Goal: Task Accomplishment & Management: Manage account settings

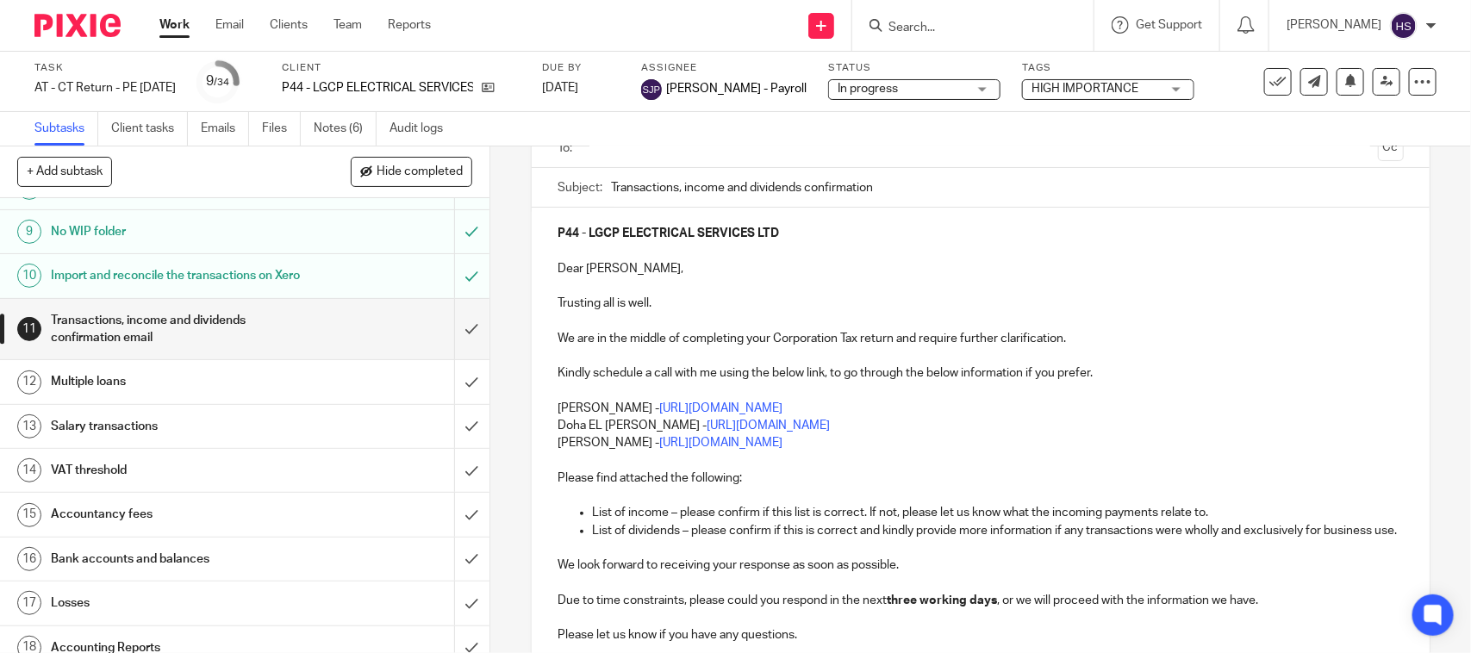
scroll to position [179, 0]
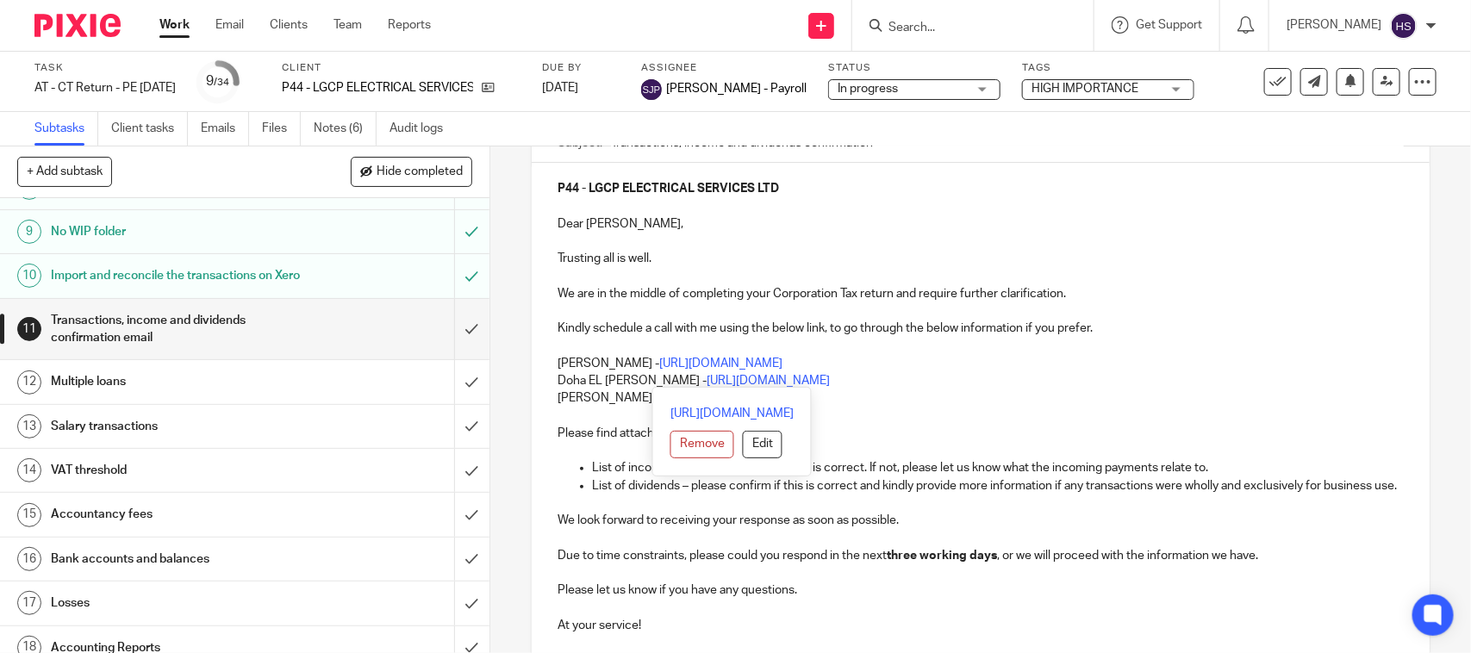
drag, startPoint x: 553, startPoint y: 358, endPoint x: 924, endPoint y: 385, distance: 371.5
click at [924, 385] on div "P44 - LGCP ELECTRICAL SERVICES LTD Dear Liam, Trusting all is well. We are in t…" at bounding box center [980, 440] width 897 height 554
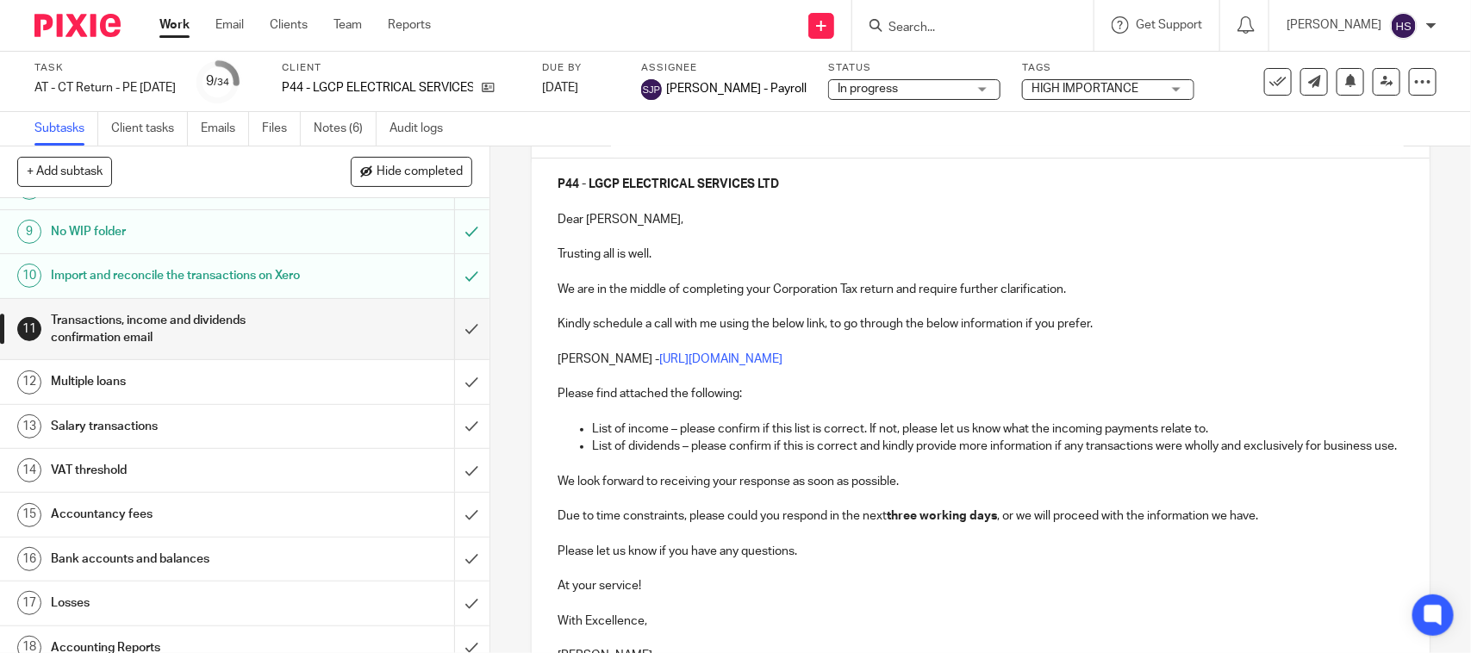
scroll to position [352, 0]
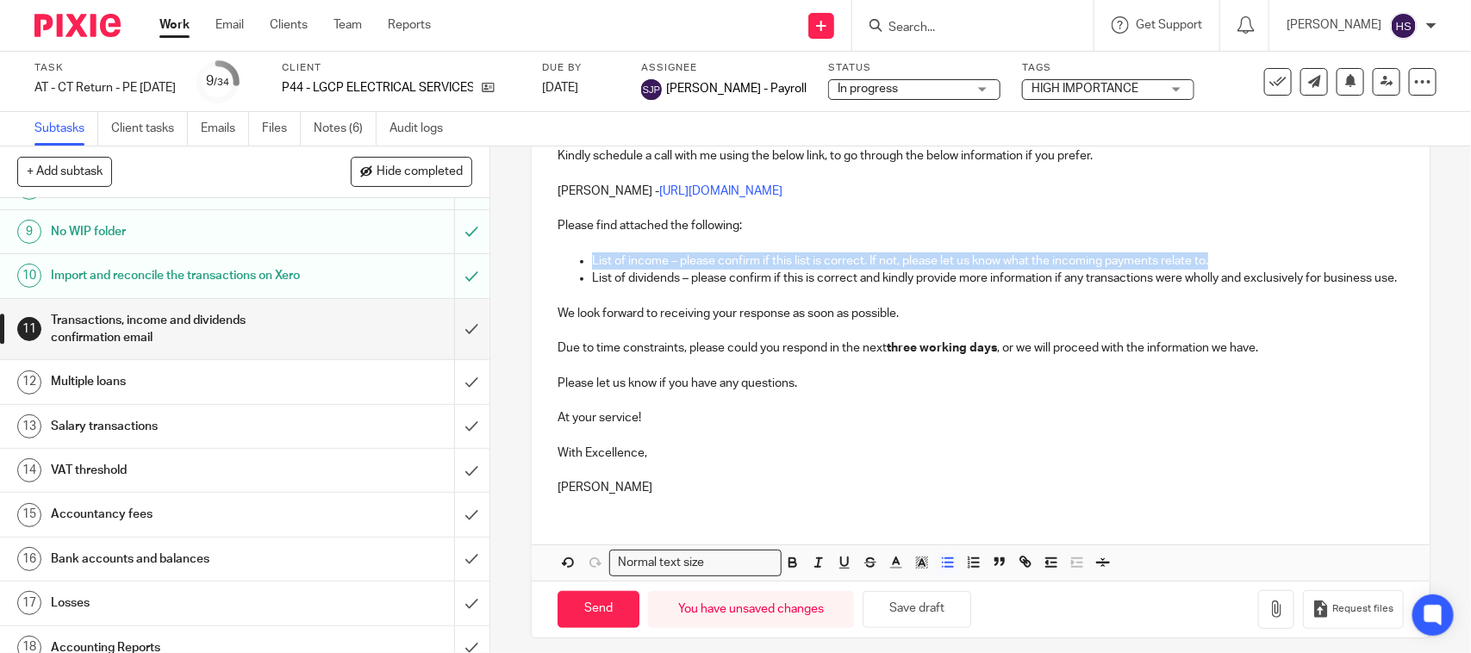
drag, startPoint x: 1205, startPoint y: 256, endPoint x: 573, endPoint y: 263, distance: 631.7
click at [592, 263] on li "List of income – please confirm if this list is correct. If not, please let us …" at bounding box center [997, 260] width 811 height 17
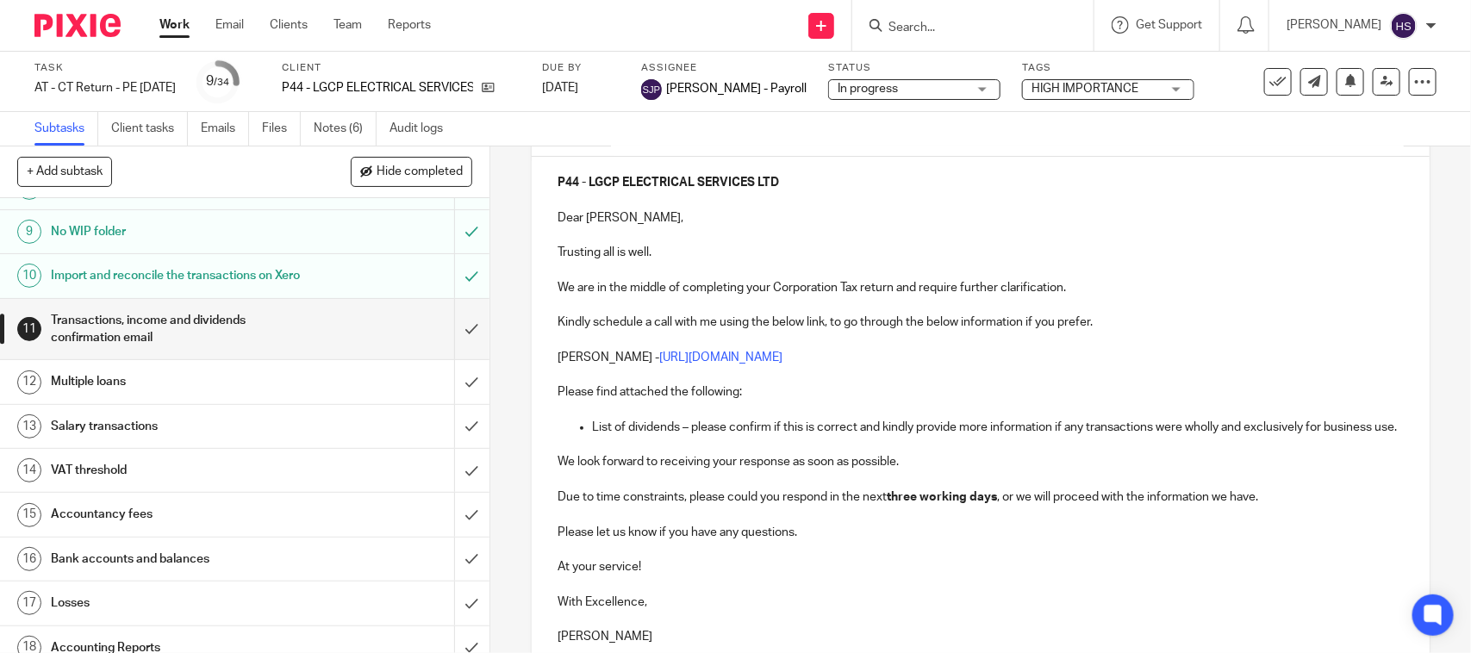
scroll to position [208, 0]
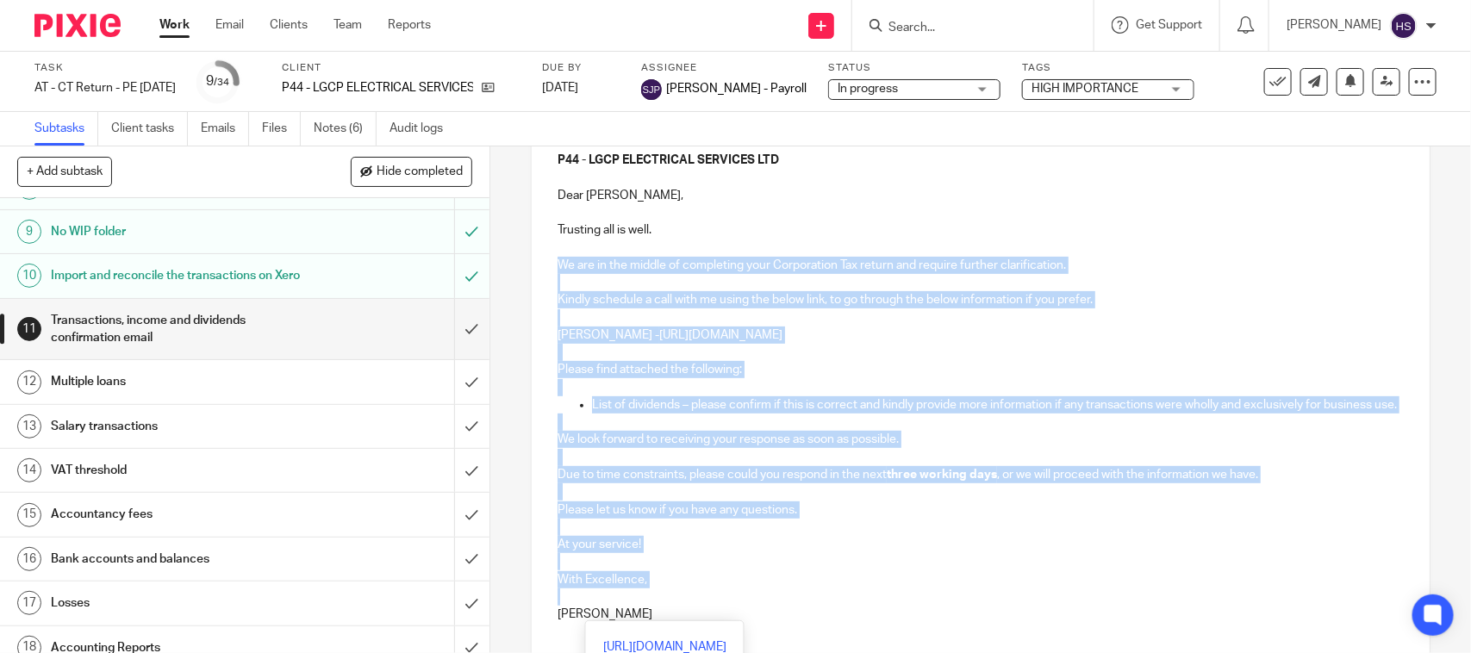
drag, startPoint x: 549, startPoint y: 261, endPoint x: 829, endPoint y: 618, distance: 453.5
click at [829, 618] on div "P44 - LGCP ELECTRICAL SERVICES LTD Dear Liam, Trusting all is well. We are in t…" at bounding box center [980, 385] width 897 height 502
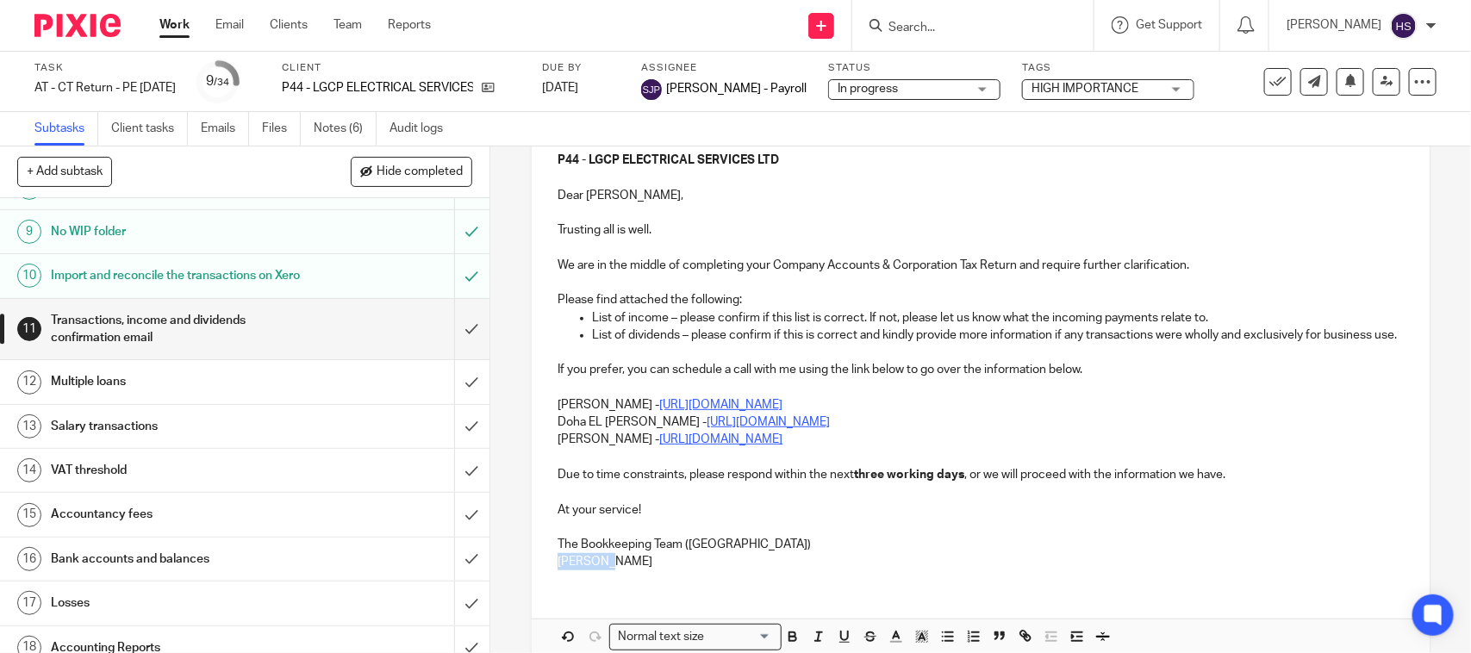
drag, startPoint x: 643, startPoint y: 583, endPoint x: 537, endPoint y: 589, distance: 106.2
click at [543, 583] on div "P44 - LGCP ELECTRICAL SERVICES LTD Dear Liam, Trusting all is well. We are in t…" at bounding box center [980, 358] width 897 height 449
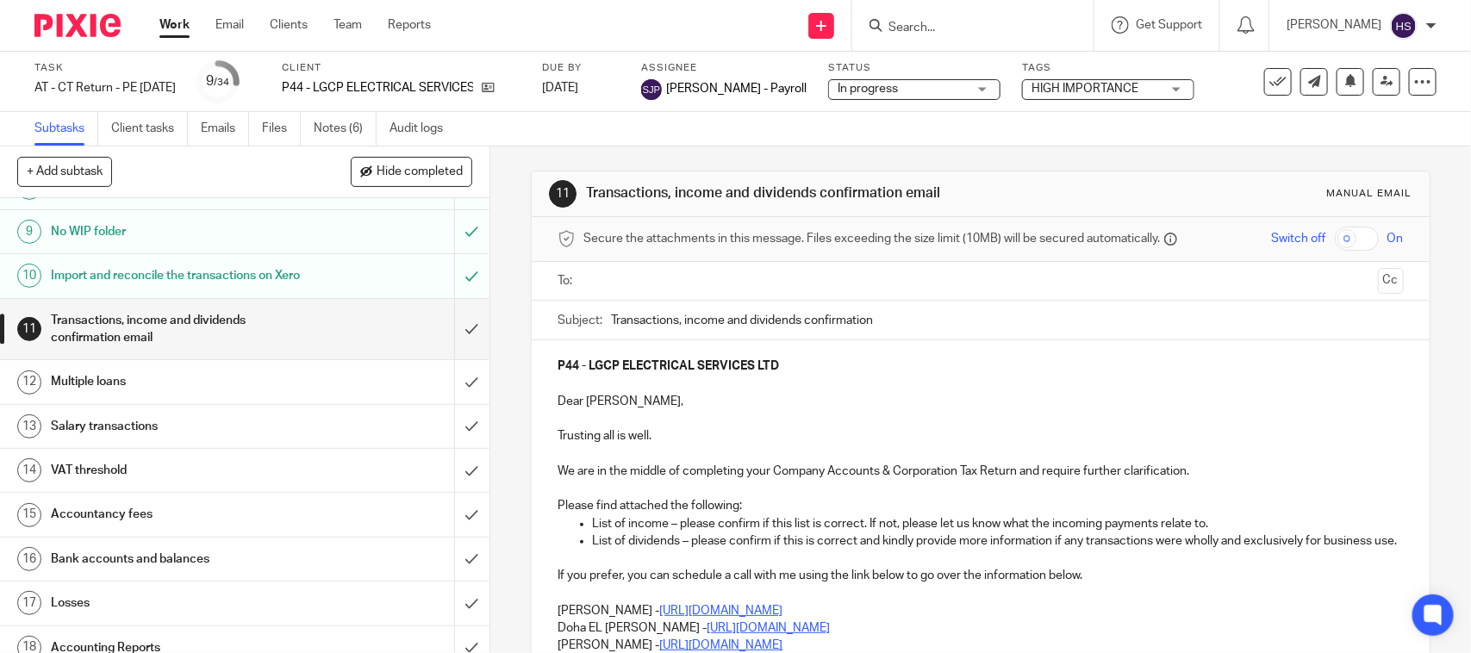
scroll to position [0, 0]
drag, startPoint x: 648, startPoint y: 435, endPoint x: 547, endPoint y: 446, distance: 101.4
click at [547, 446] on div "P44 - LGCP ELECTRICAL SERVICES LTD Dear Liam, Trusting all is well. We are in t…" at bounding box center [980, 558] width 897 height 432
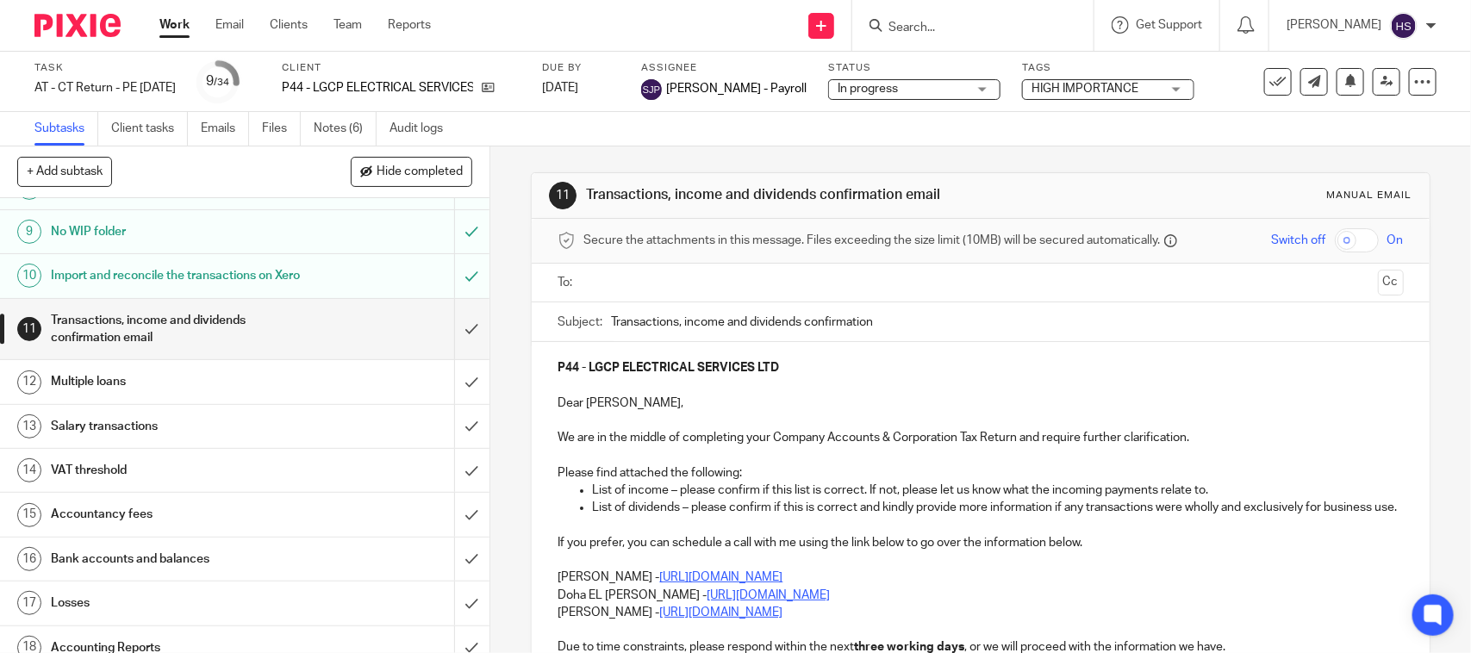
click at [720, 324] on input "Transactions, income and dividends confirmation" at bounding box center [1007, 321] width 792 height 39
paste input "required to complete your Company Accounts & Corporation Tax Return"
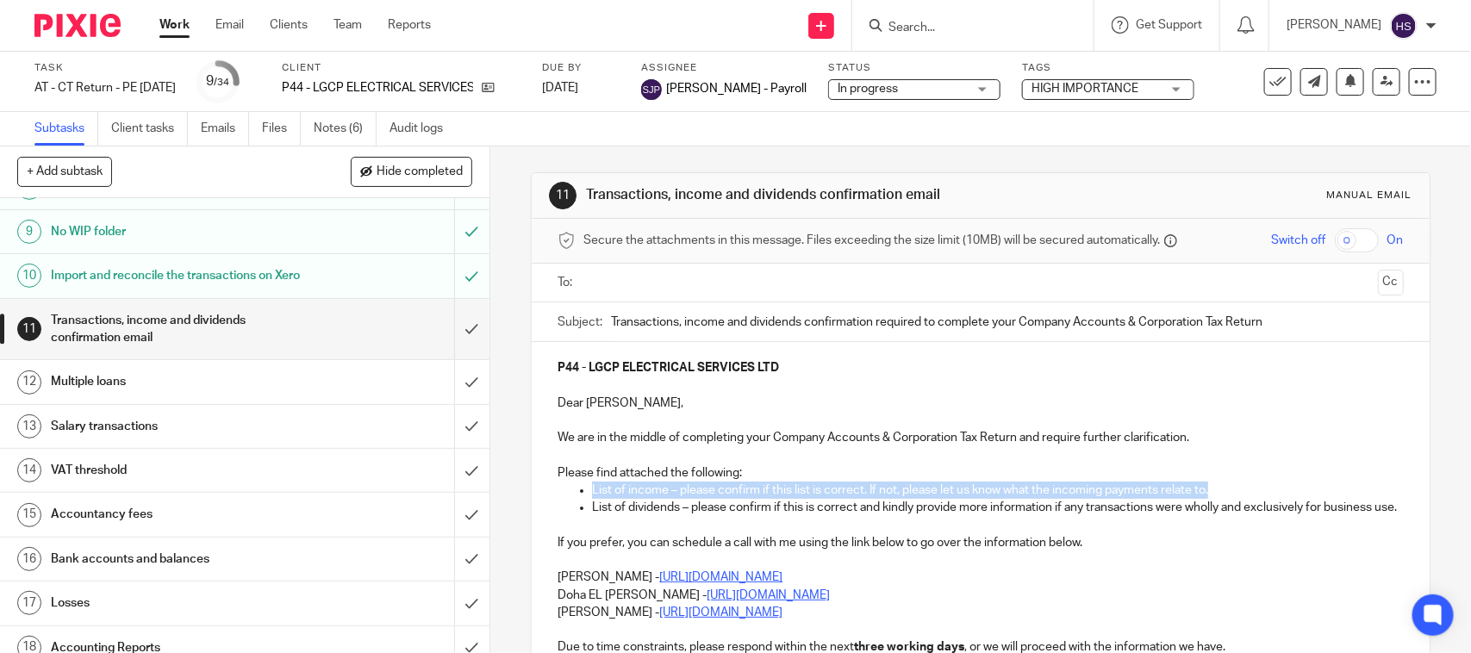
drag, startPoint x: 1212, startPoint y: 487, endPoint x: 558, endPoint y: 491, distance: 653.2
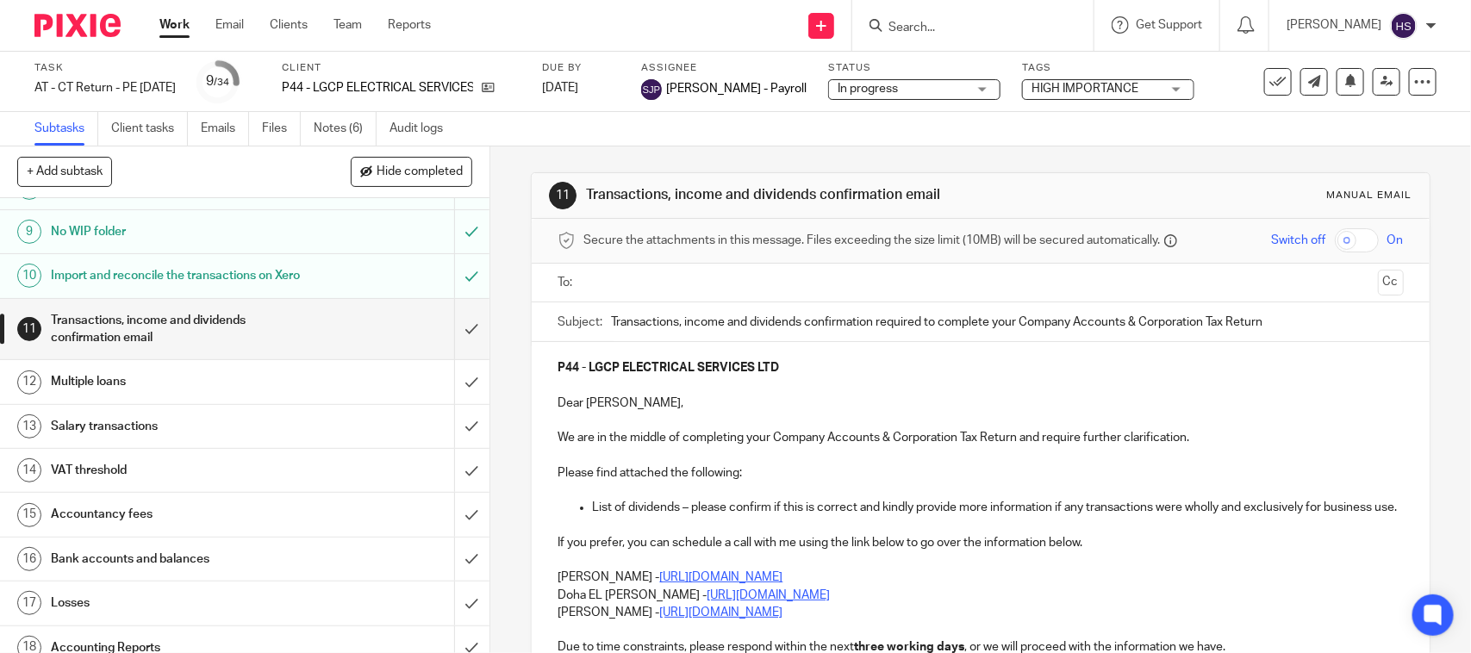
click at [611, 319] on input "Transactions, income and dividends confirmation required to complete your Compa…" at bounding box center [1007, 321] width 792 height 39
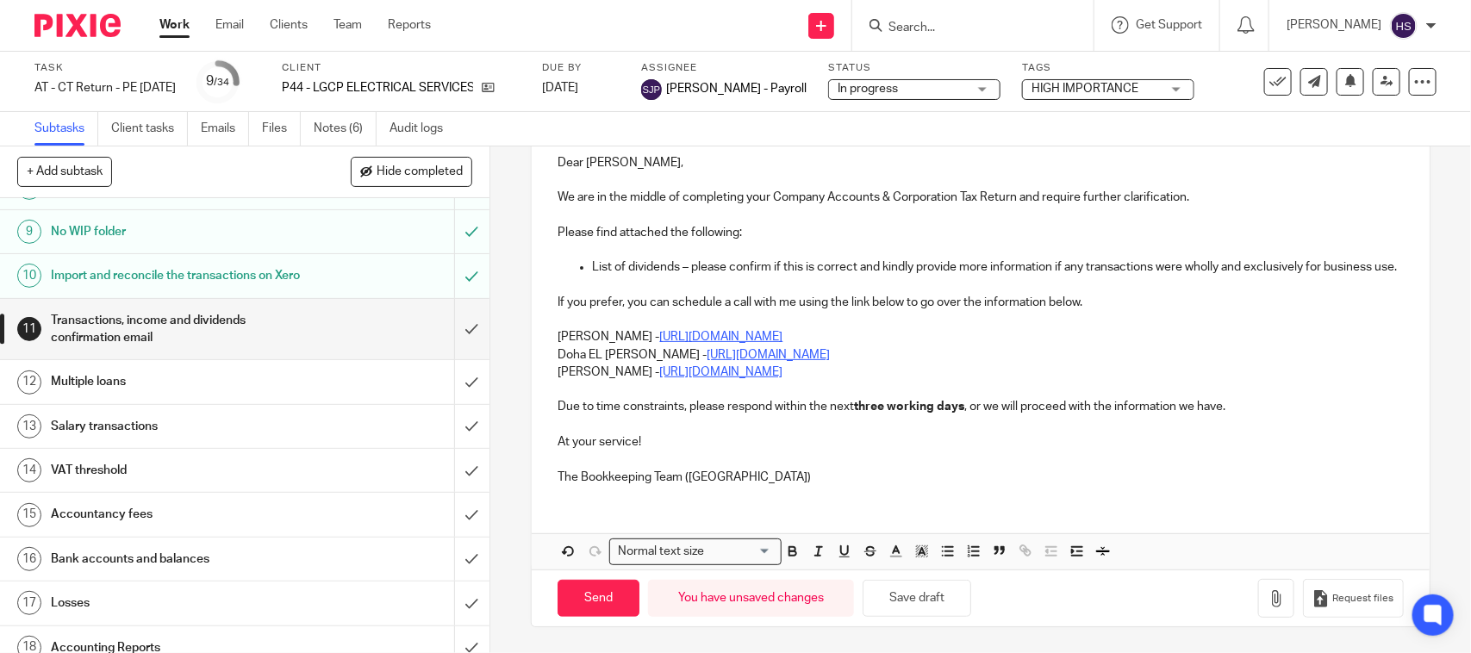
type input "Urgent - Transactions, income and dividends confirmation required to complete y…"
drag, startPoint x: 550, startPoint y: 328, endPoint x: 932, endPoint y: 358, distance: 382.9
click at [932, 358] on div "P44 - LGCP ELECTRICAL SERVICES LTD Dear Liam, We are in the middle of completin…" at bounding box center [980, 300] width 897 height 397
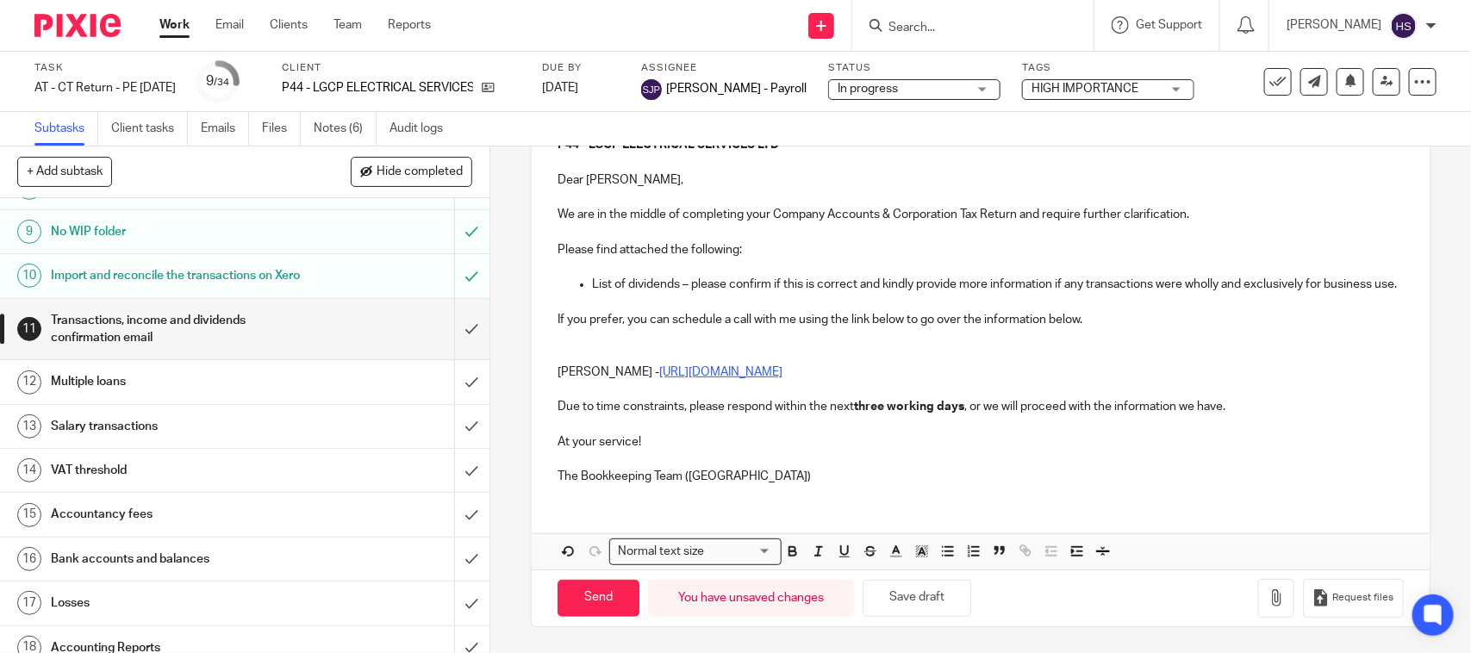
scroll to position [225, 0]
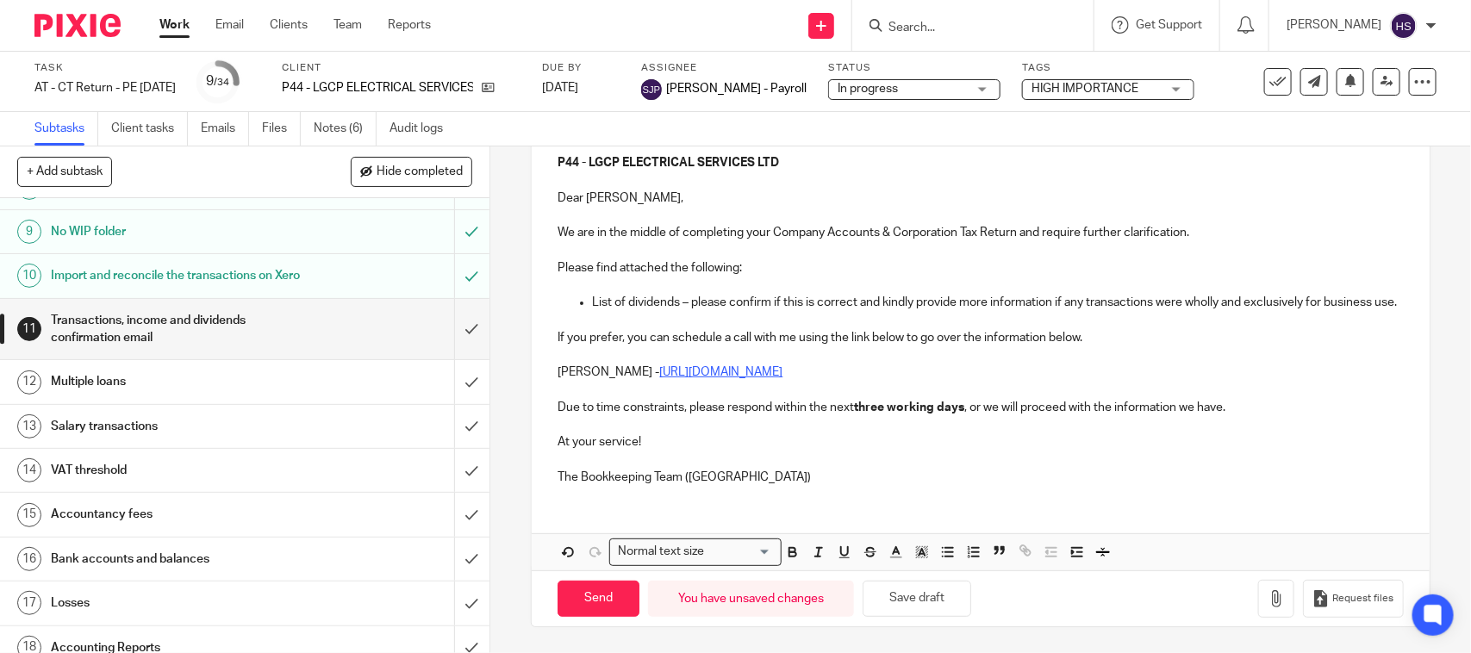
click at [862, 406] on strong "three working days" at bounding box center [909, 408] width 110 height 12
click at [744, 478] on p "The Bookkeeping Team (CT)" at bounding box center [980, 477] width 845 height 17
click at [953, 595] on button "Save draft" at bounding box center [917, 599] width 109 height 37
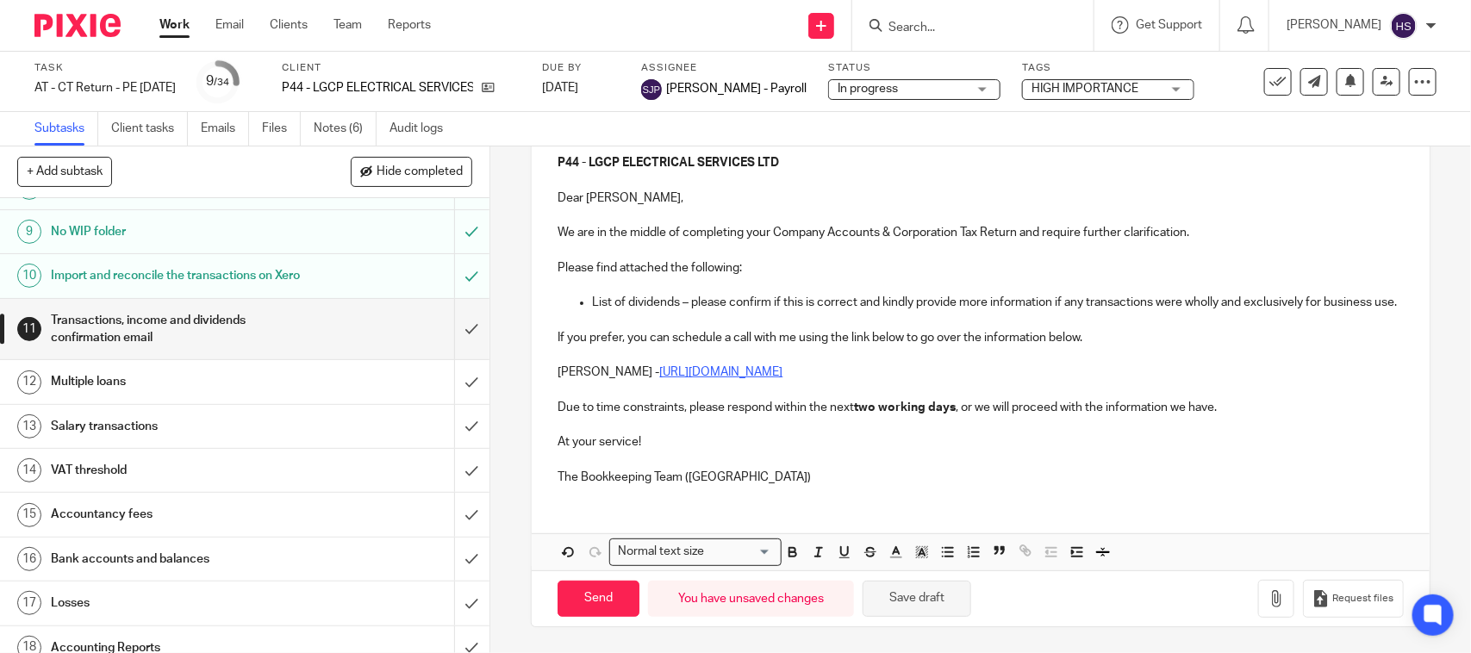
click at [953, 595] on button "Save draft" at bounding box center [917, 599] width 109 height 37
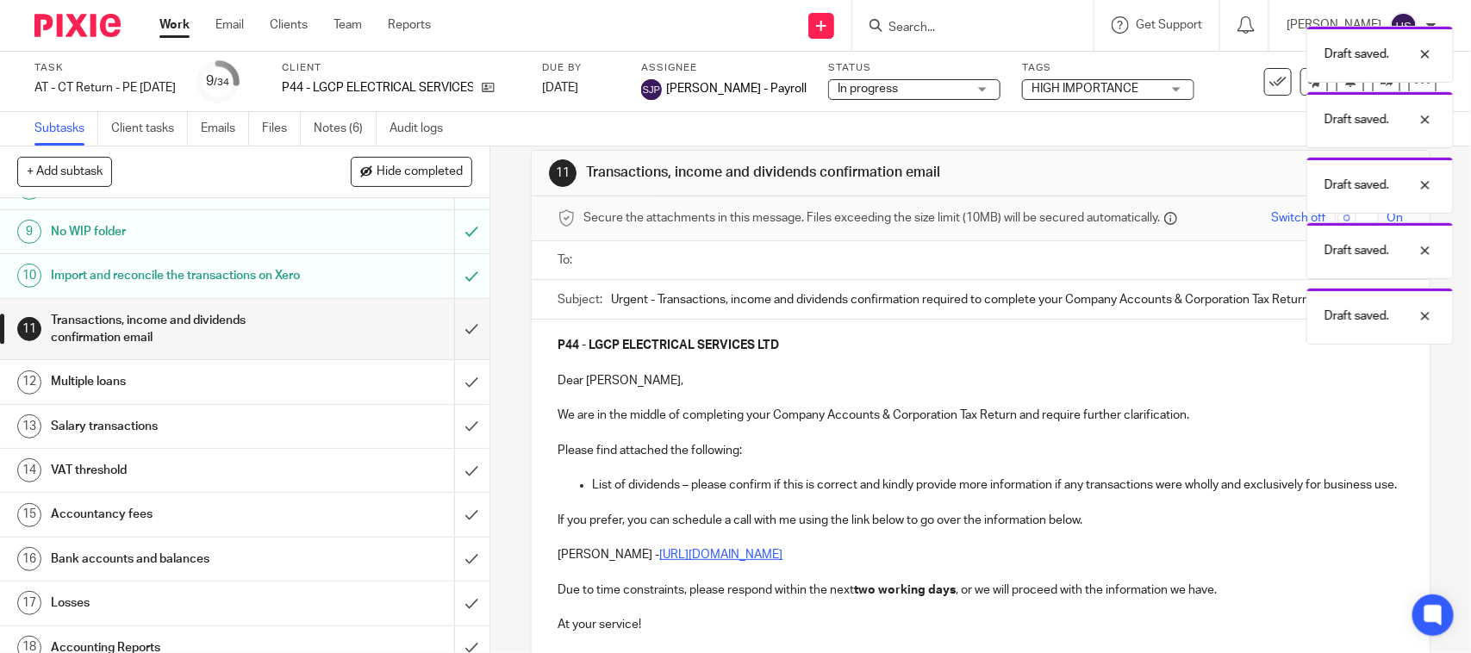
scroll to position [9, 0]
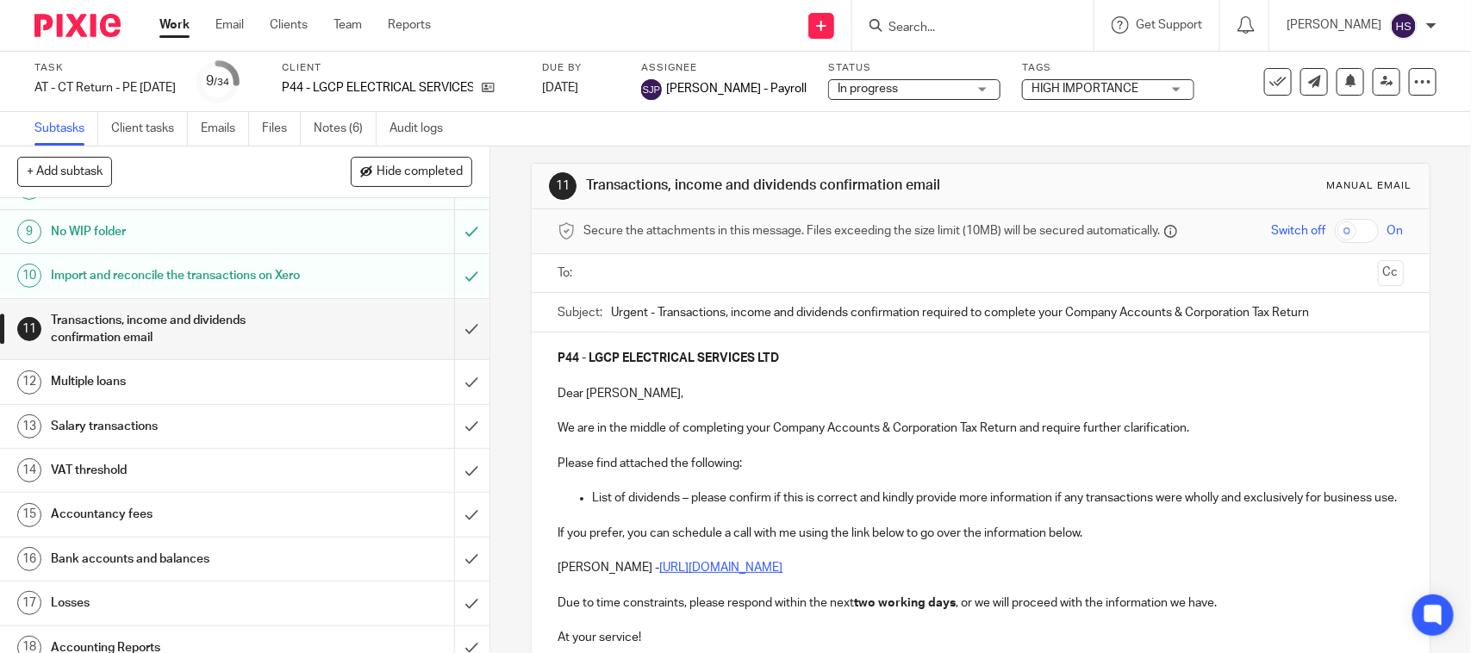
click at [703, 278] on input "text" at bounding box center [979, 274] width 781 height 20
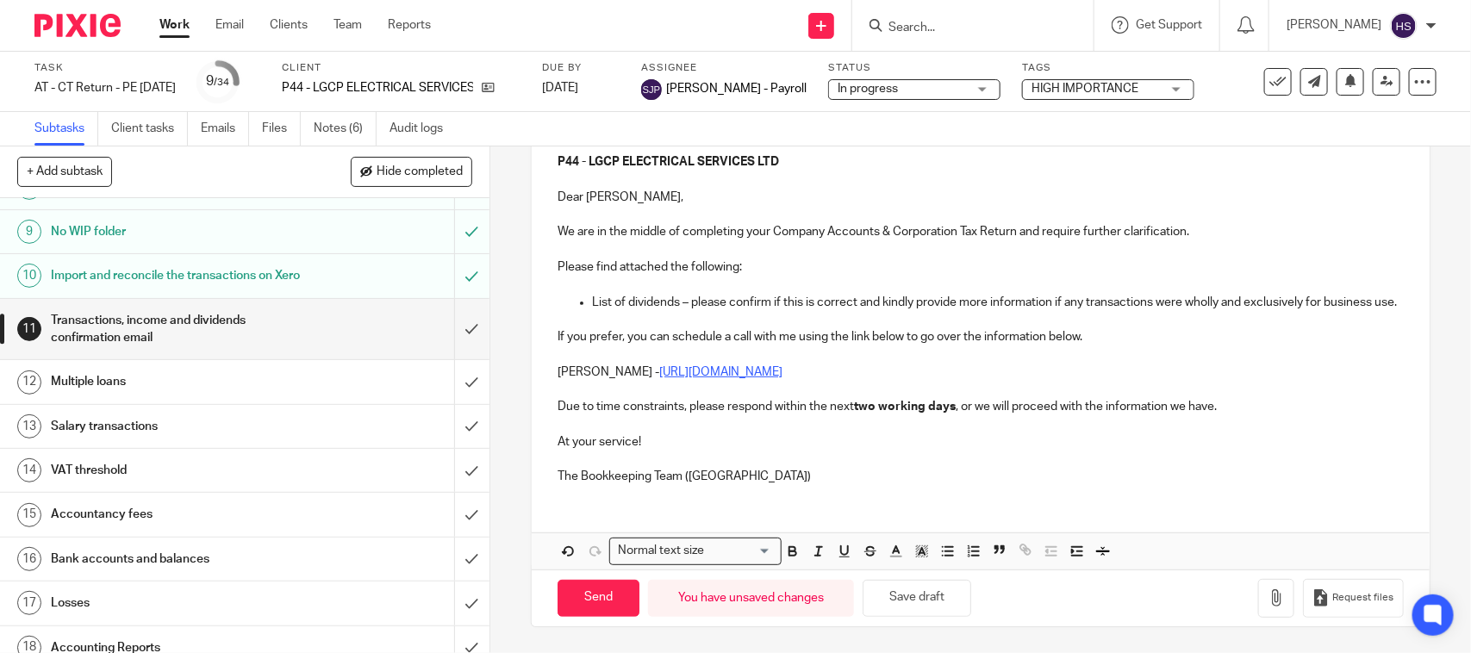
scroll to position [229, 0]
click at [738, 488] on div "P44 - LGCP ELECTRICAL SERVICES LTD Dear Liam, We are in the middle of completin…" at bounding box center [980, 317] width 897 height 362
click at [893, 587] on button "Save draft" at bounding box center [917, 598] width 109 height 37
drag, startPoint x: 936, startPoint y: 592, endPoint x: 1157, endPoint y: 601, distance: 221.6
click at [936, 592] on button "Save draft" at bounding box center [917, 598] width 109 height 37
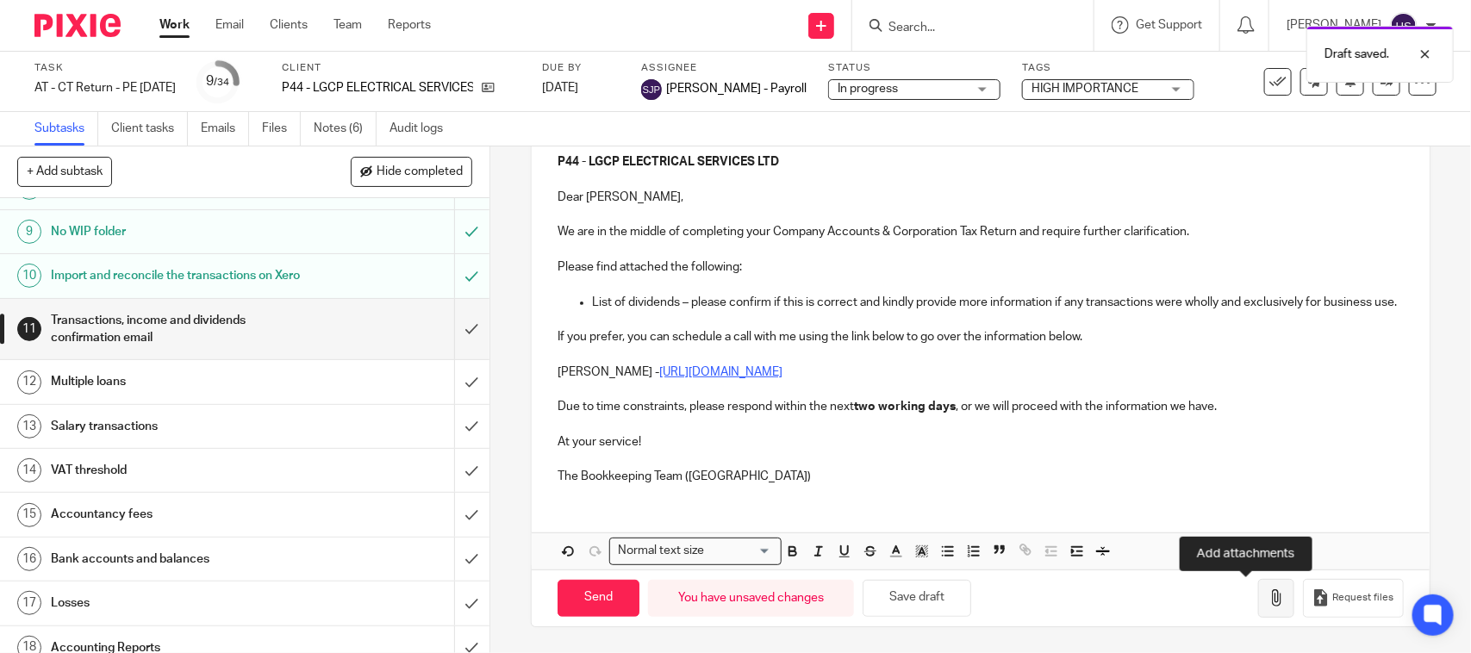
click at [1268, 603] on icon "button" at bounding box center [1276, 597] width 17 height 17
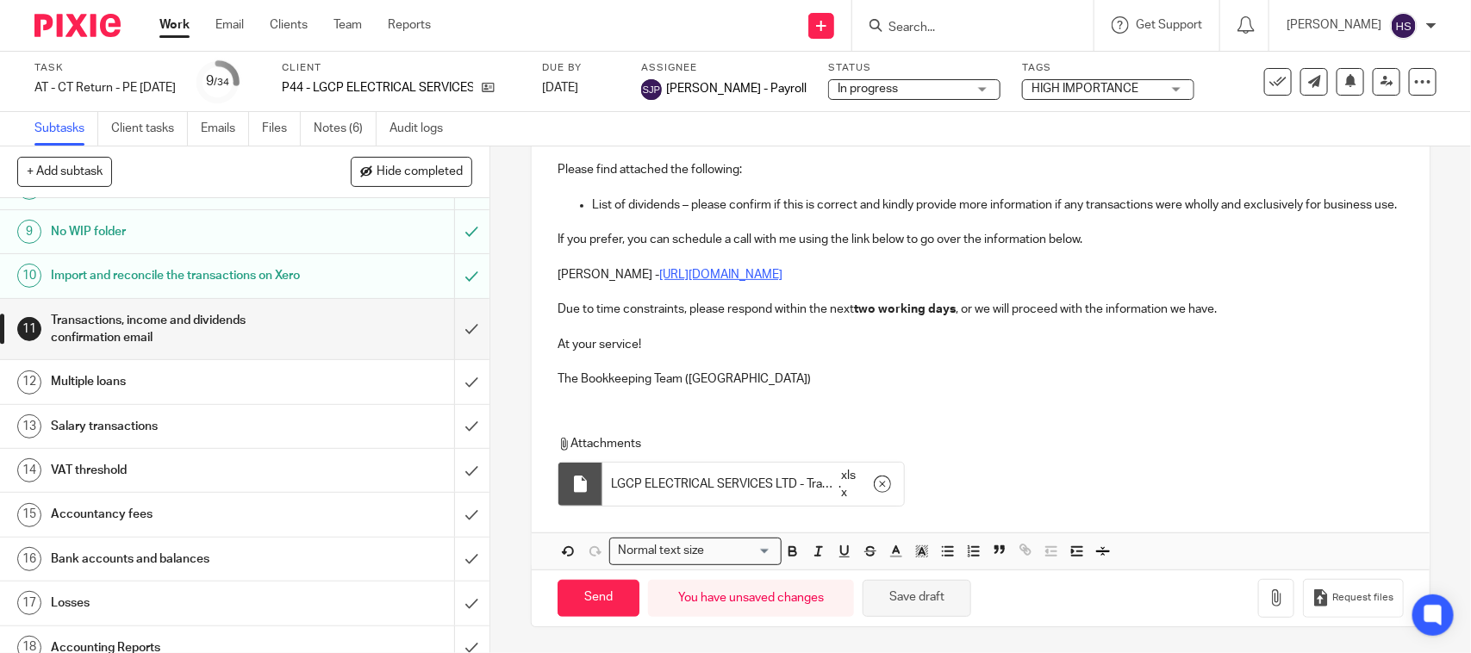
click at [952, 587] on button "Save draft" at bounding box center [917, 598] width 109 height 37
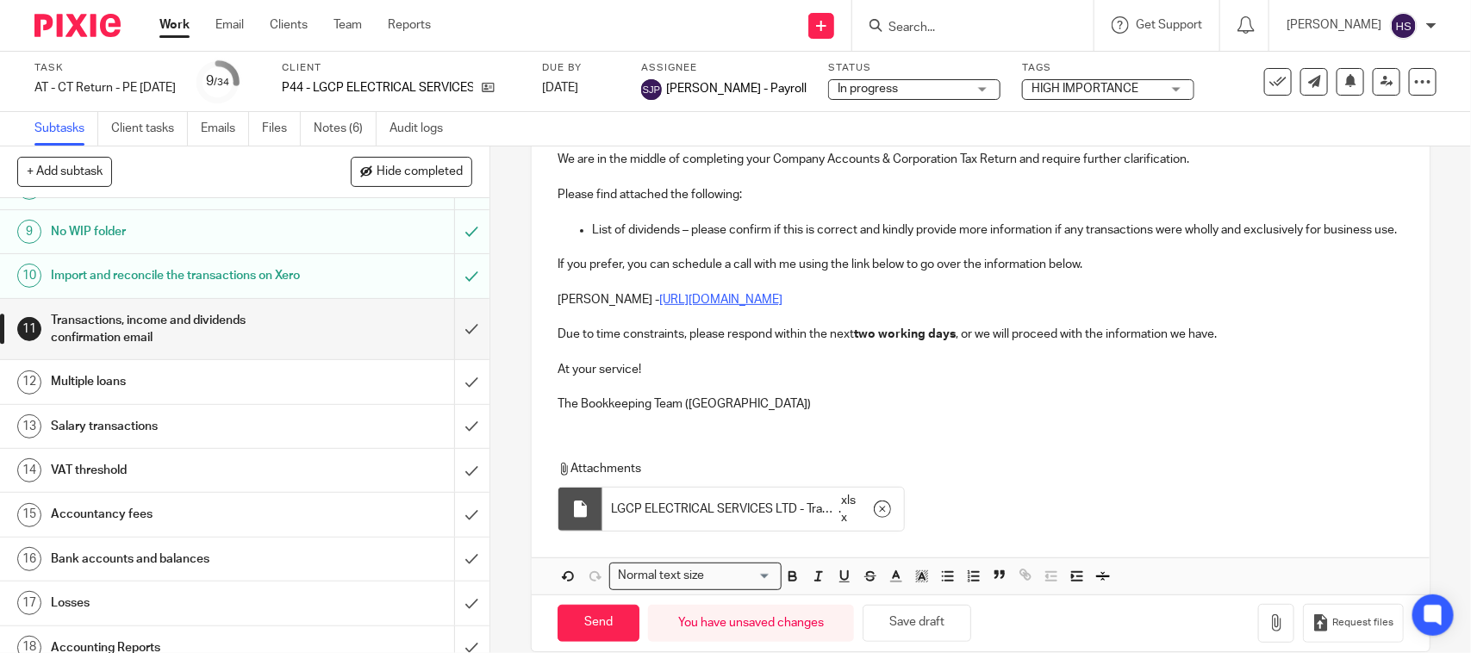
scroll to position [327, 0]
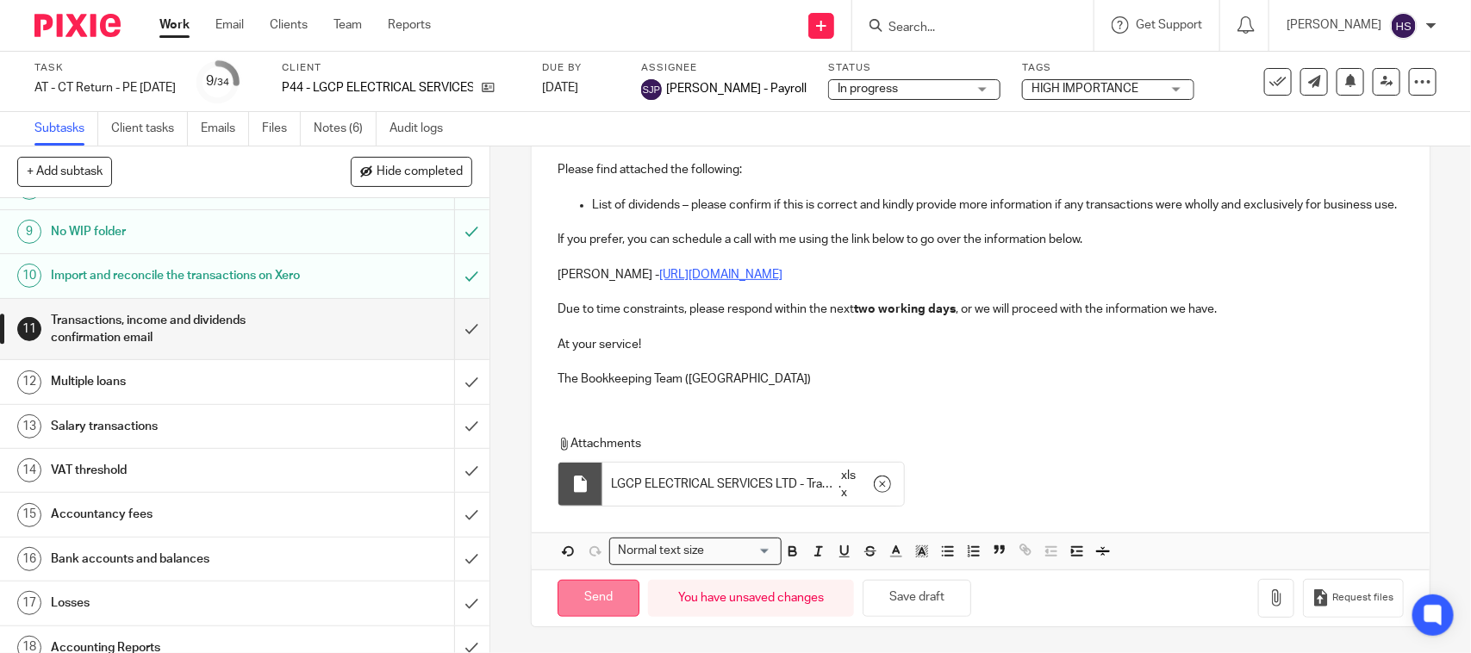
click at [590, 601] on input "Send" at bounding box center [599, 598] width 82 height 37
type input "Sent"
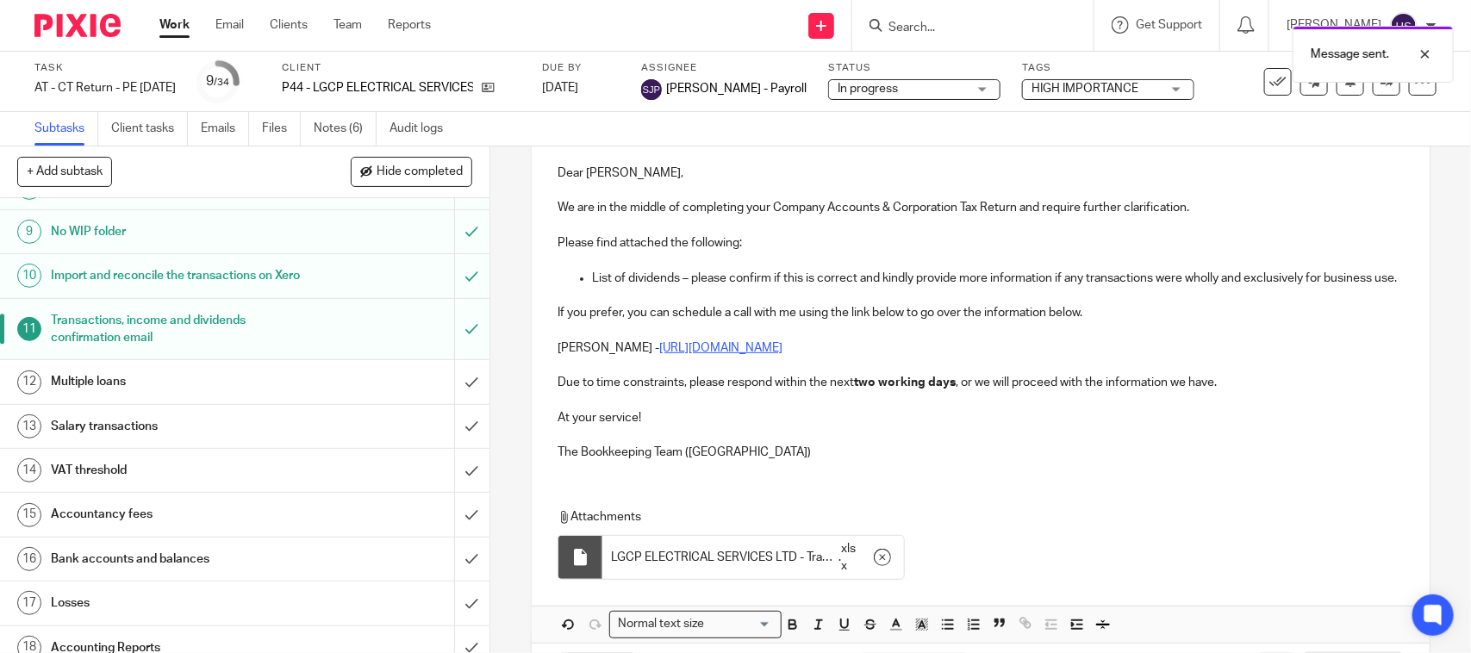
scroll to position [0, 0]
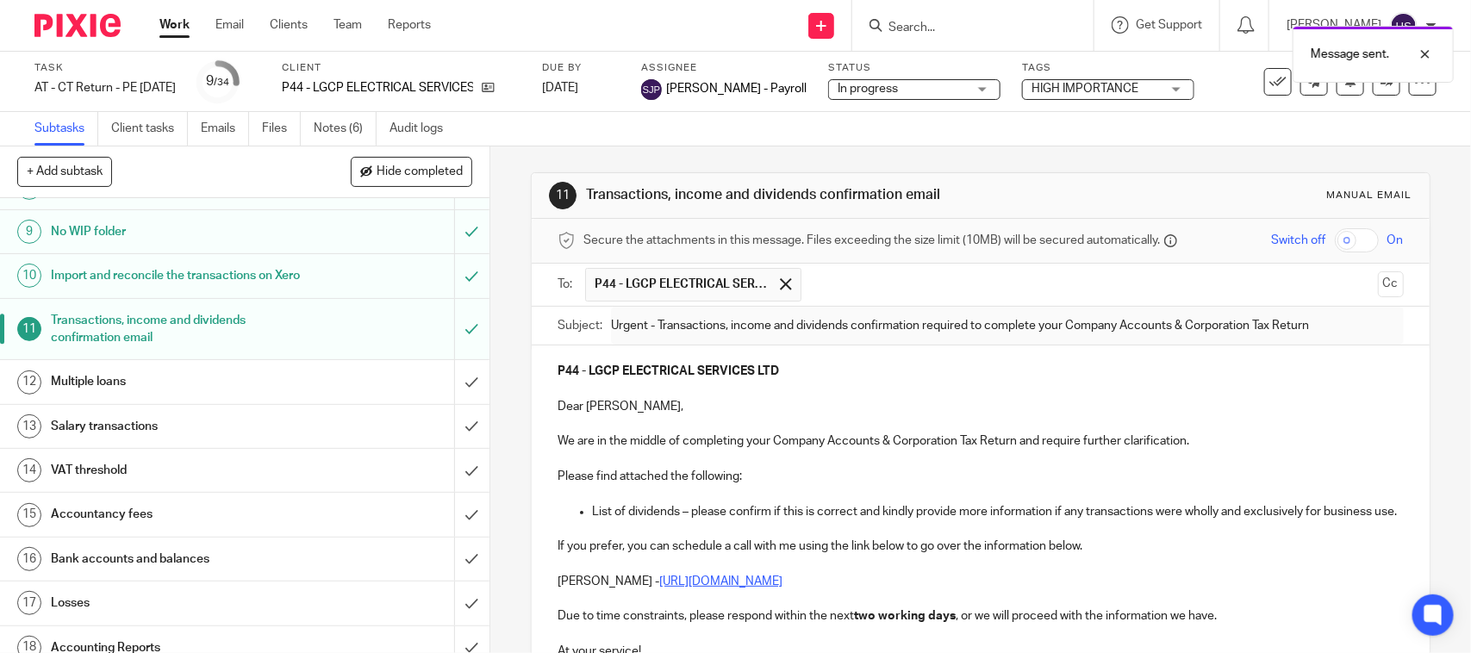
drag, startPoint x: 705, startPoint y: 221, endPoint x: 705, endPoint y: 109, distance: 112.0
drag, startPoint x: 573, startPoint y: 188, endPoint x: 961, endPoint y: 198, distance: 387.9
click at [961, 198] on div "11 Transactions, income and dividends confirmation email Manual email" at bounding box center [980, 196] width 863 height 28
copy div "Transactions, income and dividends confirmation email"
click at [366, 121] on link "Notes (6)" at bounding box center [345, 129] width 63 height 34
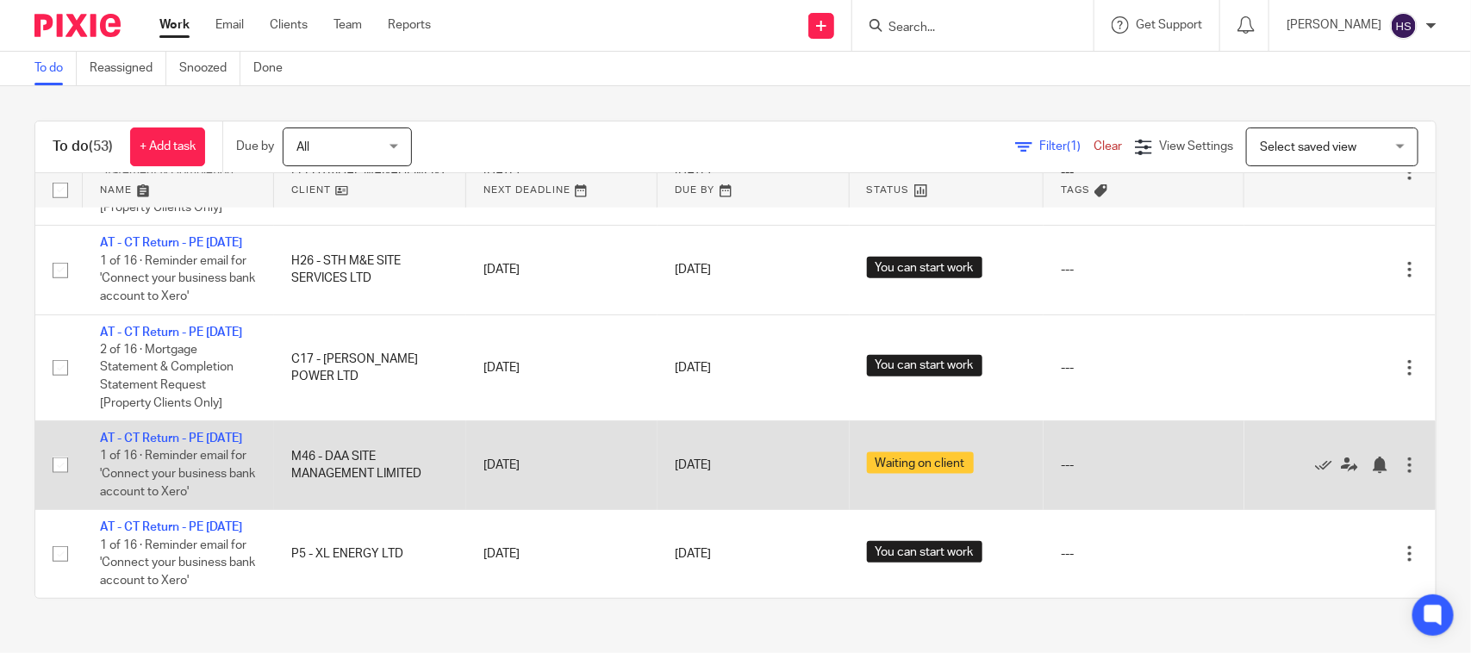
scroll to position [4731, 0]
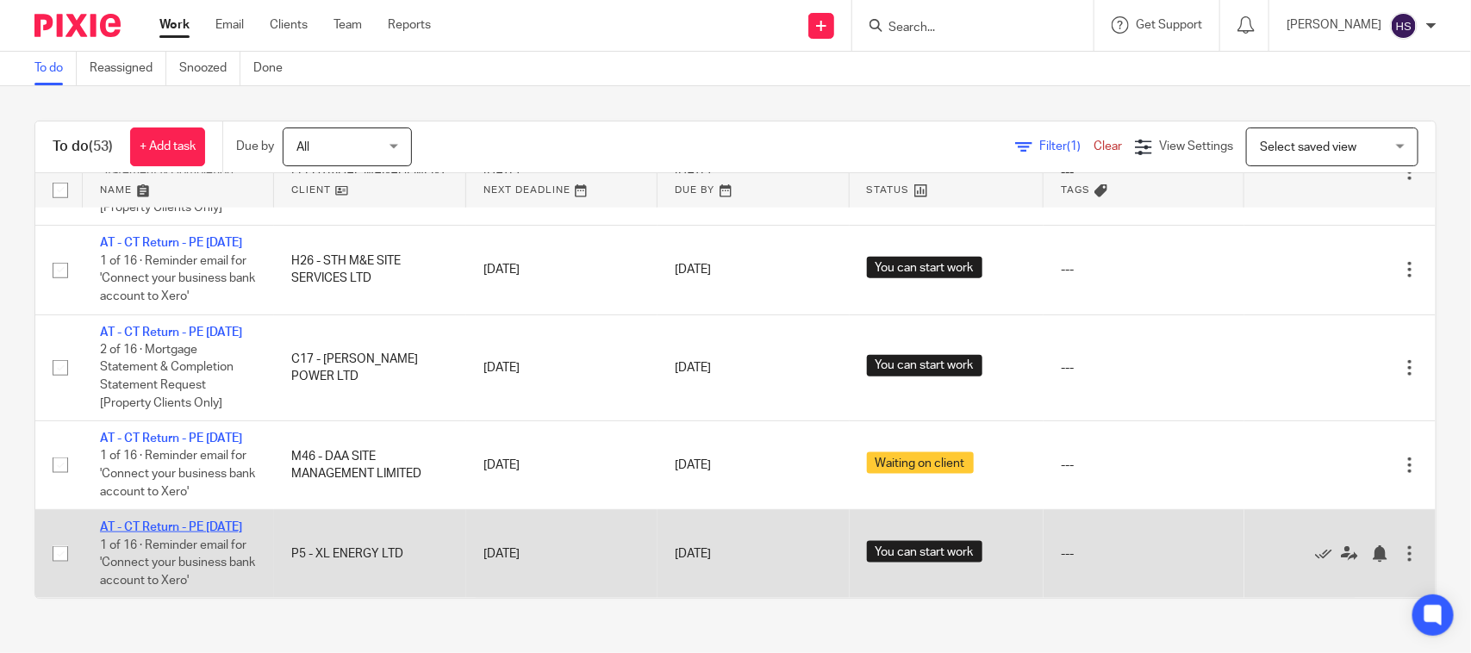
click at [188, 521] on link "AT - CT Return - PE 31-08-2025" at bounding box center [171, 527] width 142 height 12
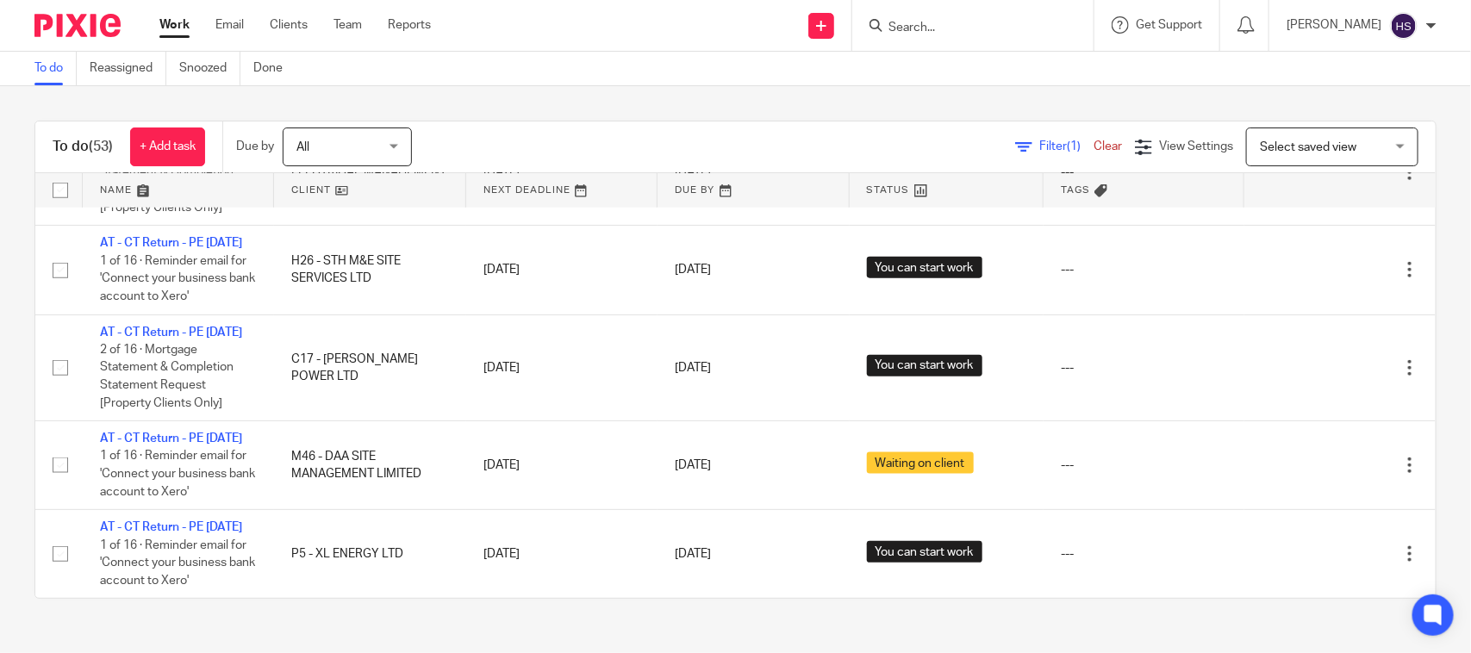
drag, startPoint x: 436, startPoint y: 495, endPoint x: 507, endPoint y: 184, distance: 319.8
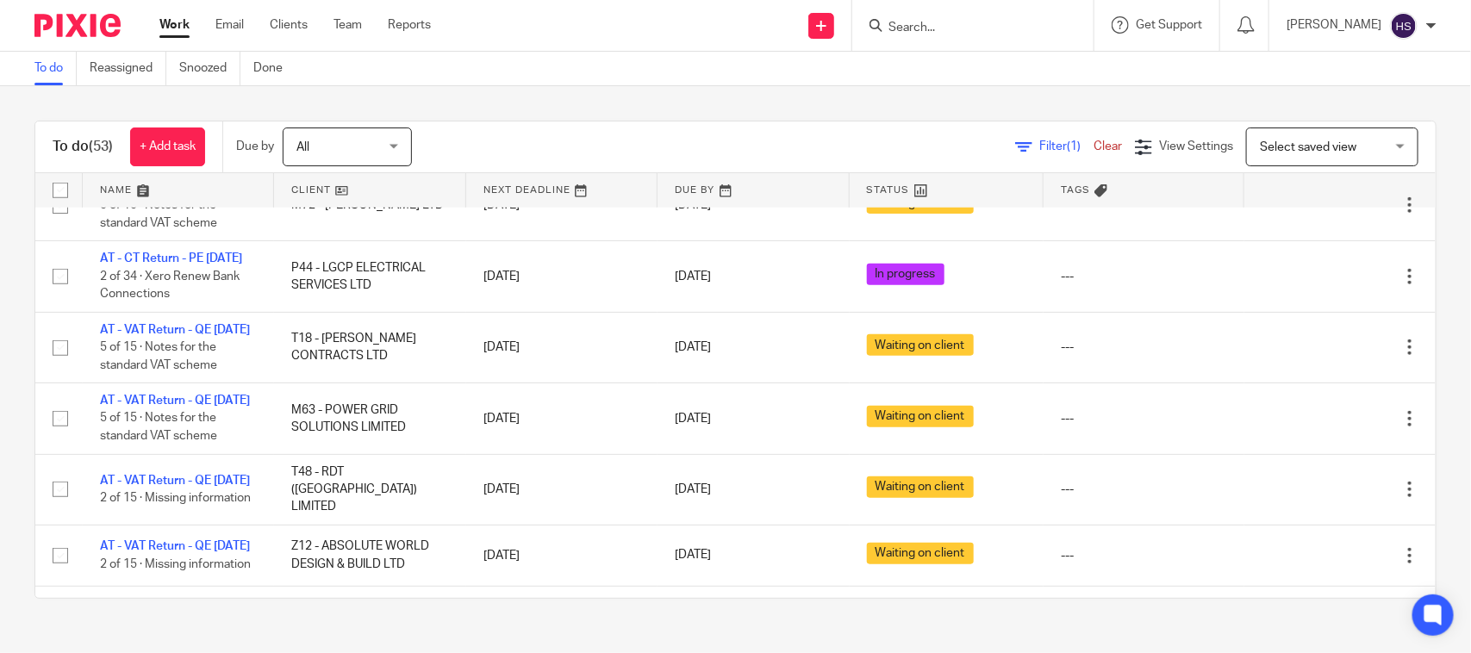
scroll to position [0, 0]
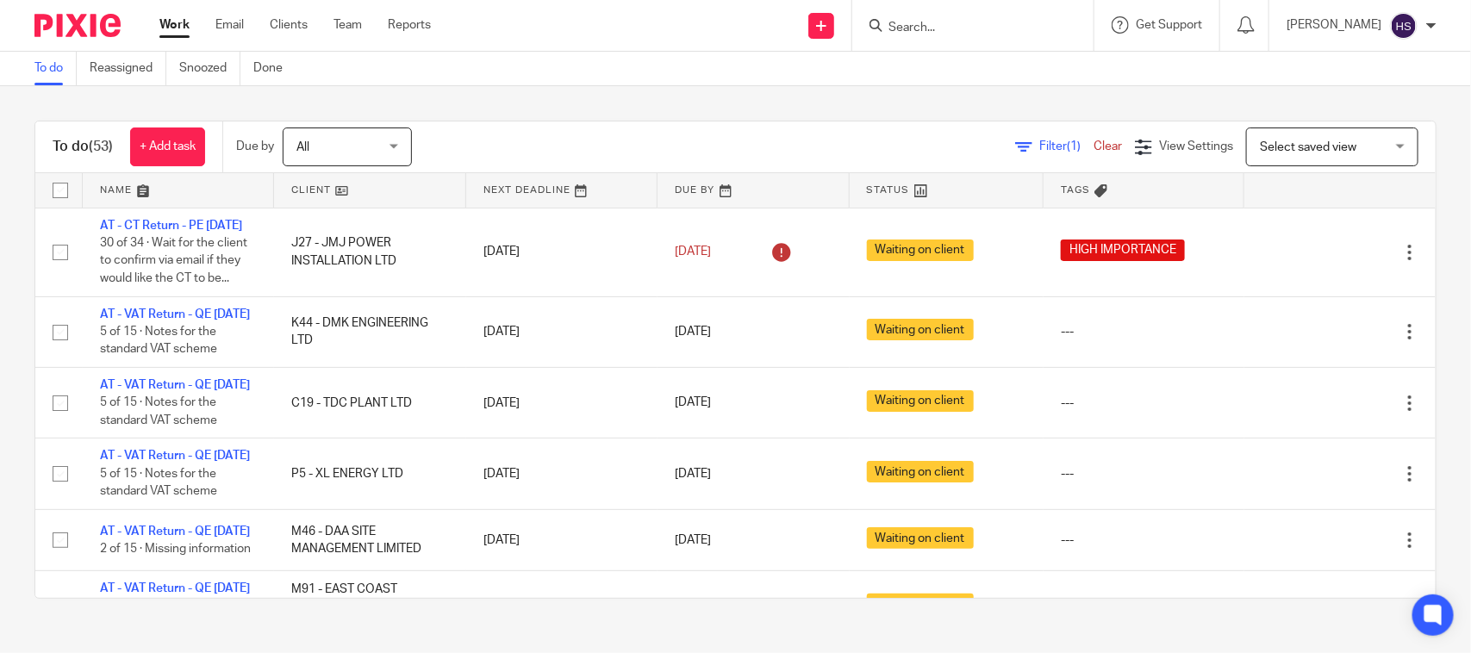
drag, startPoint x: 564, startPoint y: 428, endPoint x: 630, endPoint y: 244, distance: 195.7
click at [175, 27] on link "Work" at bounding box center [174, 24] width 30 height 17
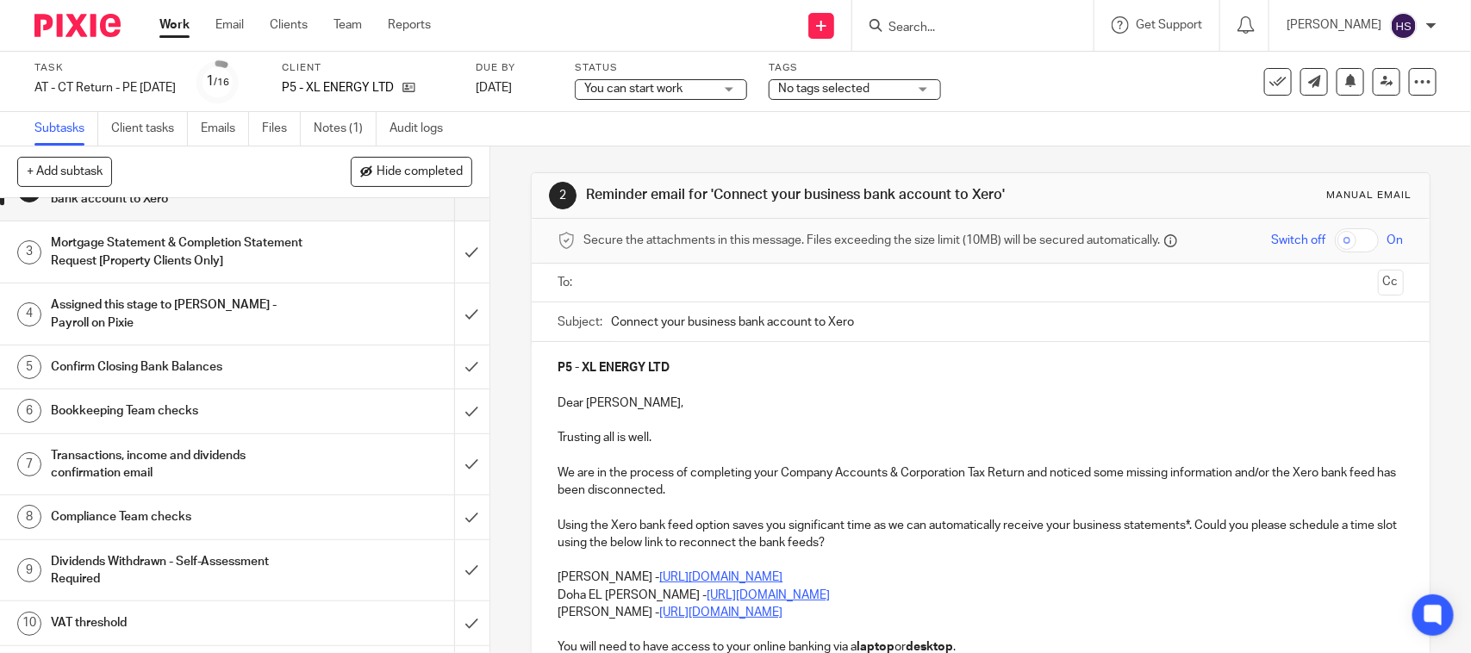
scroll to position [108, 0]
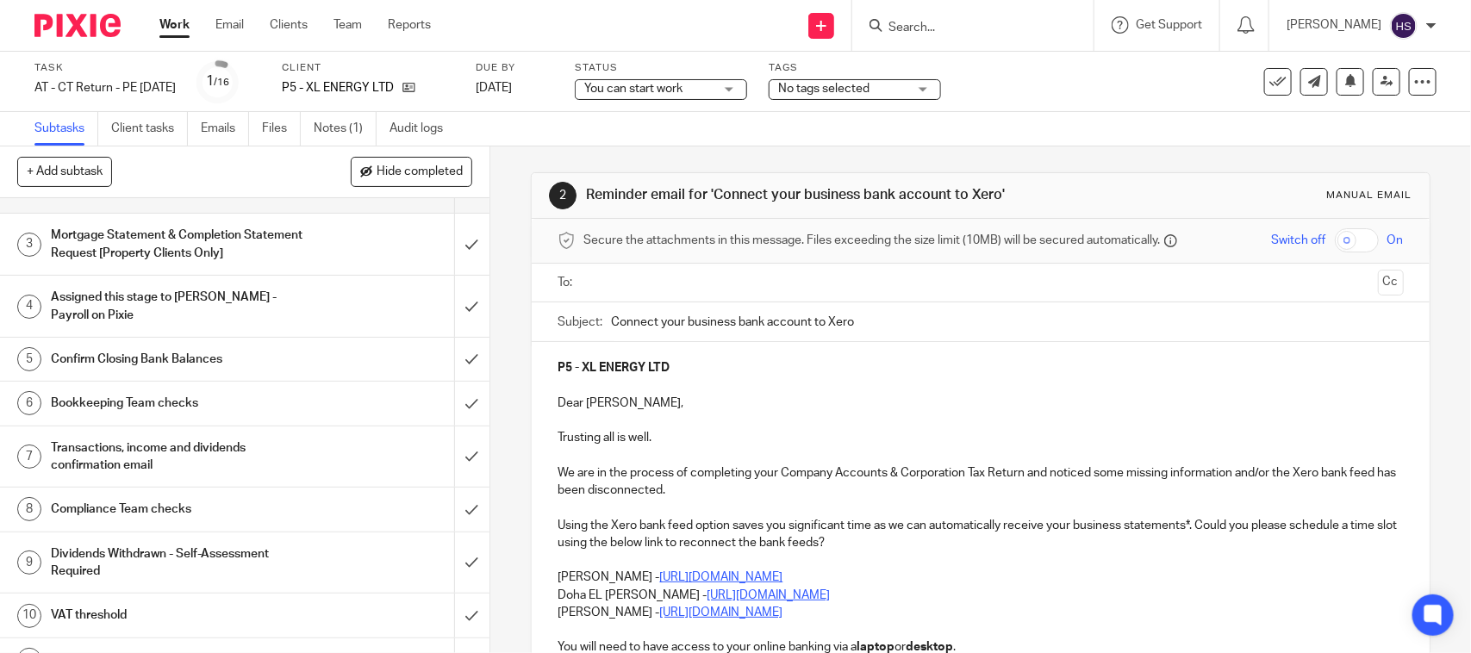
click at [134, 451] on h1 "Transactions, income and dividends confirmation email" at bounding box center [180, 457] width 258 height 44
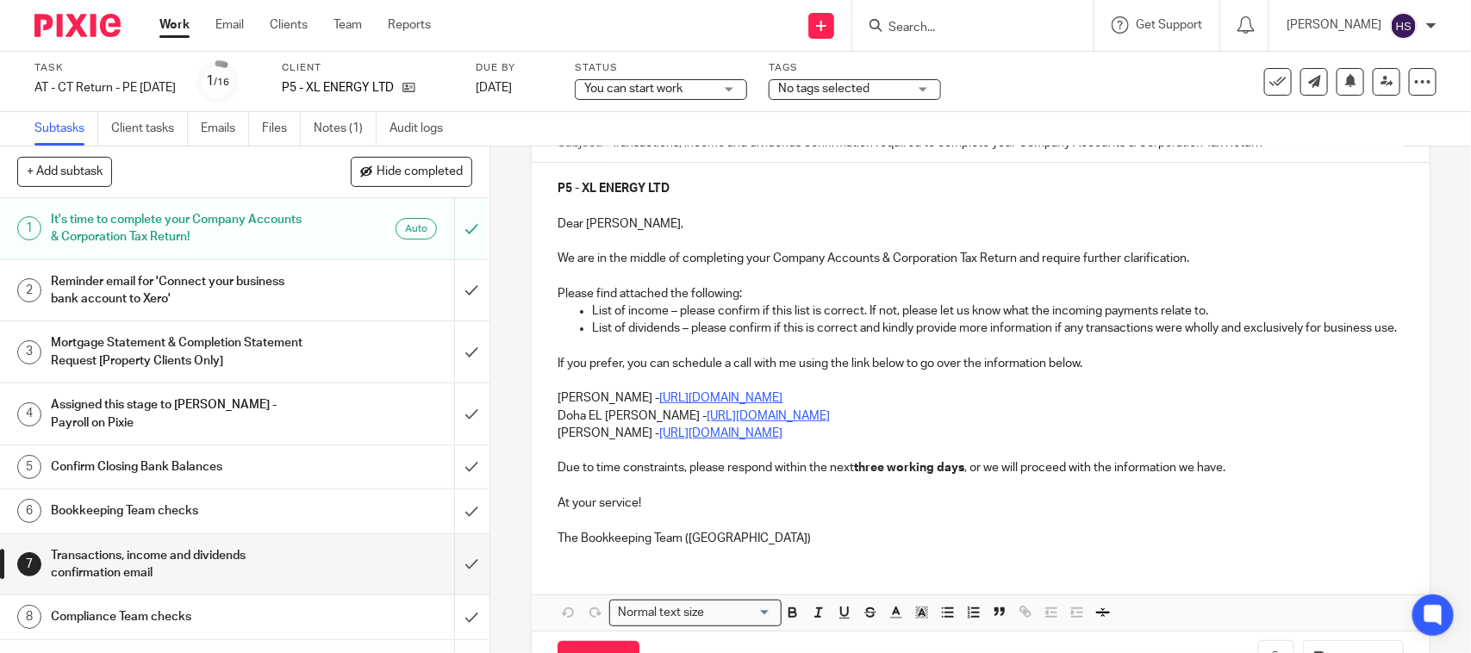
scroll to position [143, 0]
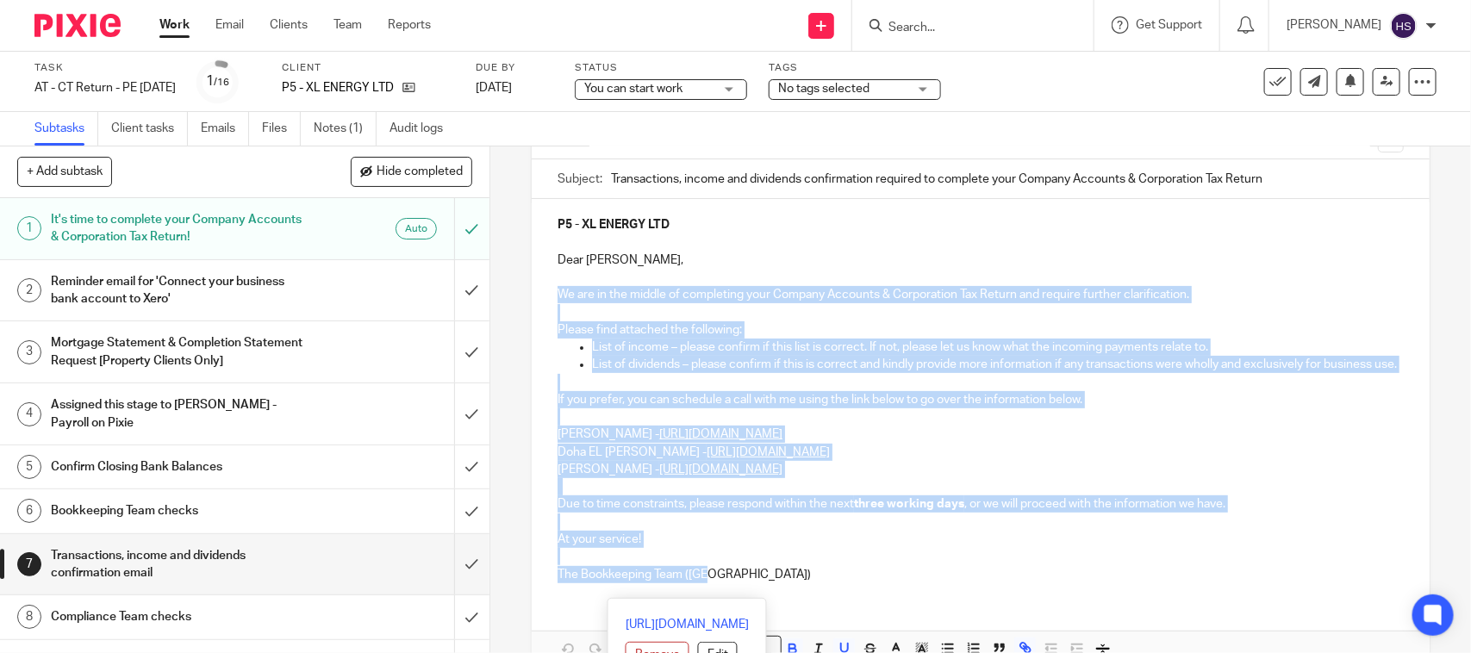
drag, startPoint x: 563, startPoint y: 289, endPoint x: 772, endPoint y: 595, distance: 370.7
click at [772, 595] on div "P5 - XL ENERGY LTD Dear [PERSON_NAME], We are in the middle of completing your …" at bounding box center [980, 397] width 897 height 397
copy div "We are in the middle of completing your Company Accounts & Corporation Tax Retu…"
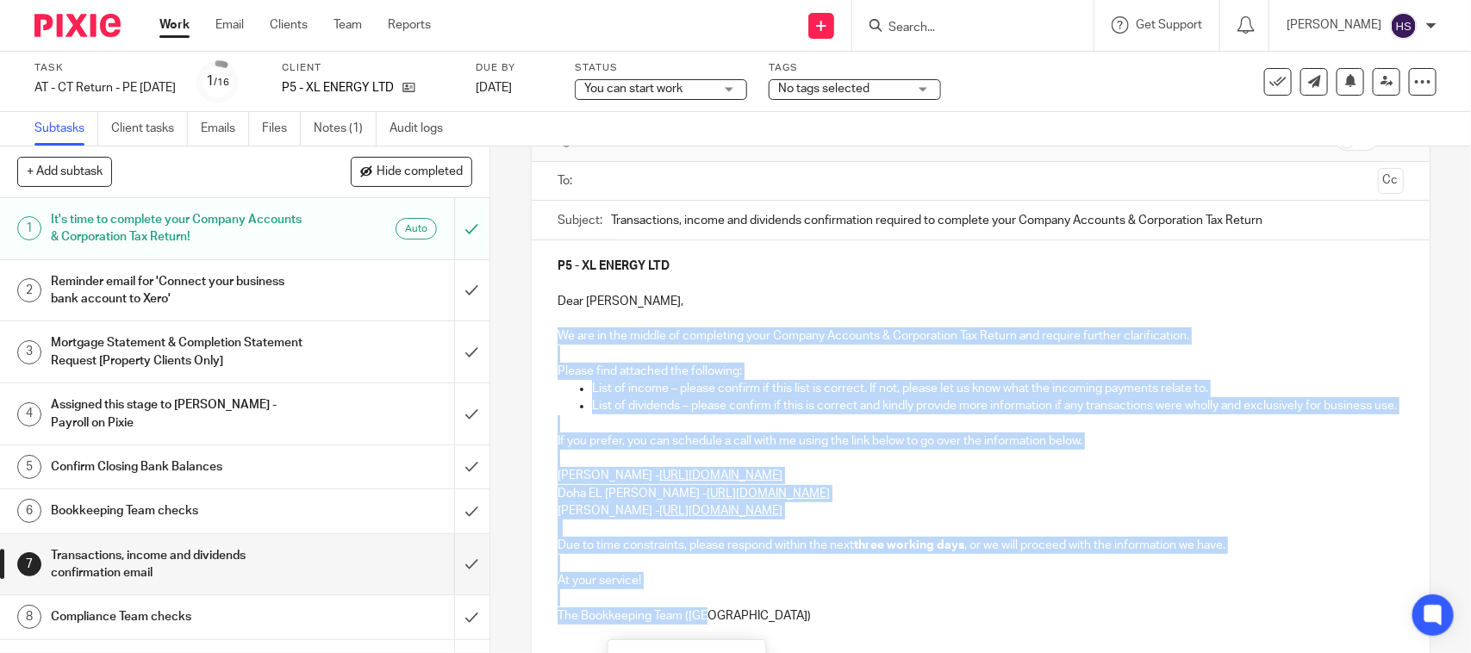
scroll to position [35, 0]
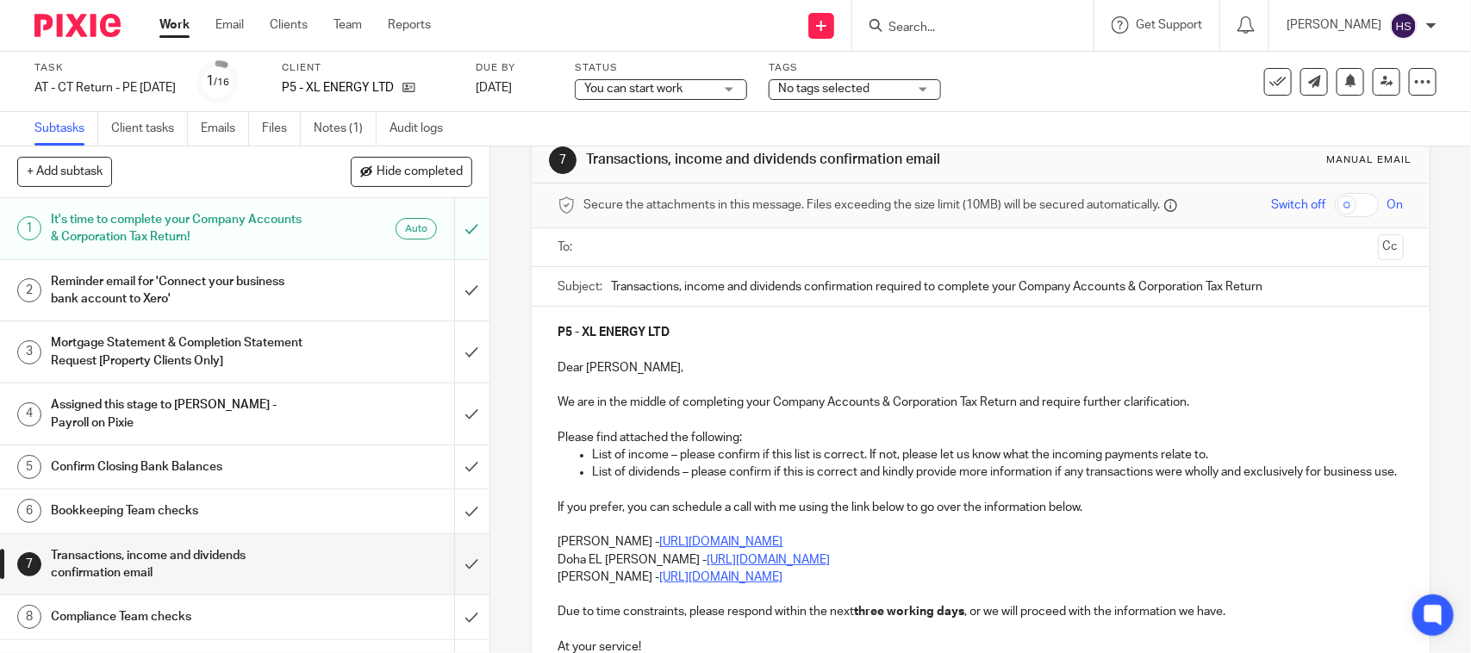
drag, startPoint x: 604, startPoint y: 285, endPoint x: 846, endPoint y: 286, distance: 242.1
click at [846, 286] on div "Subject: Transactions, income and dividends confirmation required to complete y…" at bounding box center [980, 286] width 845 height 39
click at [846, 286] on input "Transactions, income and dividends confirmation required to complete your Compa…" at bounding box center [1007, 286] width 792 height 39
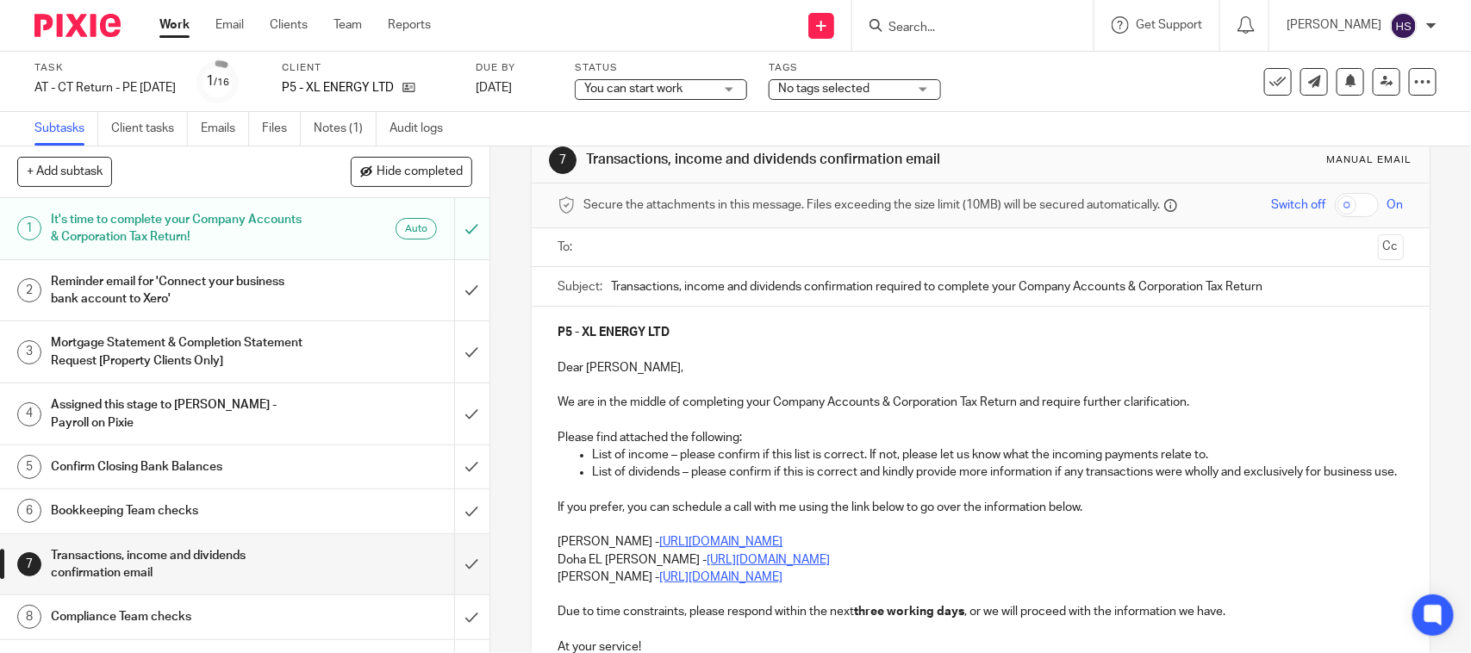
click at [846, 286] on input "Transactions, income and dividends confirmation required to complete your Compa…" at bounding box center [1007, 286] width 792 height 39
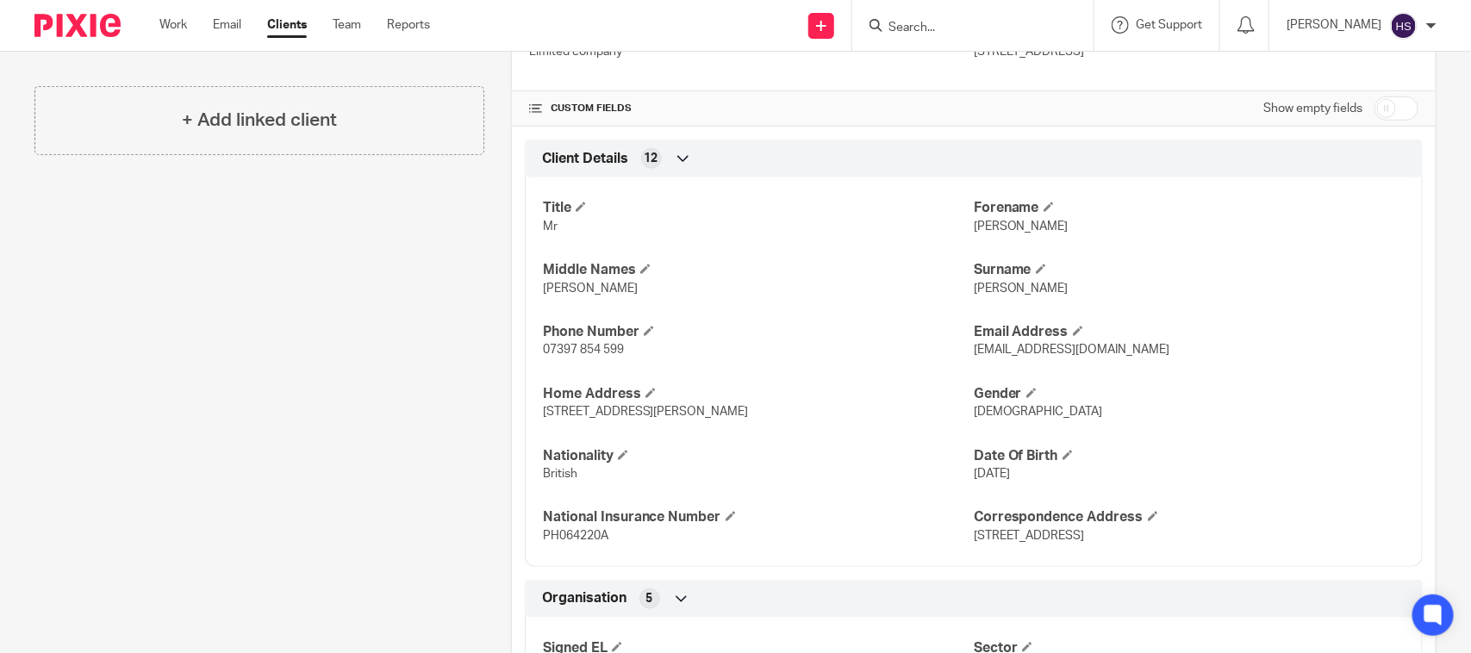
scroll to position [502, 0]
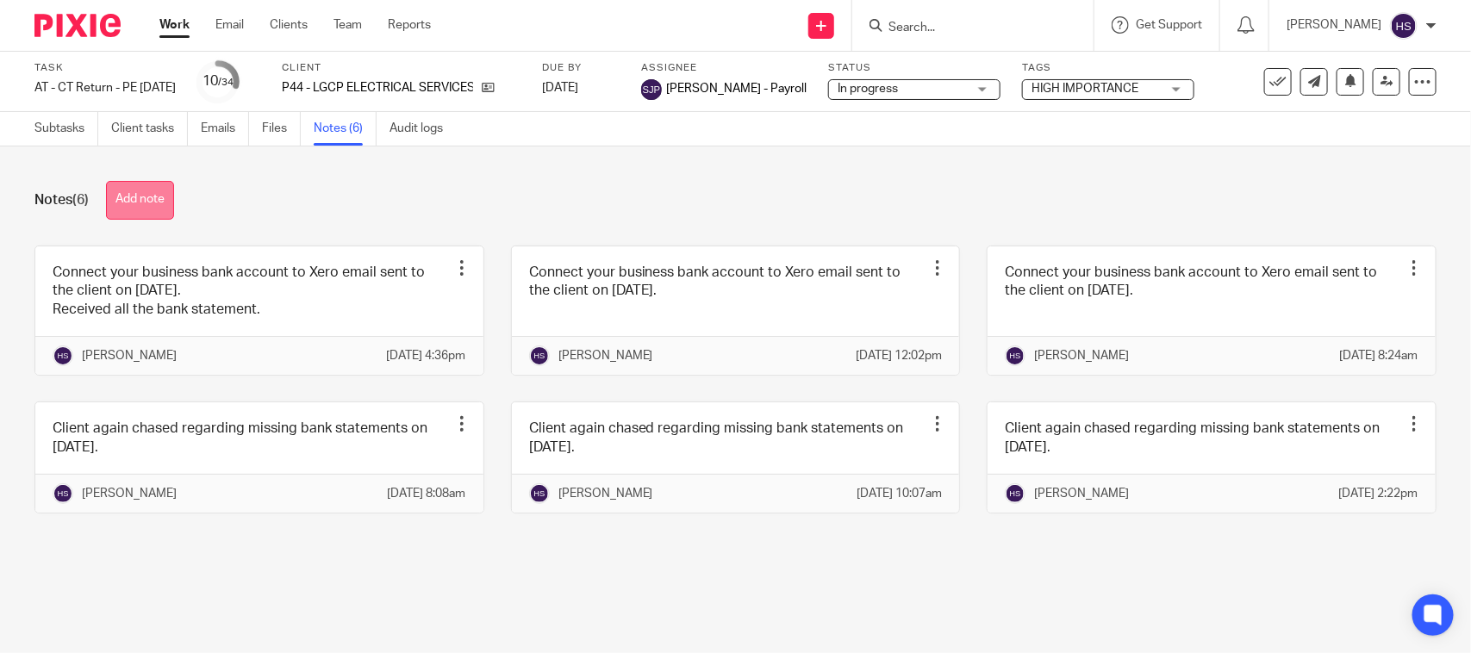
click at [173, 203] on button "Add note" at bounding box center [140, 200] width 68 height 39
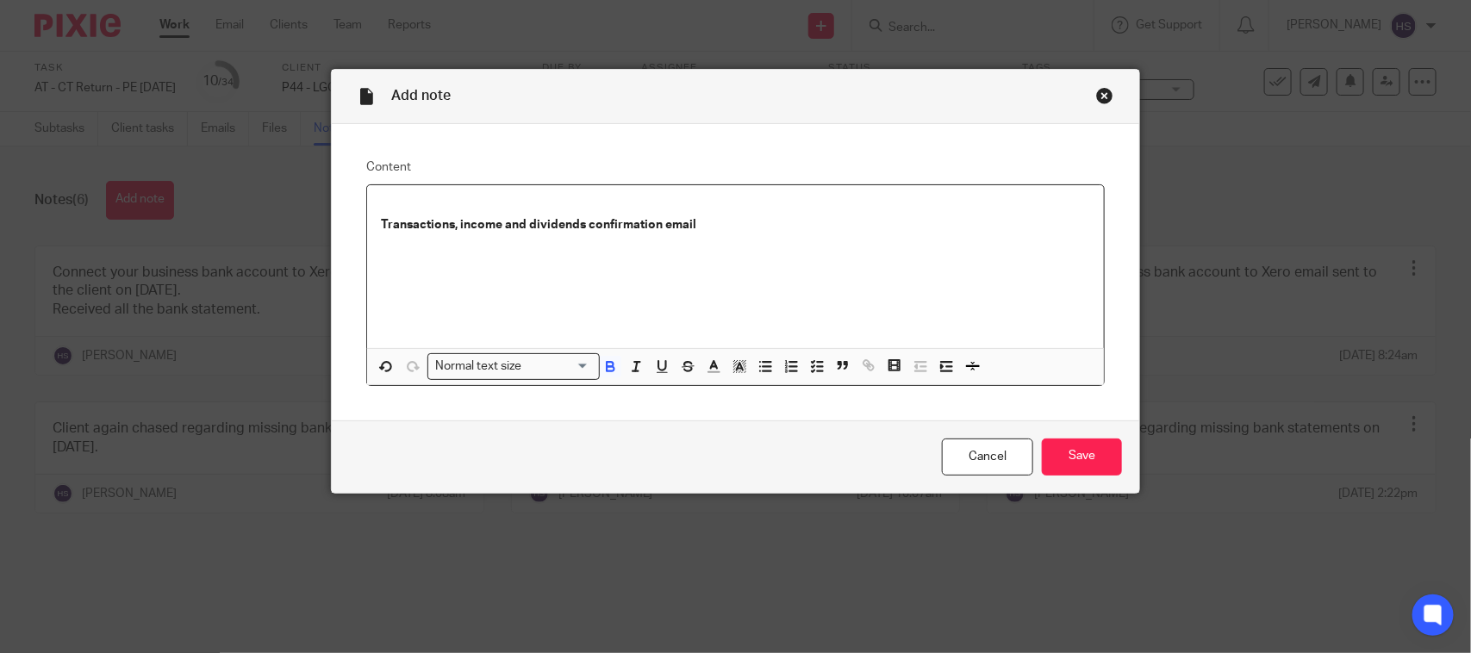
click at [467, 369] on div "Normal text size" at bounding box center [509, 365] width 163 height 22
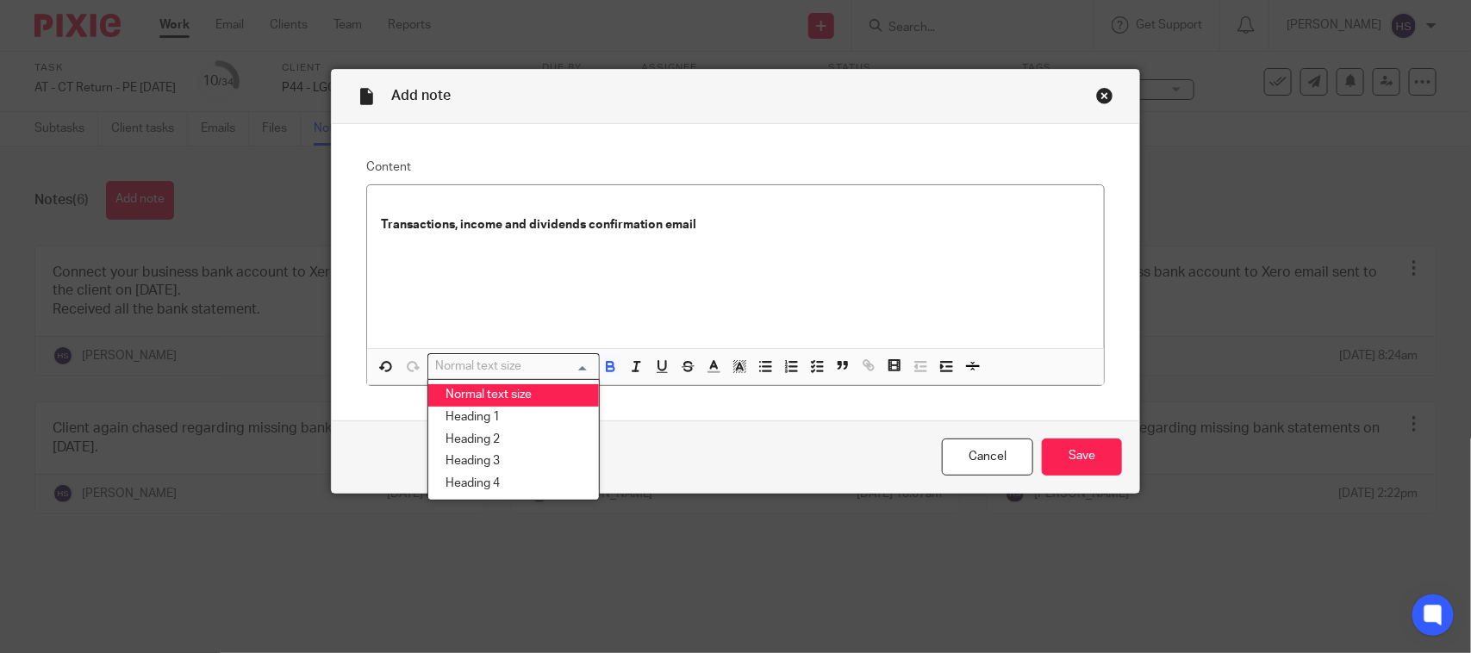
click at [471, 385] on li "Normal text size" at bounding box center [513, 395] width 171 height 22
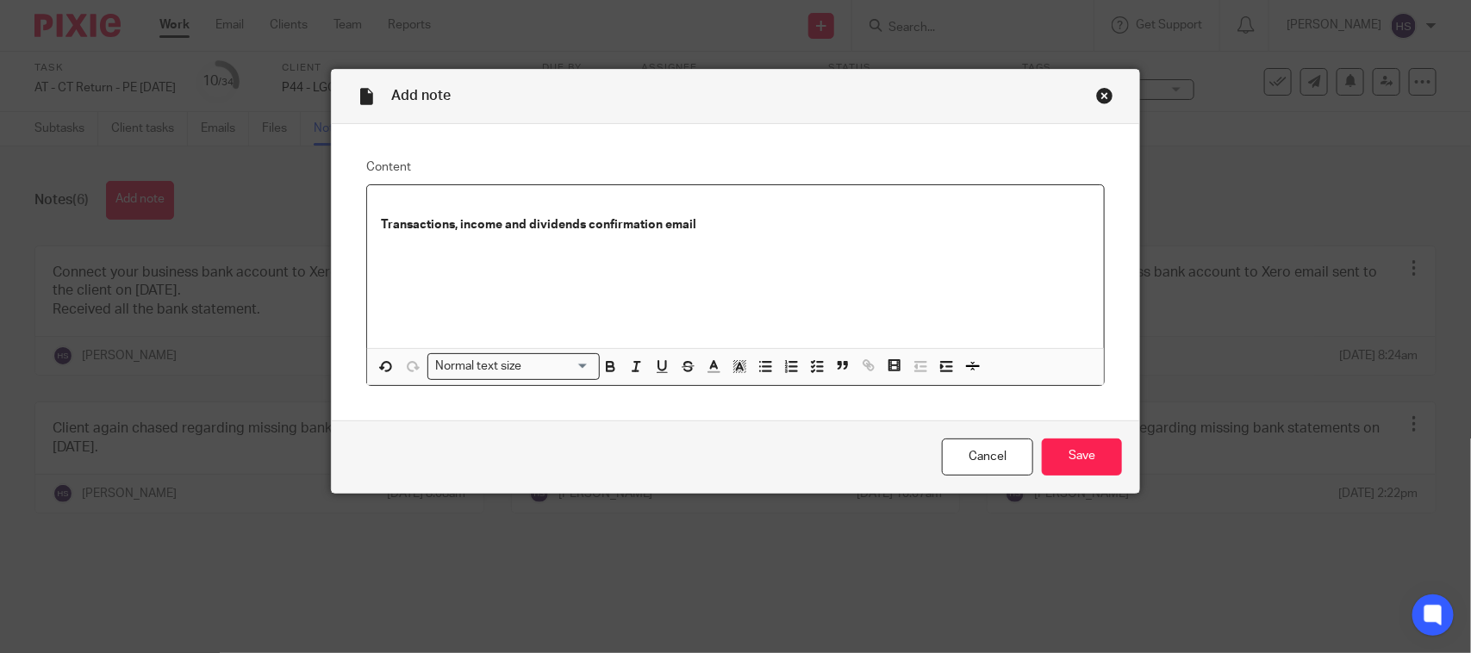
click at [722, 237] on p at bounding box center [735, 242] width 709 height 17
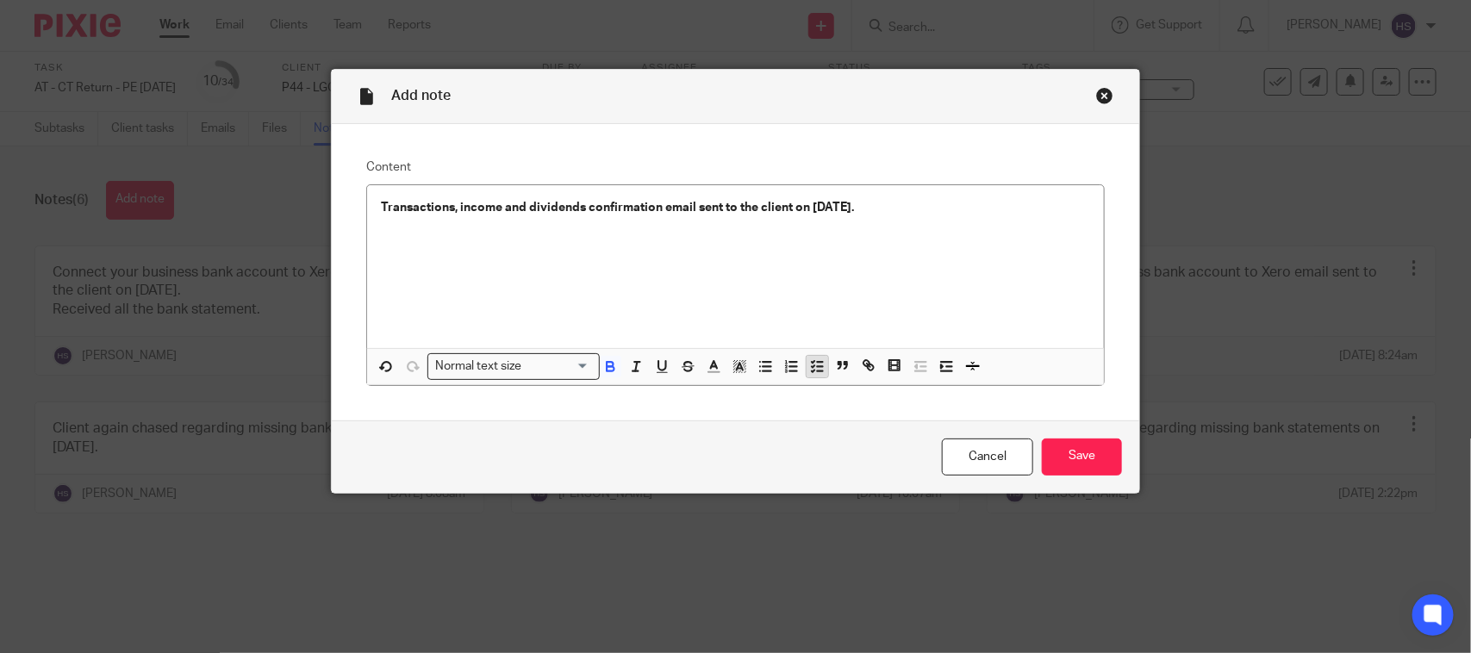
click at [807, 373] on button "button" at bounding box center [818, 367] width 22 height 22
click at [600, 376] on button "button" at bounding box center [611, 367] width 22 height 22
click at [937, 222] on div "Transactions, income and dividends confirmation email sent to the client on [DA…" at bounding box center [748, 212] width 683 height 26
click at [1056, 459] on input "Save" at bounding box center [1082, 457] width 80 height 37
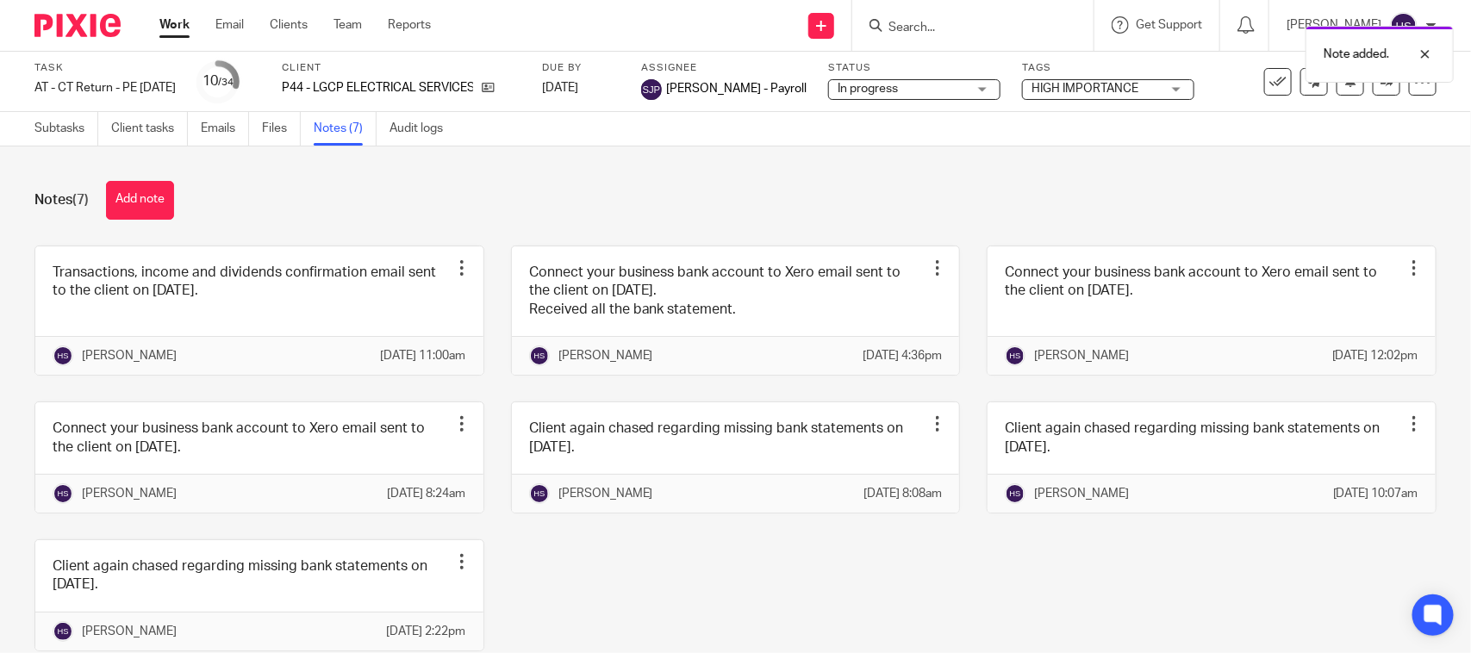
click at [942, 89] on span "In progress" at bounding box center [902, 89] width 129 height 18
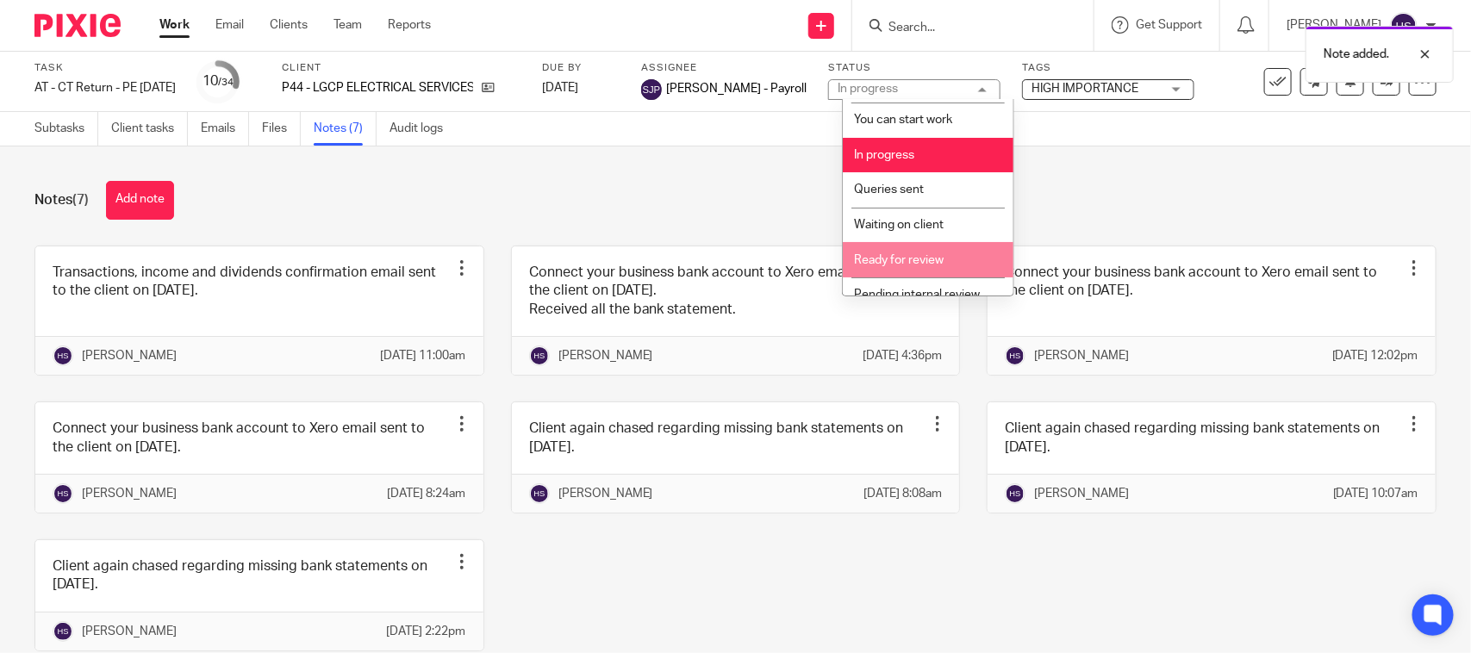
scroll to position [82, 0]
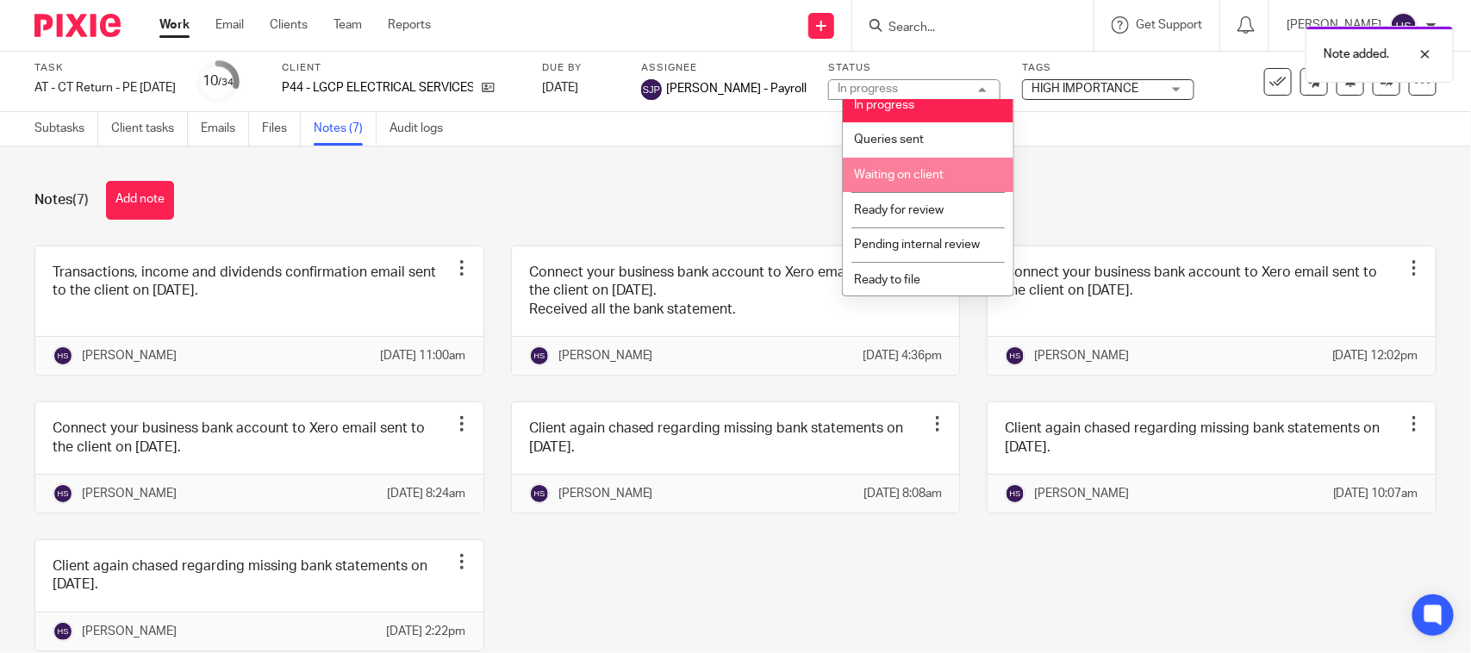
click at [950, 178] on li "Waiting on client" at bounding box center [928, 175] width 171 height 35
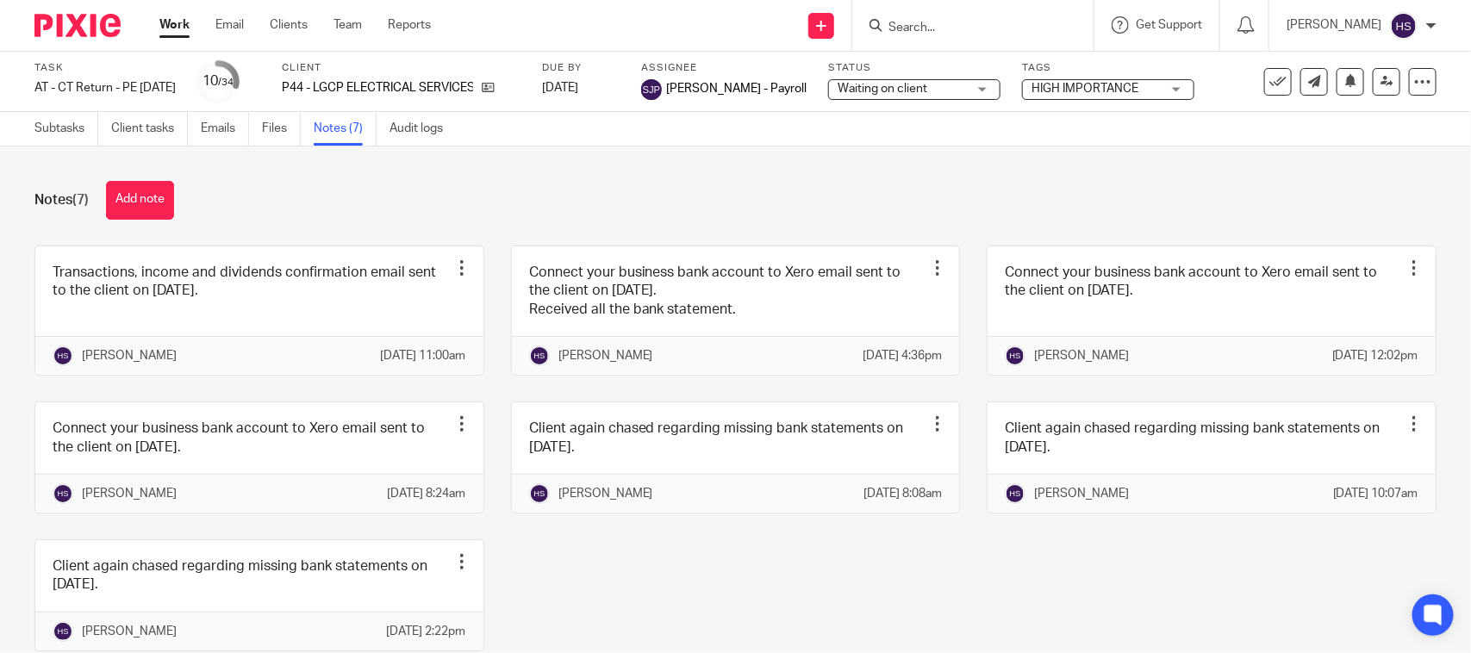
click at [513, 195] on div "Notes (7) Add note" at bounding box center [735, 200] width 1402 height 39
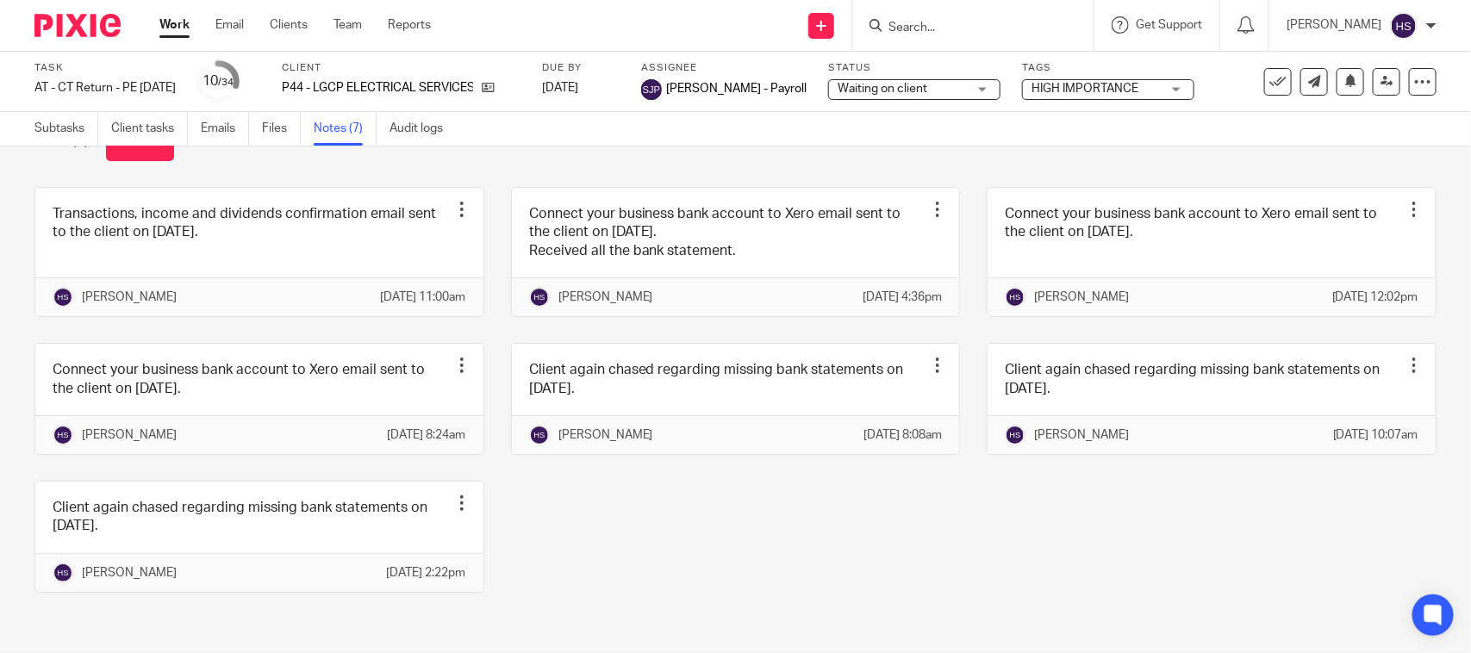
scroll to position [115, 0]
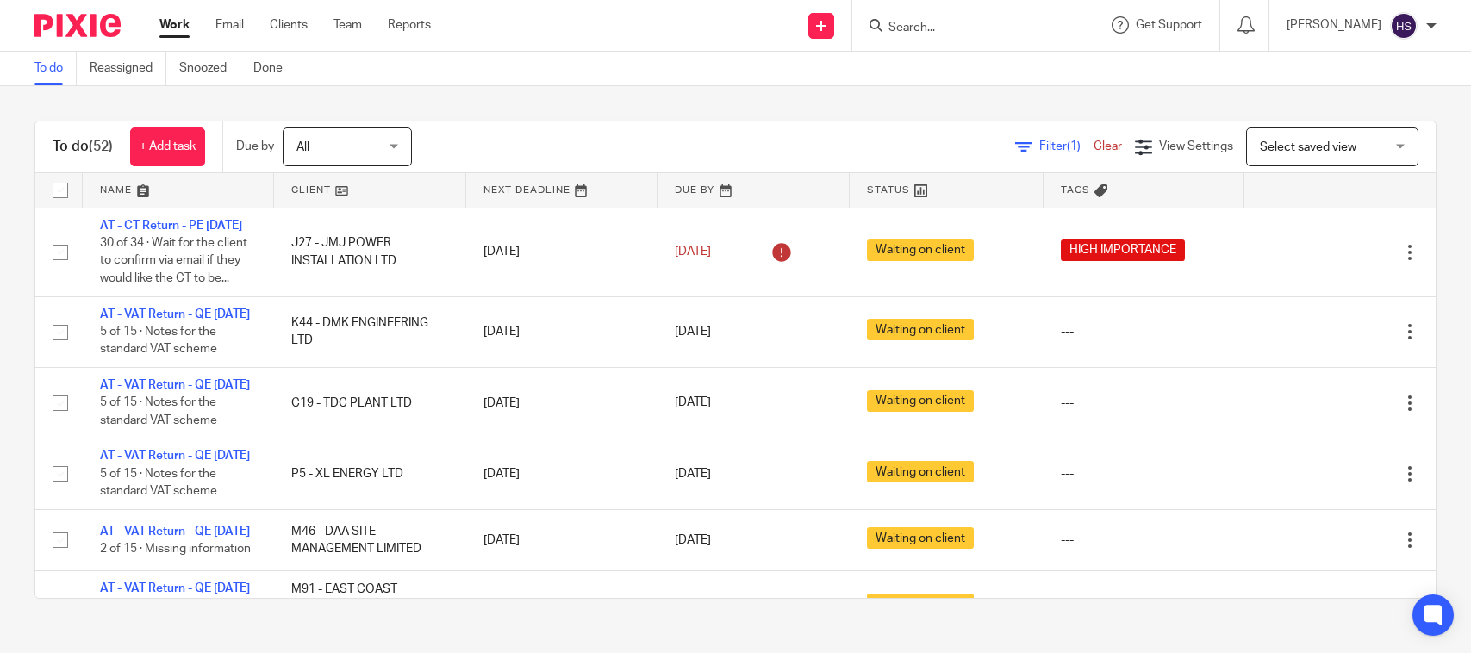
click at [497, 122] on div "To do (52) + Add task Due by All All [DATE] [DATE] This week Next week This mon…" at bounding box center [735, 148] width 1400 height 52
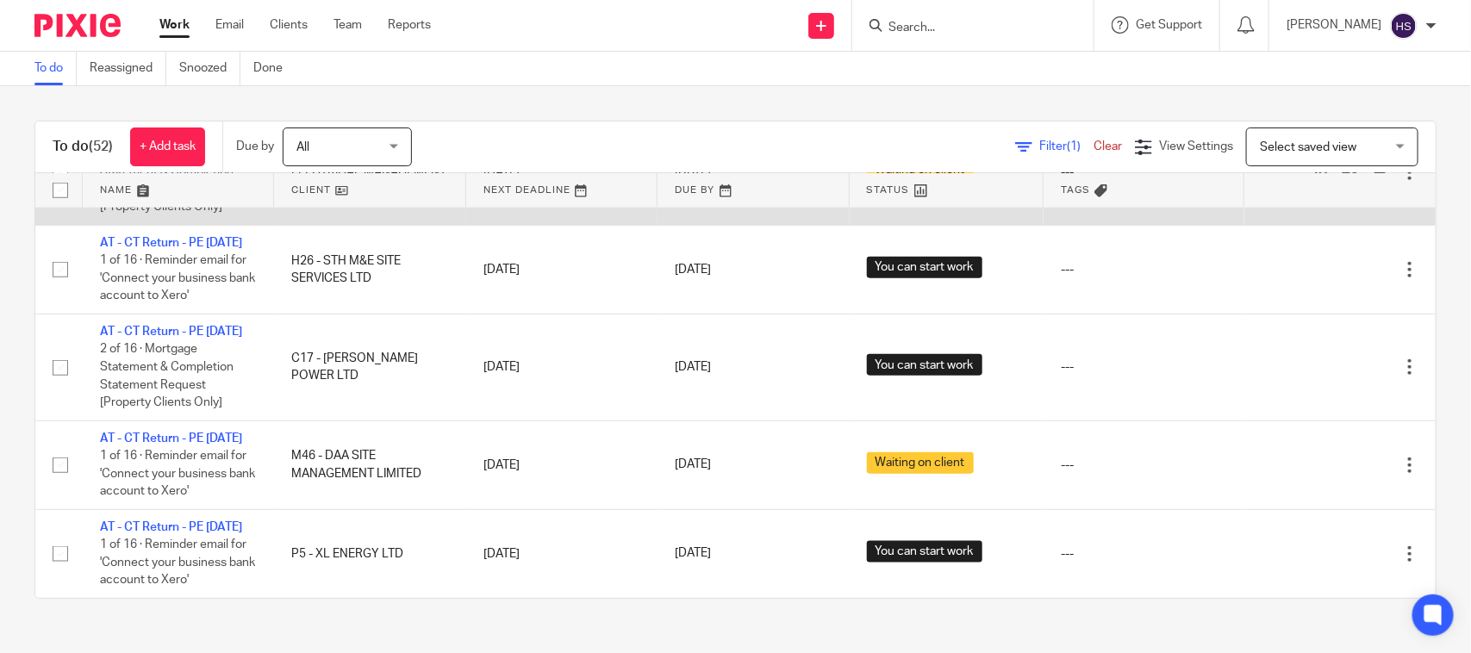
scroll to position [4642, 0]
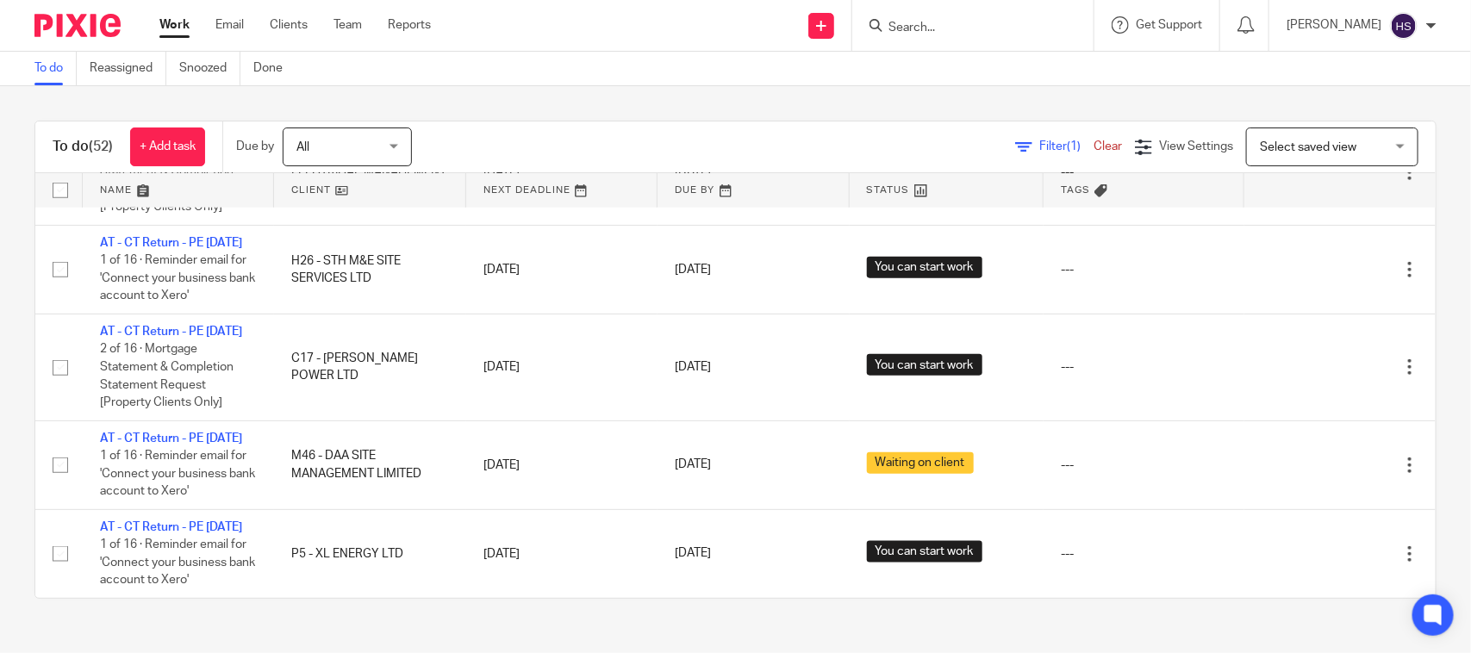
drag, startPoint x: 626, startPoint y: 479, endPoint x: 639, endPoint y: 130, distance: 349.3
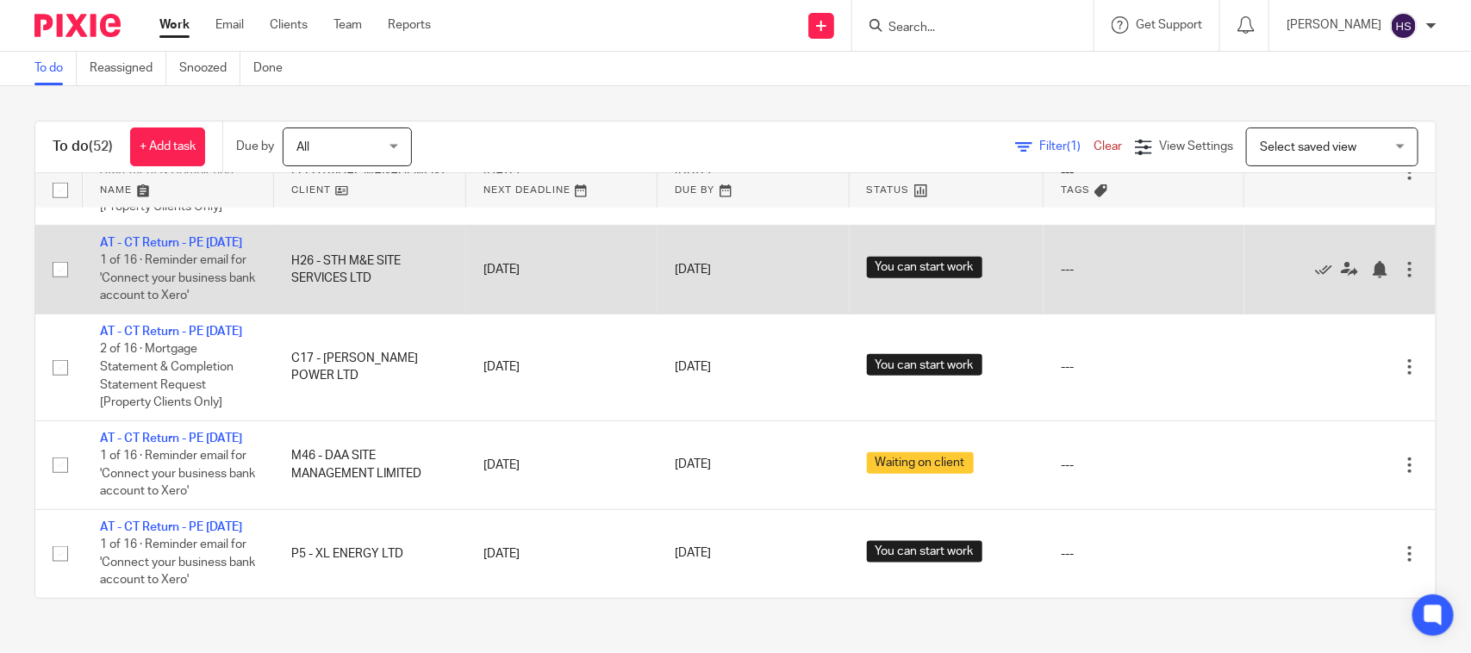
drag, startPoint x: 574, startPoint y: 515, endPoint x: 613, endPoint y: 220, distance: 298.1
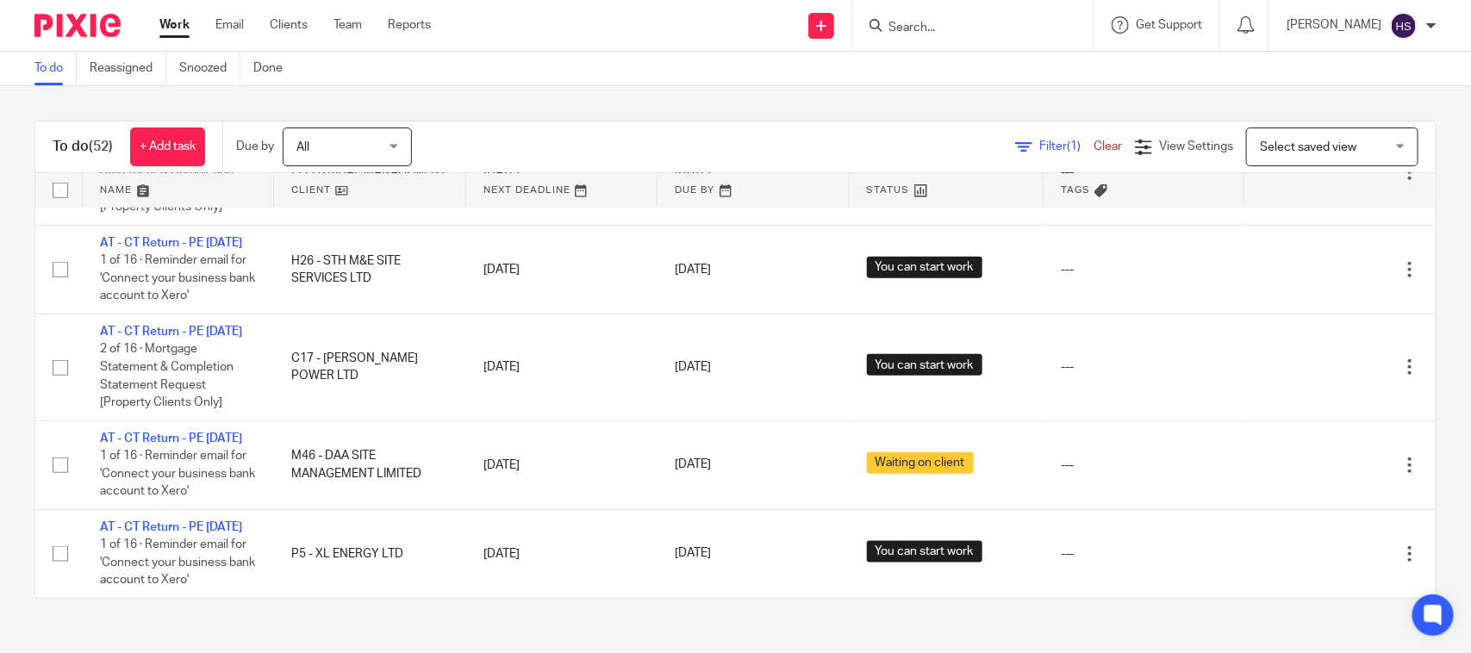
click at [647, 45] on div "Send new email Create task Add client Request signature Get Support Contact Sup…" at bounding box center [964, 25] width 1014 height 51
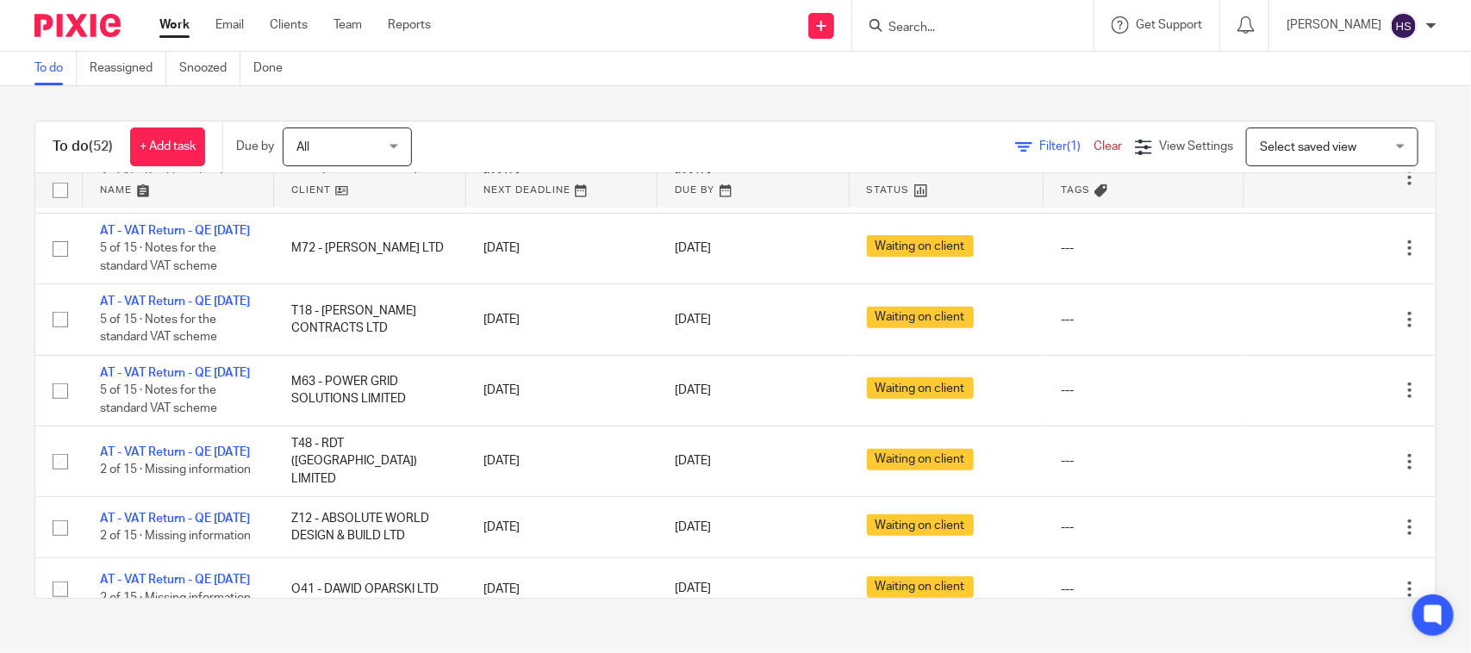
scroll to position [0, 0]
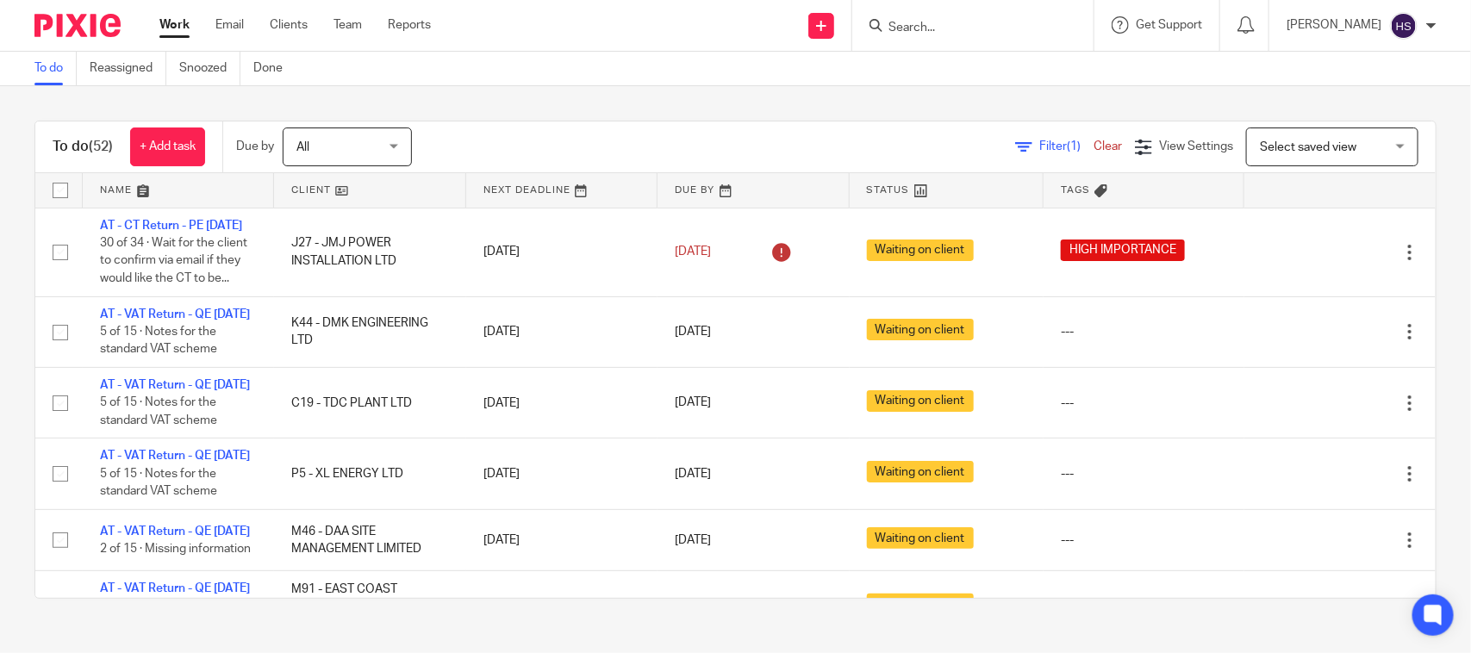
drag, startPoint x: 364, startPoint y: 411, endPoint x: 474, endPoint y: 99, distance: 330.9
click at [497, 79] on div "To do Reassigned Snoozed Done" at bounding box center [735, 69] width 1471 height 34
drag, startPoint x: 524, startPoint y: 302, endPoint x: 591, endPoint y: 153, distance: 162.7
click at [682, 190] on link at bounding box center [752, 190] width 191 height 34
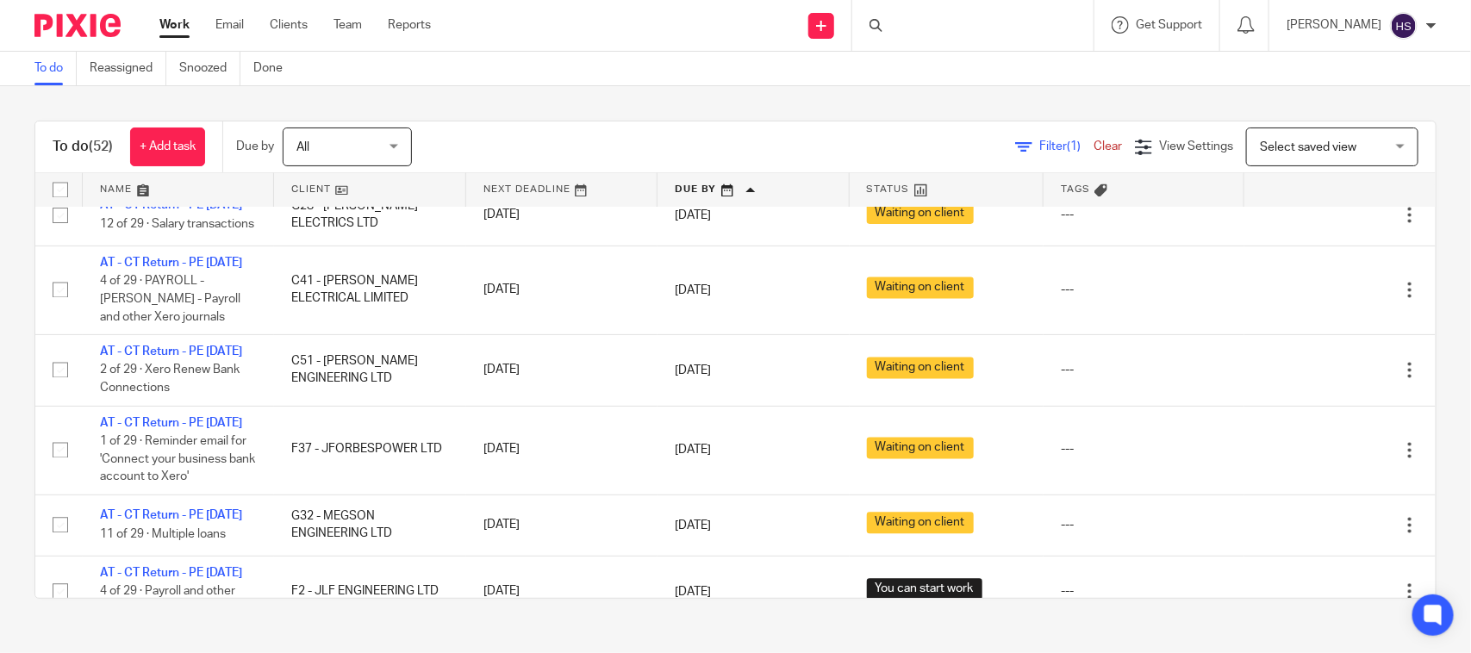
scroll to position [1508, 0]
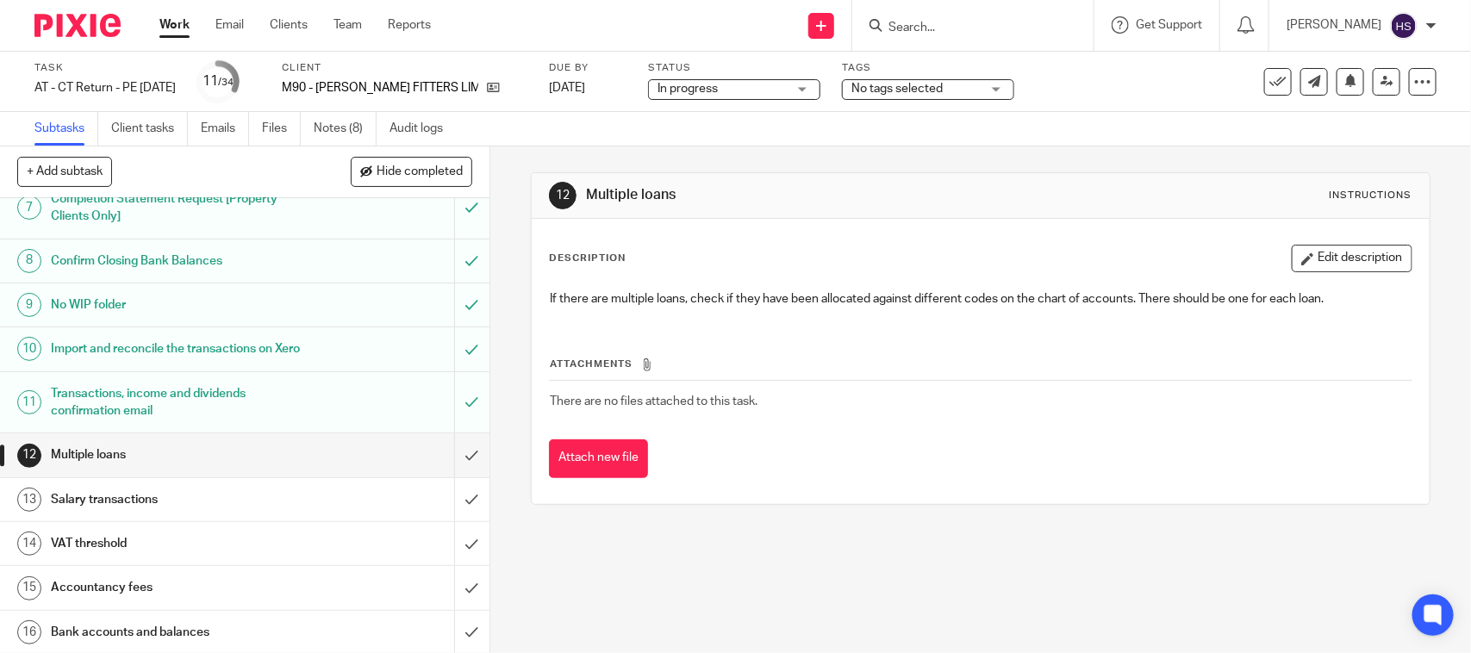
scroll to position [358, 0]
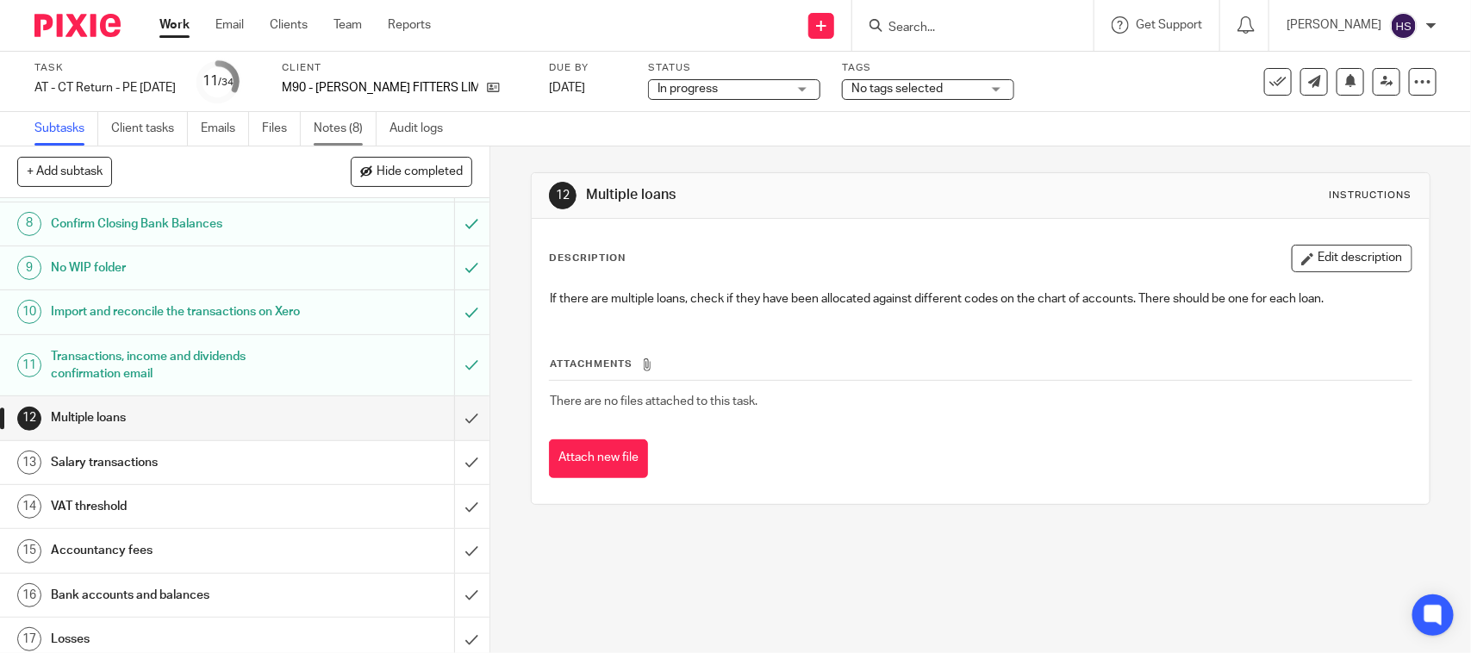
click at [337, 134] on link "Notes (8)" at bounding box center [345, 129] width 63 height 34
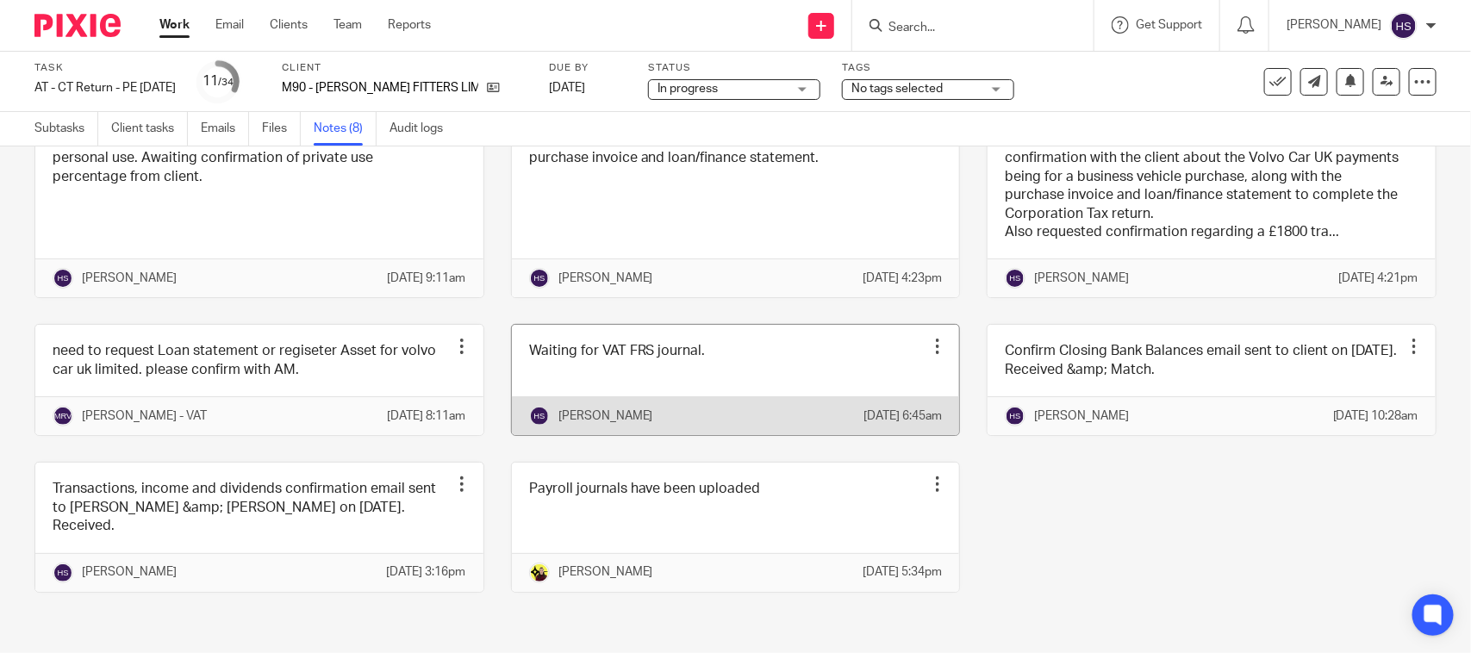
scroll to position [208, 0]
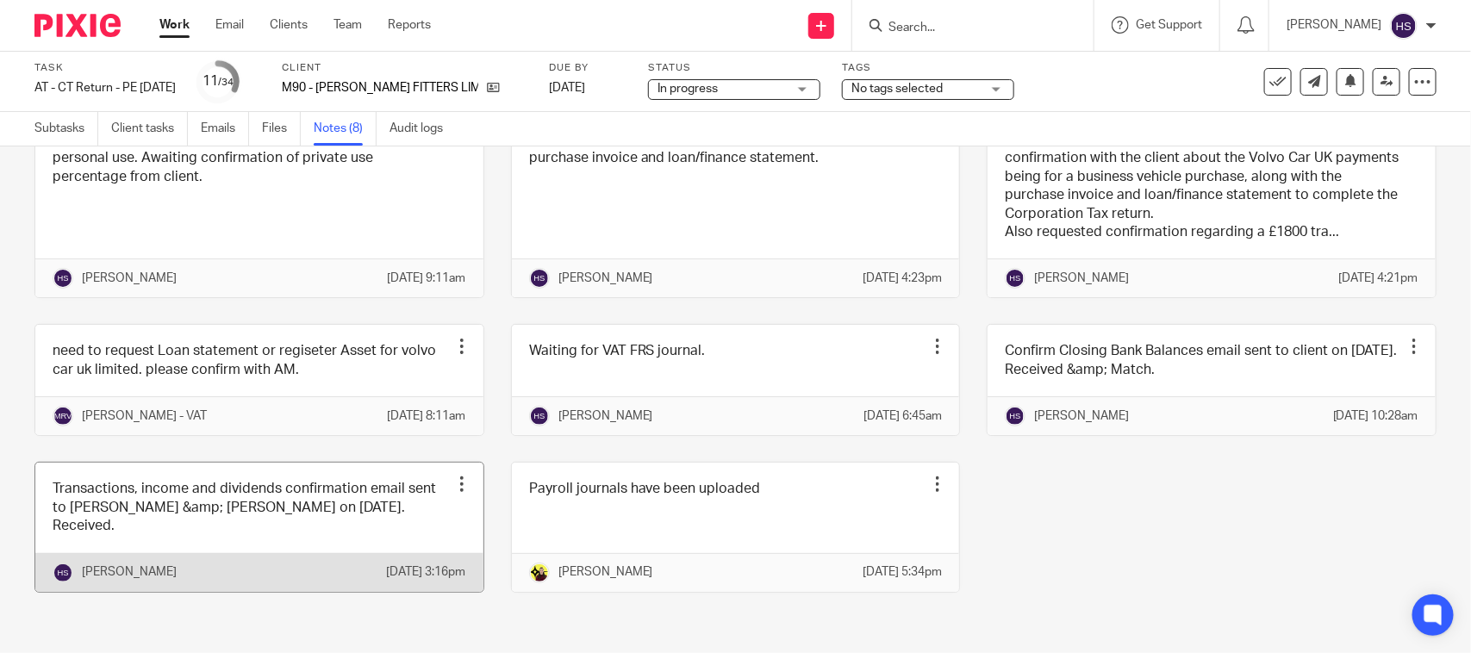
click at [326, 494] on link at bounding box center [259, 527] width 448 height 128
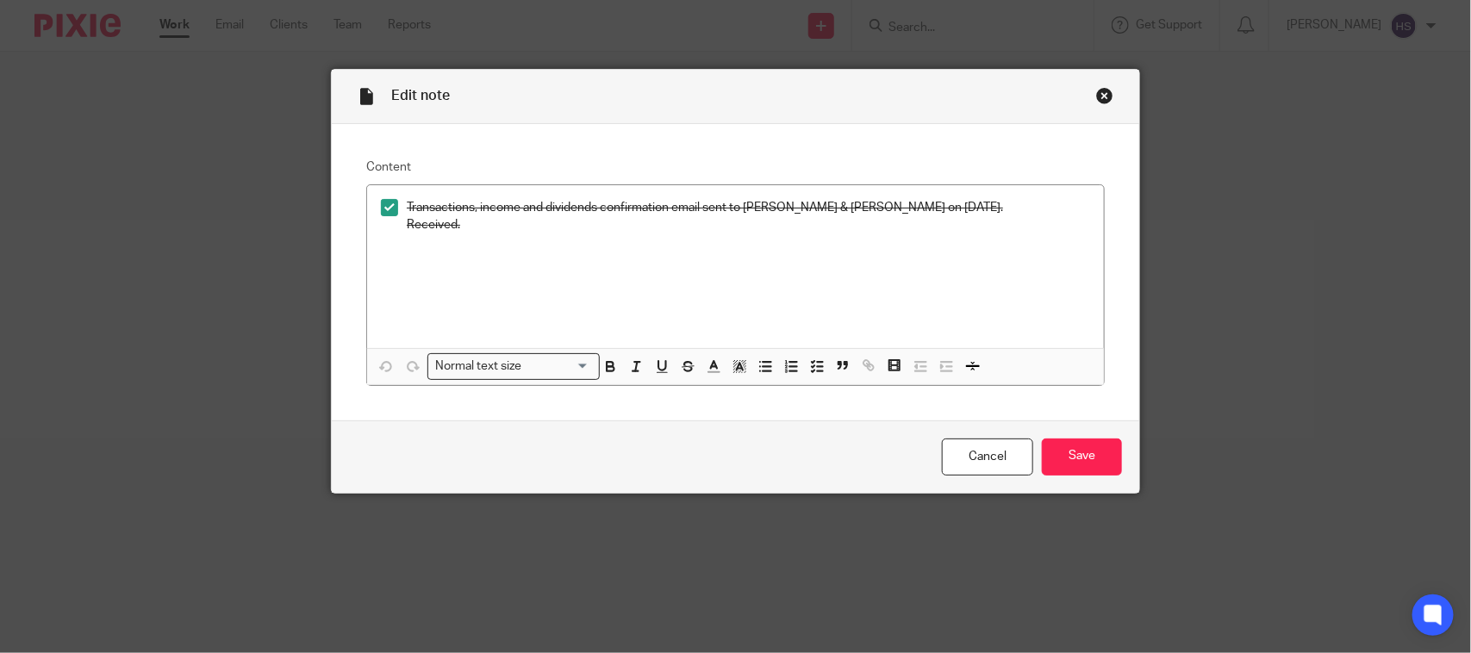
click at [1096, 93] on div "Close this dialog window" at bounding box center [1104, 95] width 17 height 17
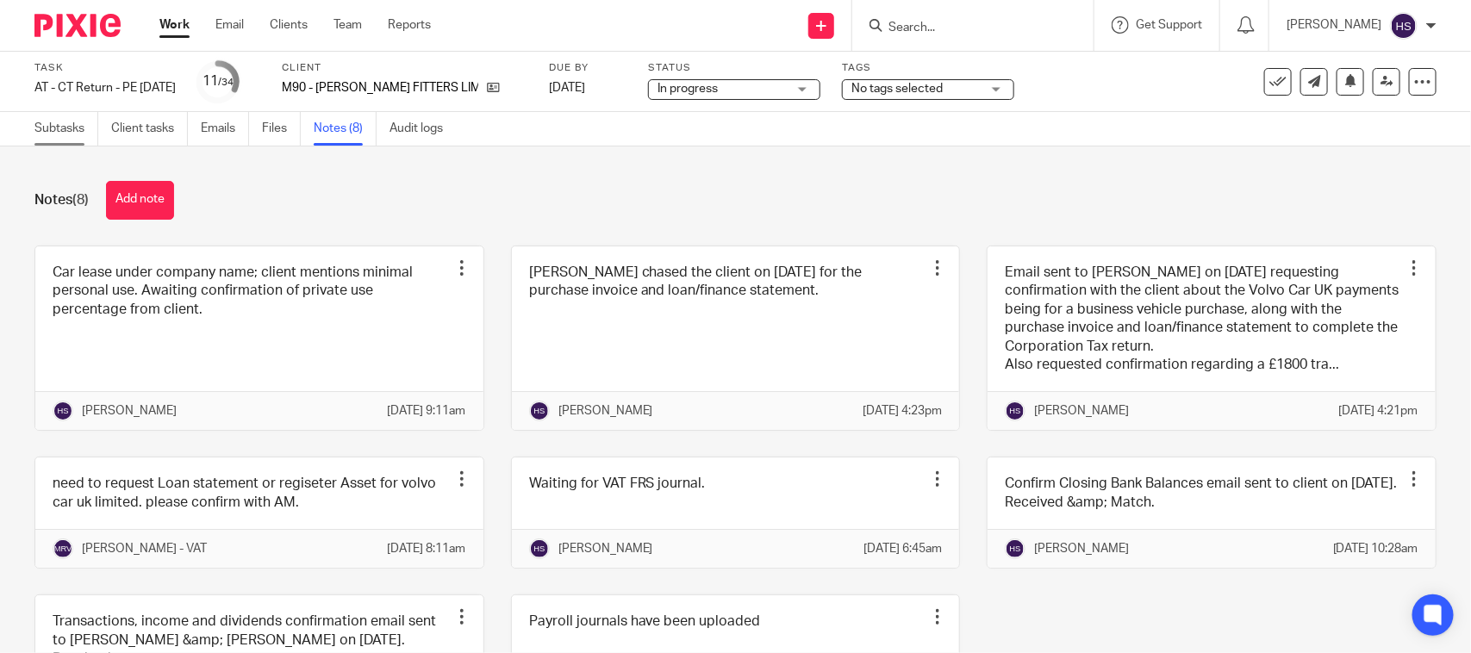
click at [78, 135] on link "Subtasks" at bounding box center [66, 129] width 64 height 34
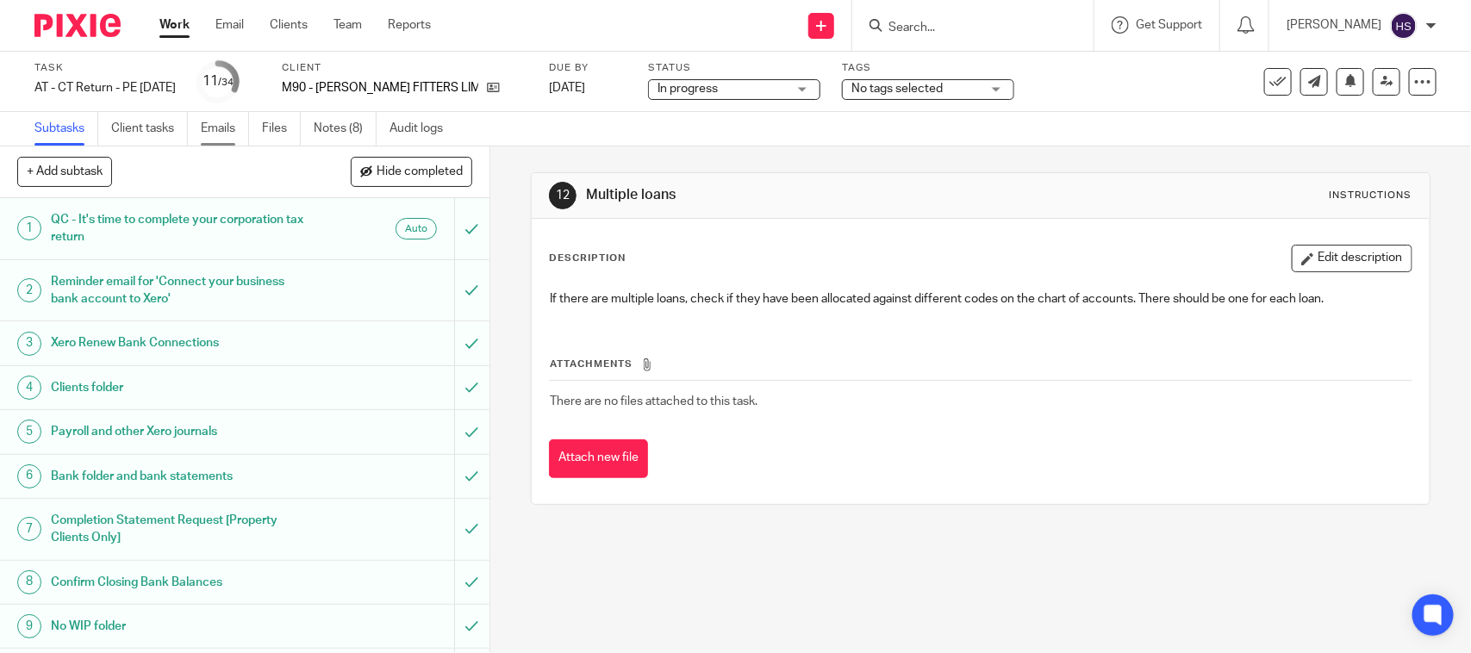
click at [214, 128] on link "Emails" at bounding box center [225, 129] width 48 height 34
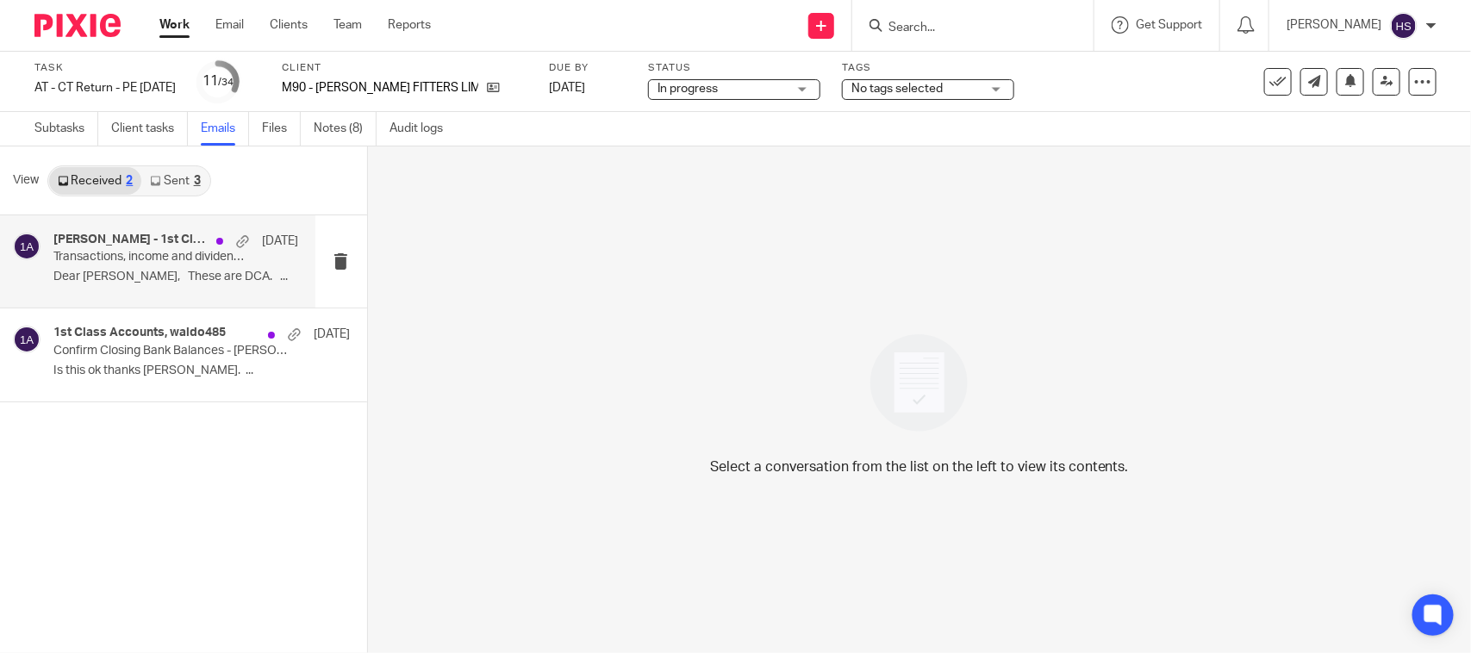
click at [158, 277] on p "Dear [PERSON_NAME], These are DCA. ..." at bounding box center [175, 277] width 245 height 15
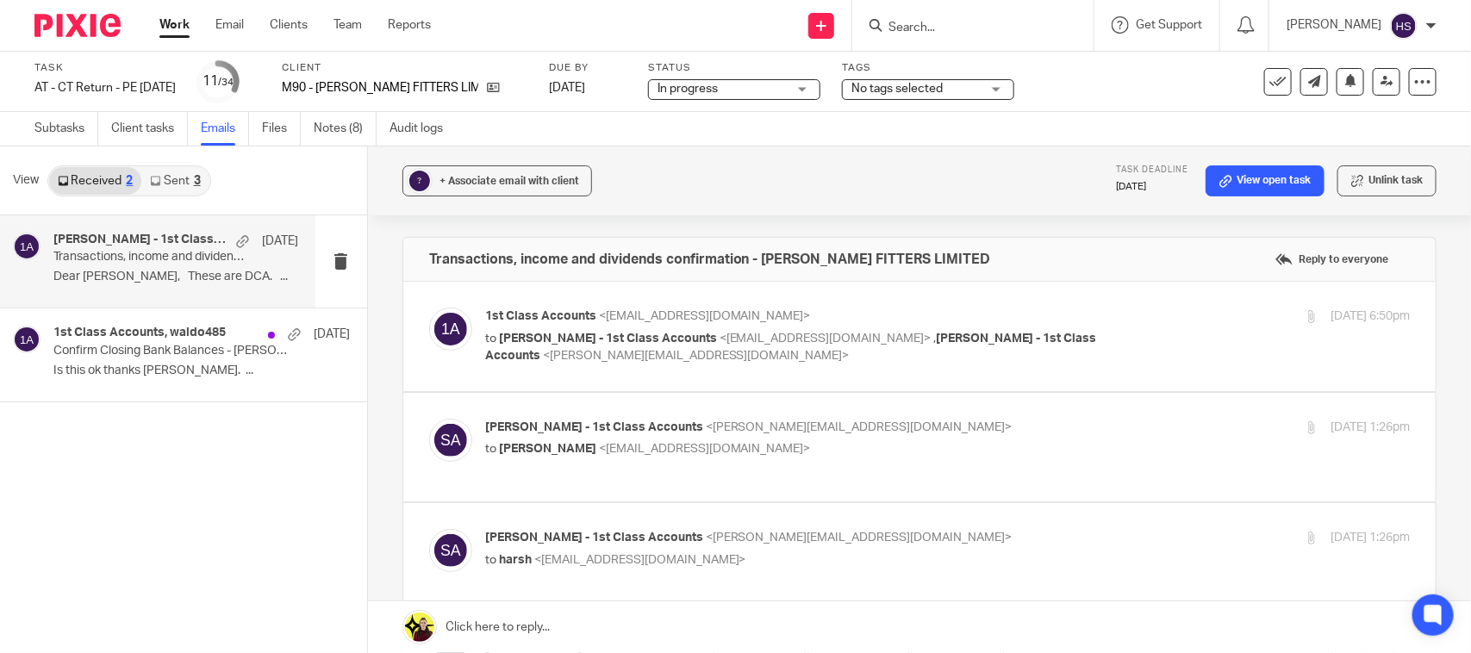
click at [790, 369] on label at bounding box center [919, 336] width 1032 height 109
click at [429, 308] on input "checkbox" at bounding box center [428, 307] width 1 height 1
checkbox input "true"
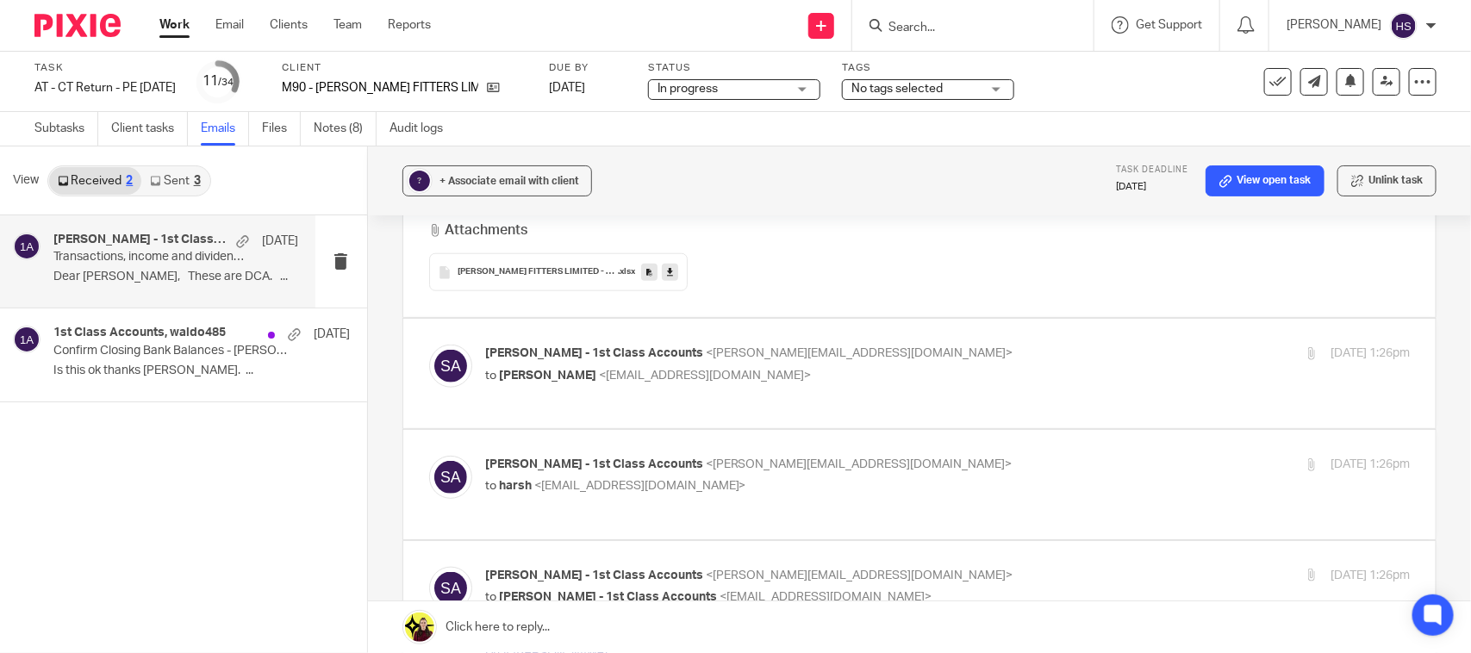
scroll to position [754, 0]
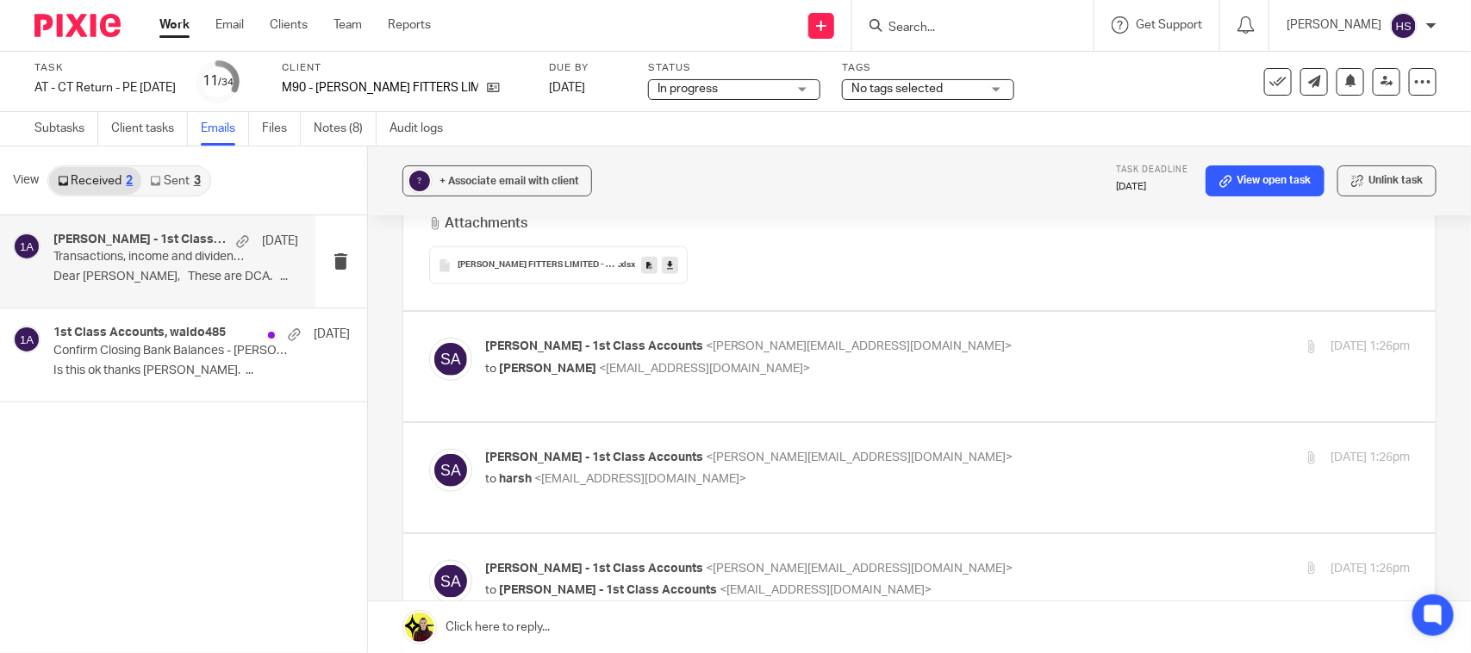
click at [801, 395] on div "Sean Devine - 1st Class Accounts <sean@1stclassaccounts.co.uk> to Harsh Sharma …" at bounding box center [919, 367] width 981 height 58
click at [838, 365] on p "to Harsh Sharma <harsh@confiancebizsol.com>" at bounding box center [793, 369] width 617 height 18
checkbox input "true"
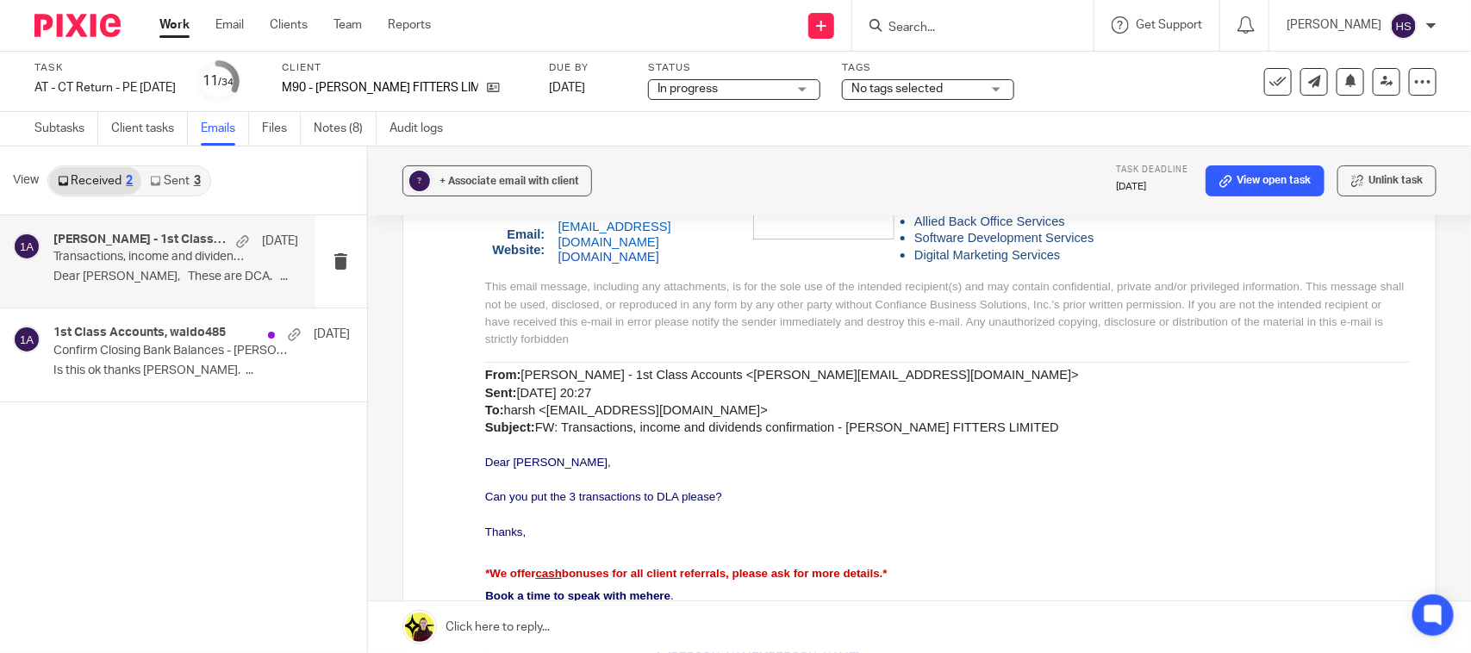
scroll to position [1400, 0]
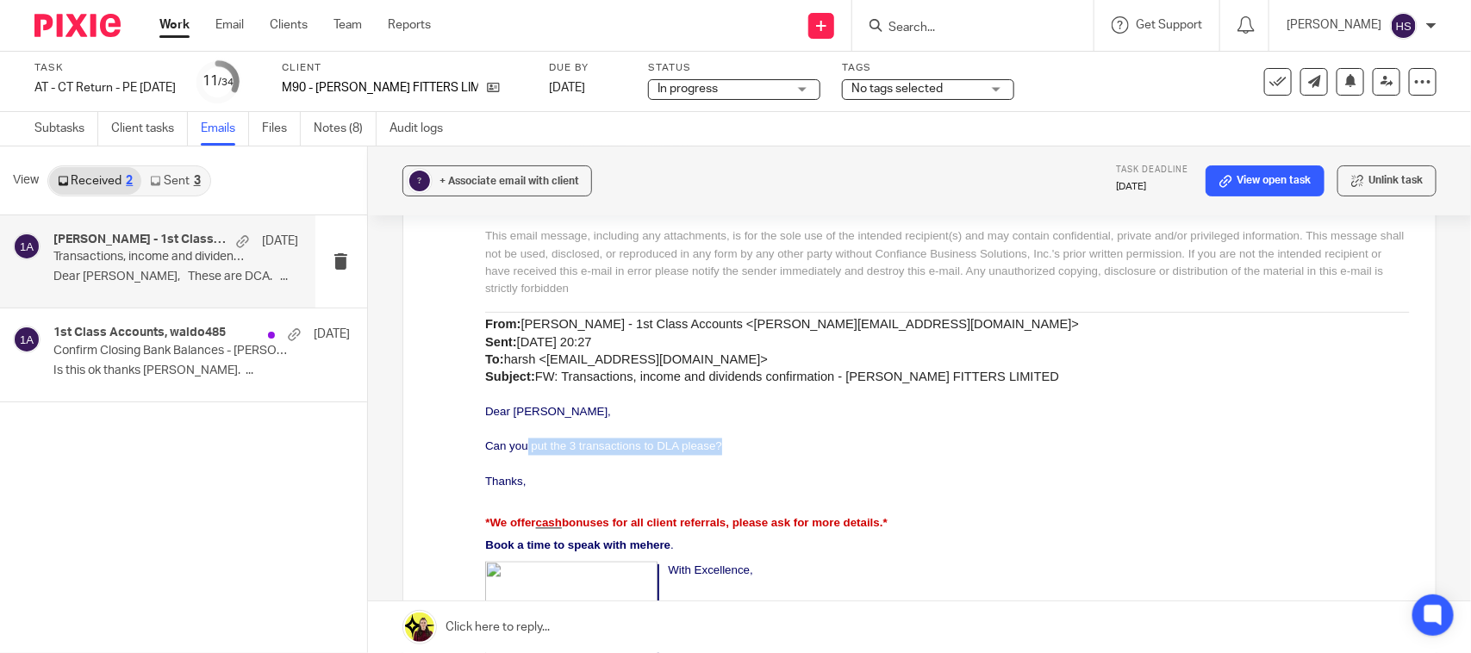
drag, startPoint x: 525, startPoint y: 431, endPoint x: 734, endPoint y: 429, distance: 209.4
click at [734, 439] on p "Can you put the 3 transactions to DLA please?" at bounding box center [946, 447] width 925 height 17
click at [773, 422] on p at bounding box center [946, 430] width 925 height 17
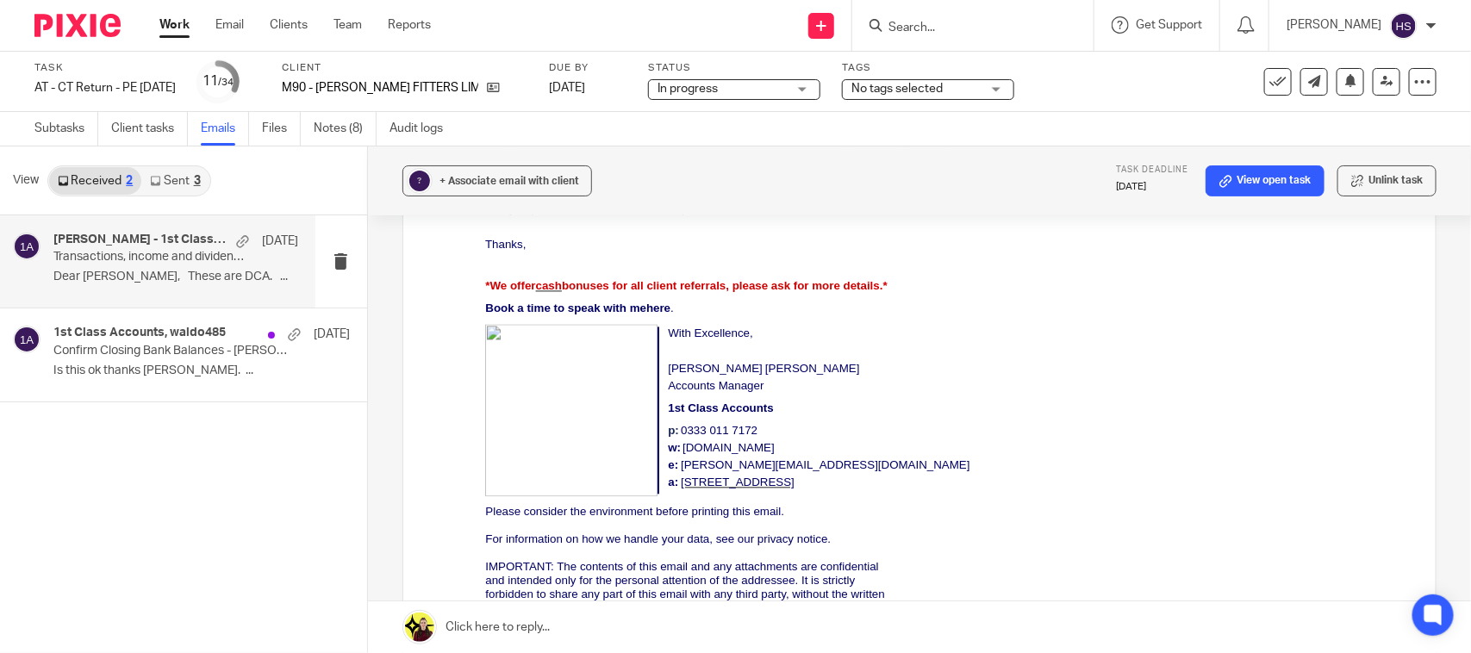
scroll to position [0, 0]
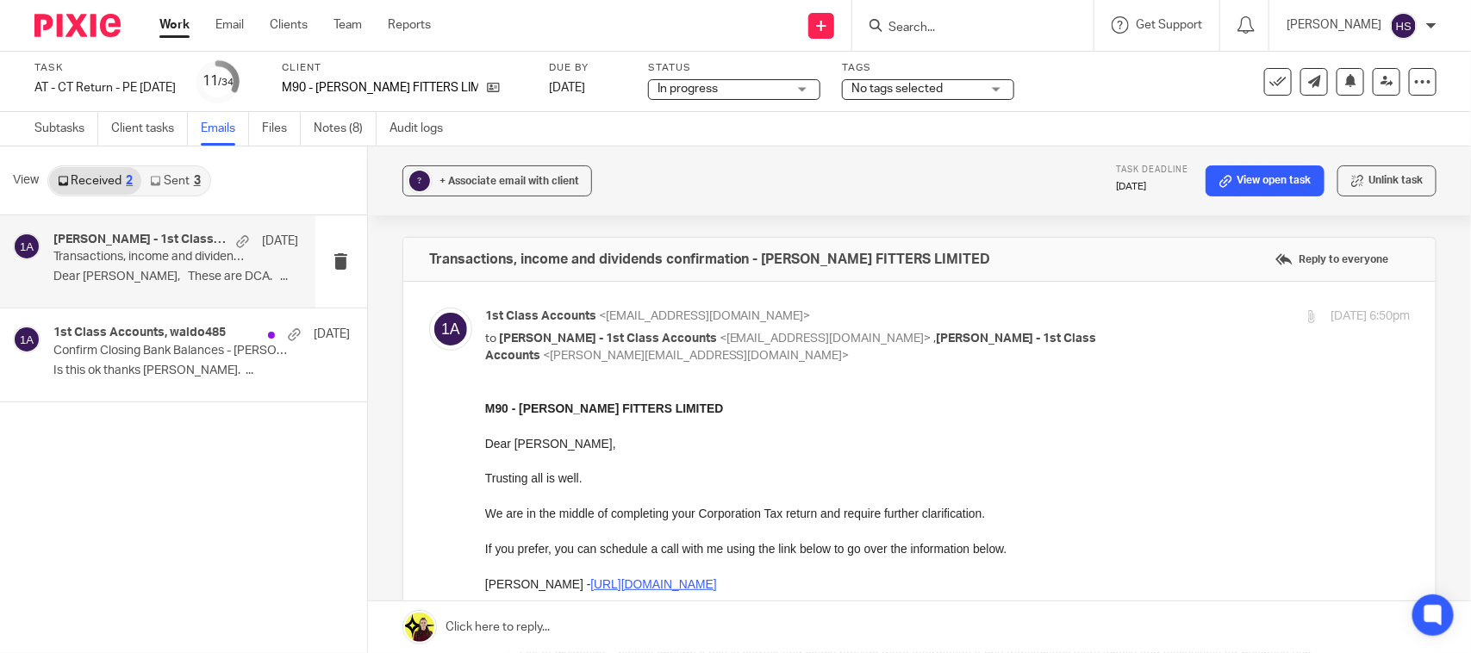
drag, startPoint x: 1031, startPoint y: 466, endPoint x: 1073, endPoint y: 146, distance: 322.4
click at [182, 339] on h4 "1st Class Accounts, waldo485" at bounding box center [130, 333] width 154 height 15
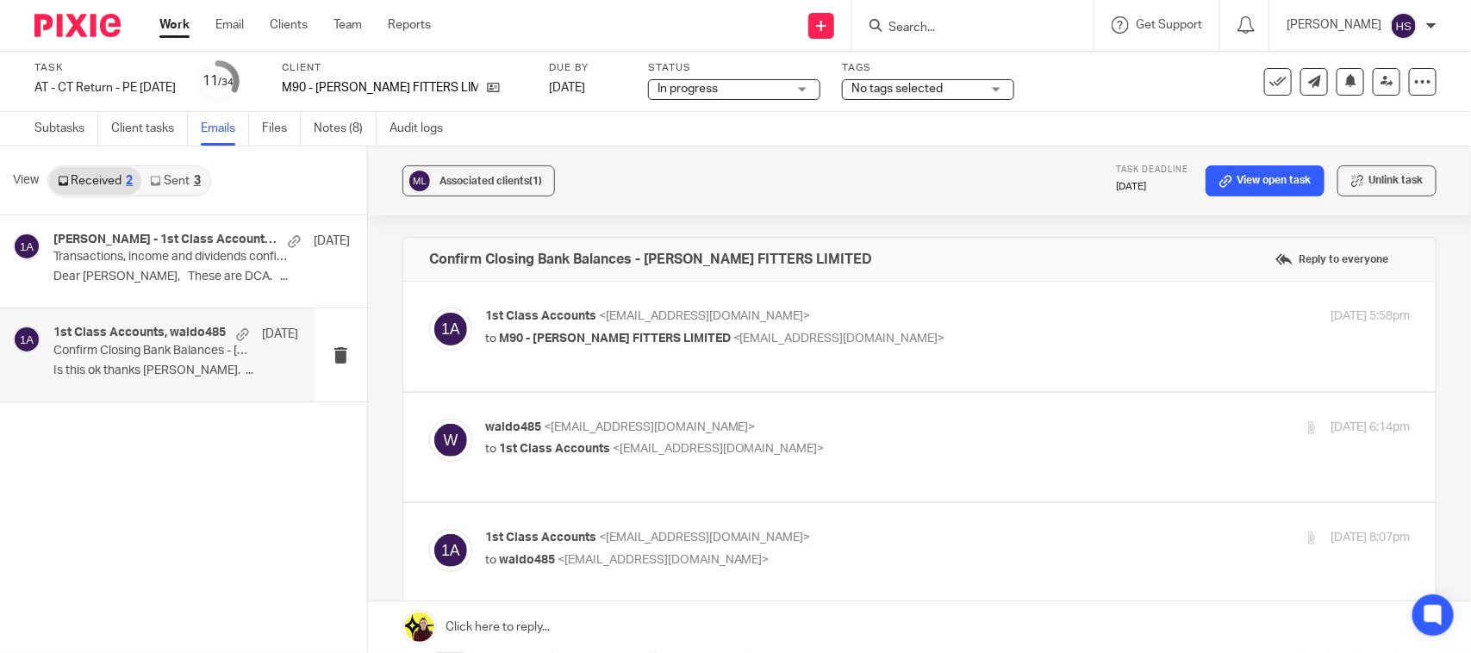
click at [837, 349] on div "1st Class Accounts <info@1stclassaccounts.co.uk> to M90 - MUIR HV FITTERS LIMIT…" at bounding box center [947, 329] width 925 height 43
checkbox input "true"
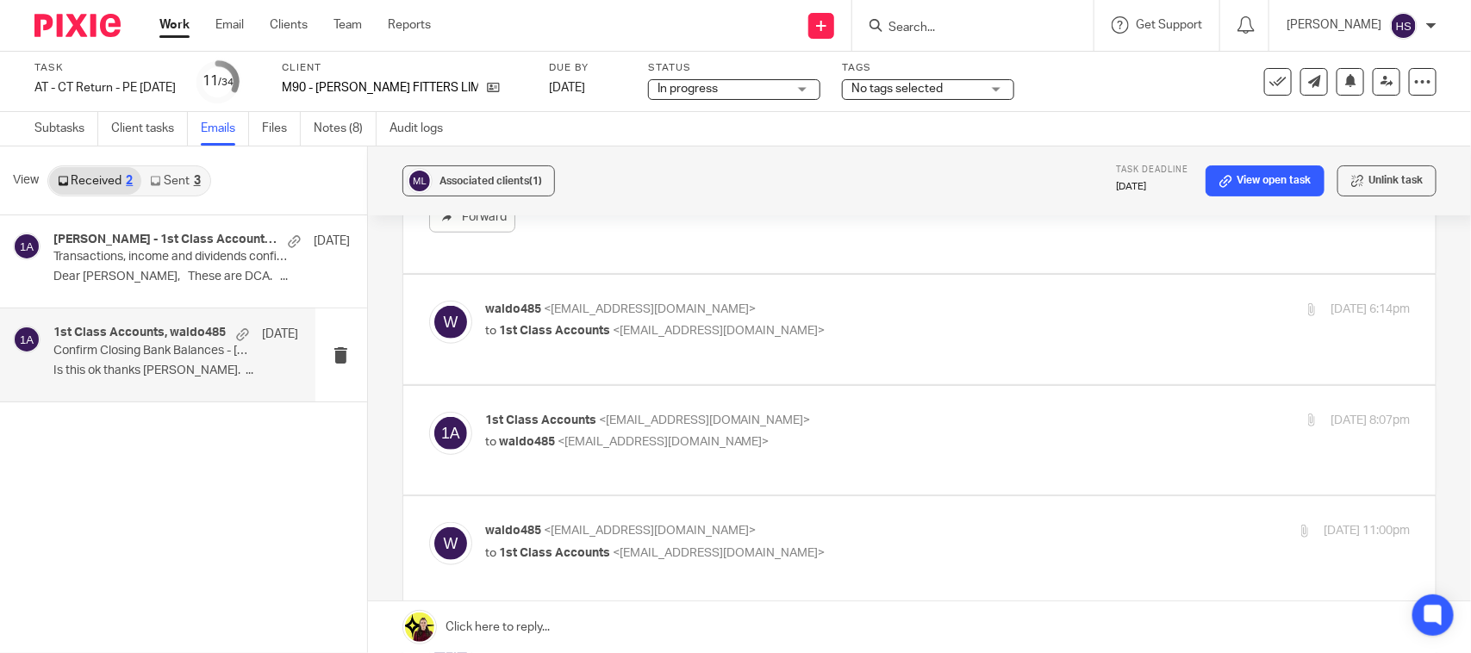
scroll to position [718, 0]
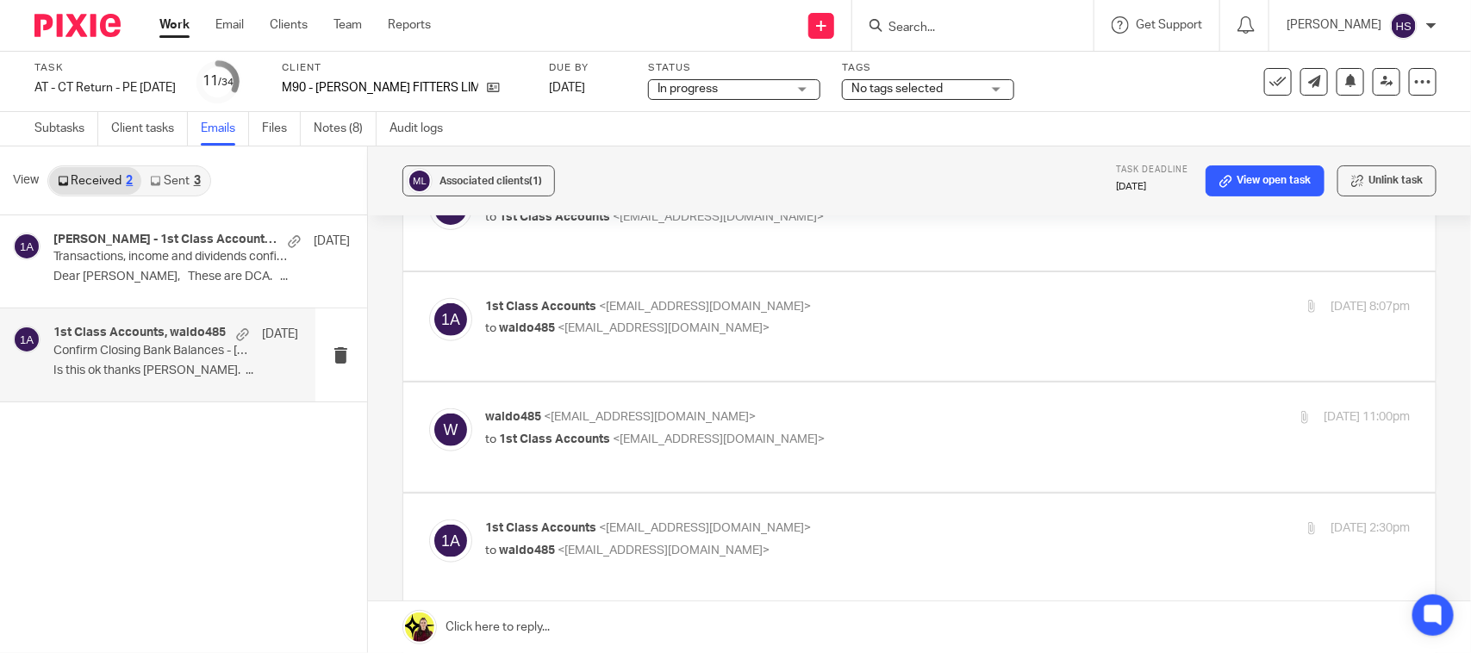
click at [888, 242] on div "waldo485 <waldo485@gmail.com> to 1st Class Accounts <info@1stclassaccounts.co.u…" at bounding box center [919, 216] width 981 height 58
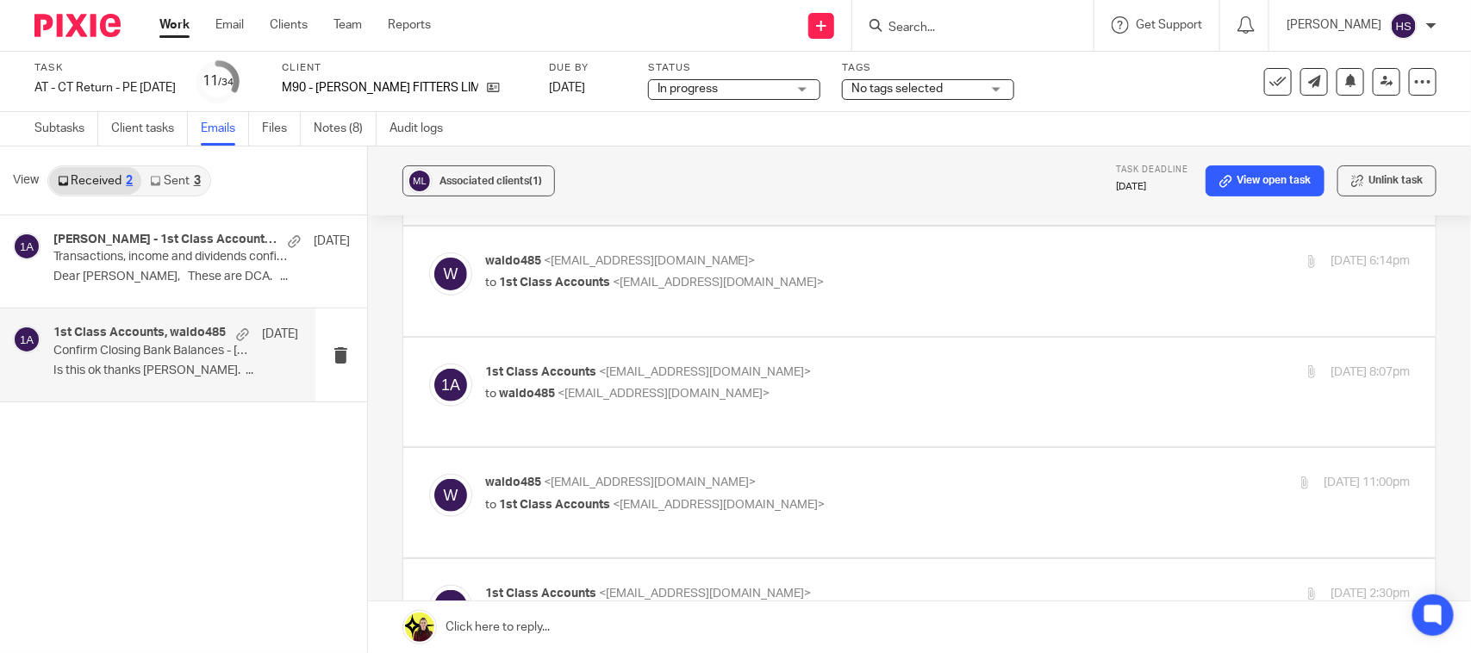
scroll to position [646, 0]
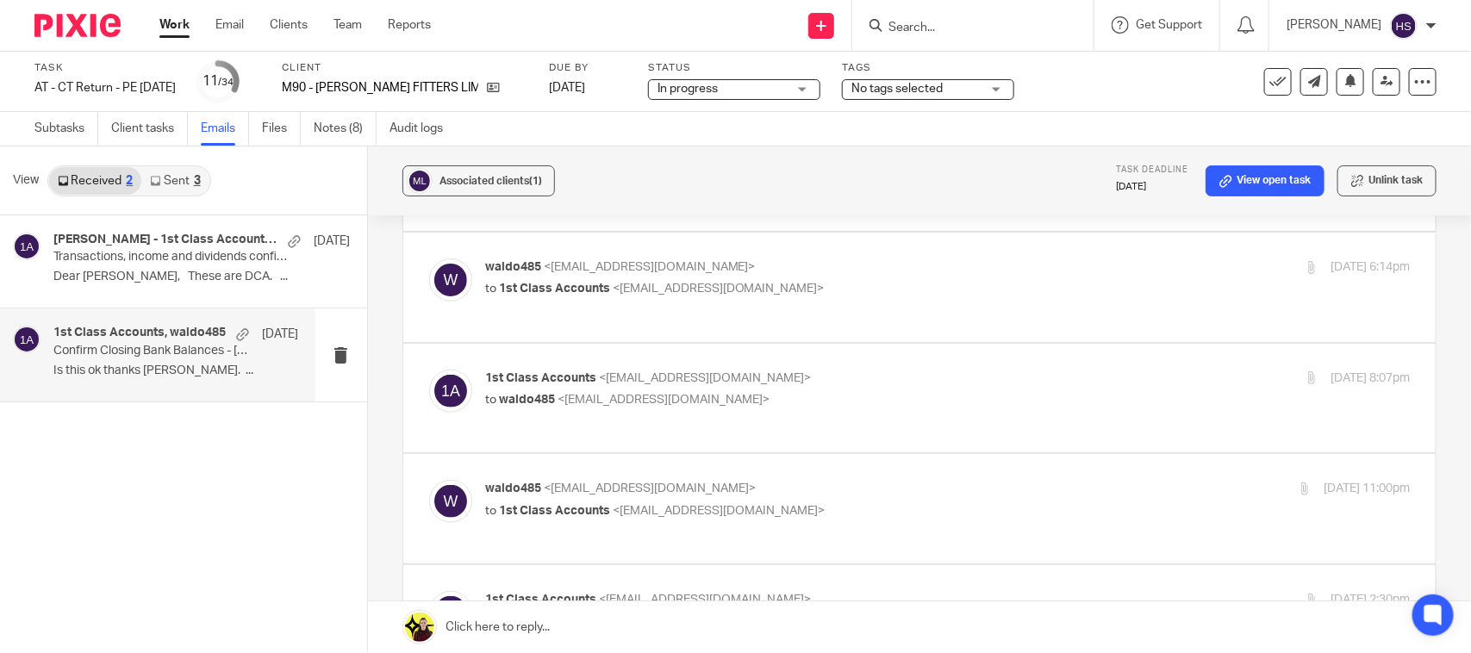
click at [858, 327] on label at bounding box center [919, 287] width 1032 height 109
click at [429, 259] on input "checkbox" at bounding box center [428, 258] width 1 height 1
checkbox input "true"
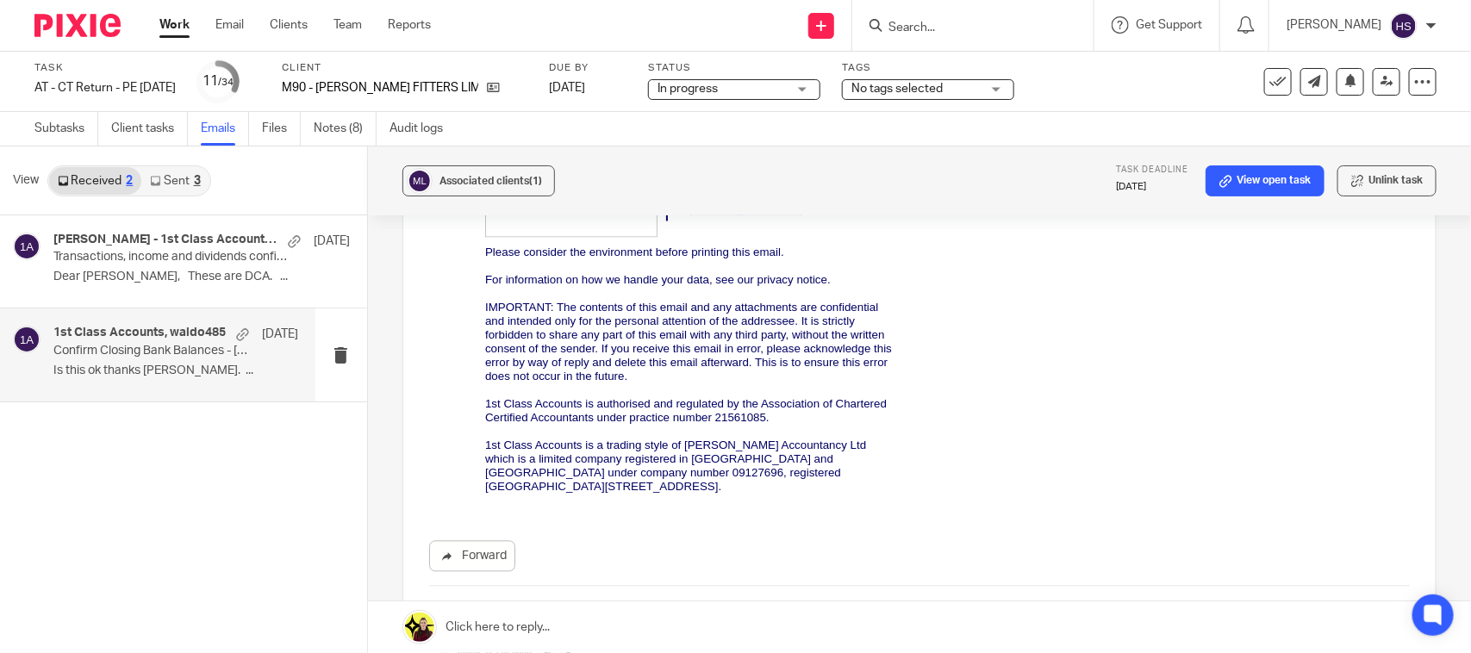
scroll to position [1831, 0]
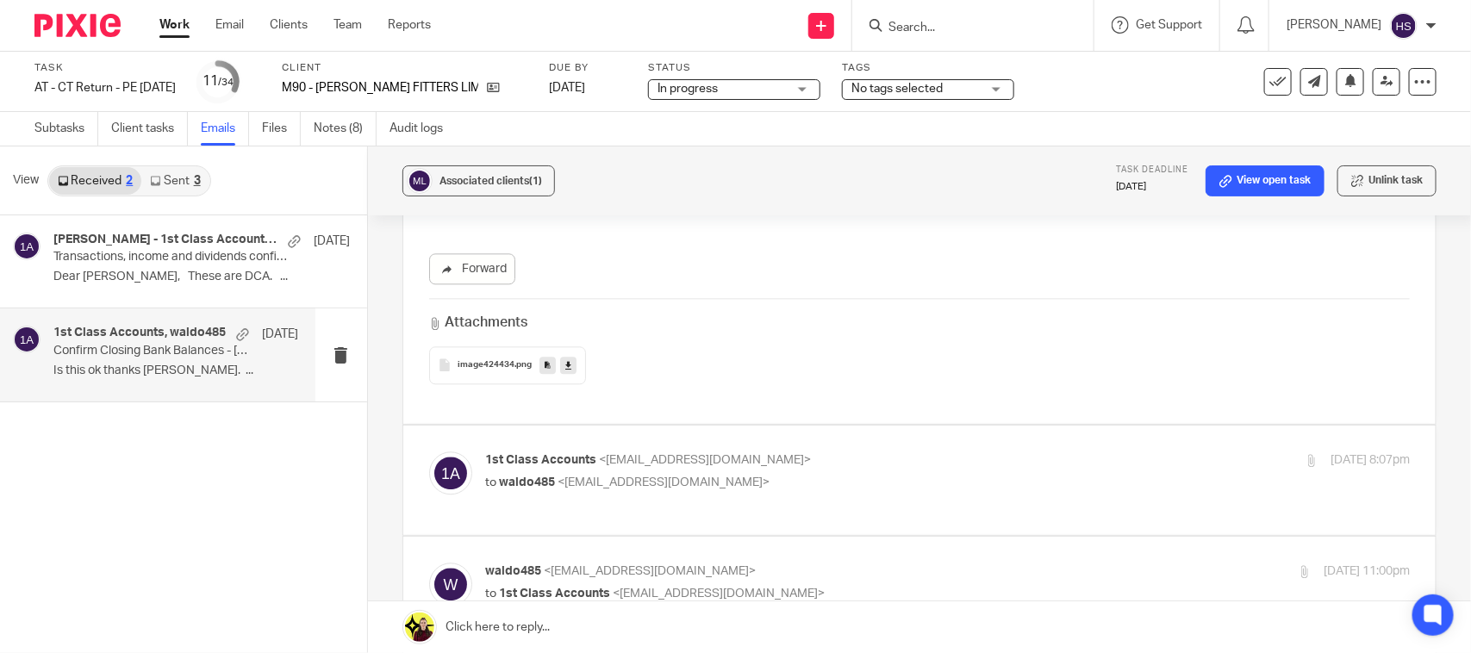
click at [468, 366] on span "image424434" at bounding box center [486, 365] width 57 height 10
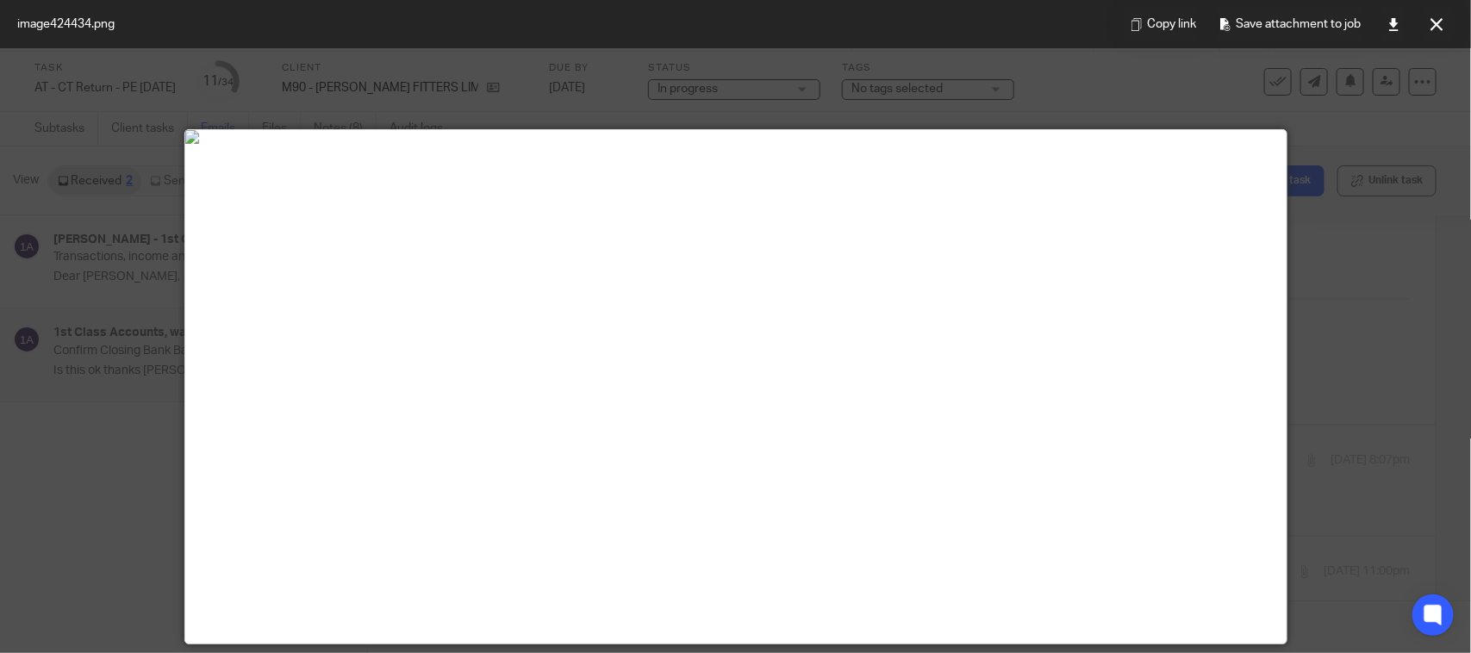
click at [1458, 5] on div "Copy link Save attachment to job" at bounding box center [1288, 24] width 365 height 48
click at [1443, 26] on button at bounding box center [1436, 24] width 34 height 34
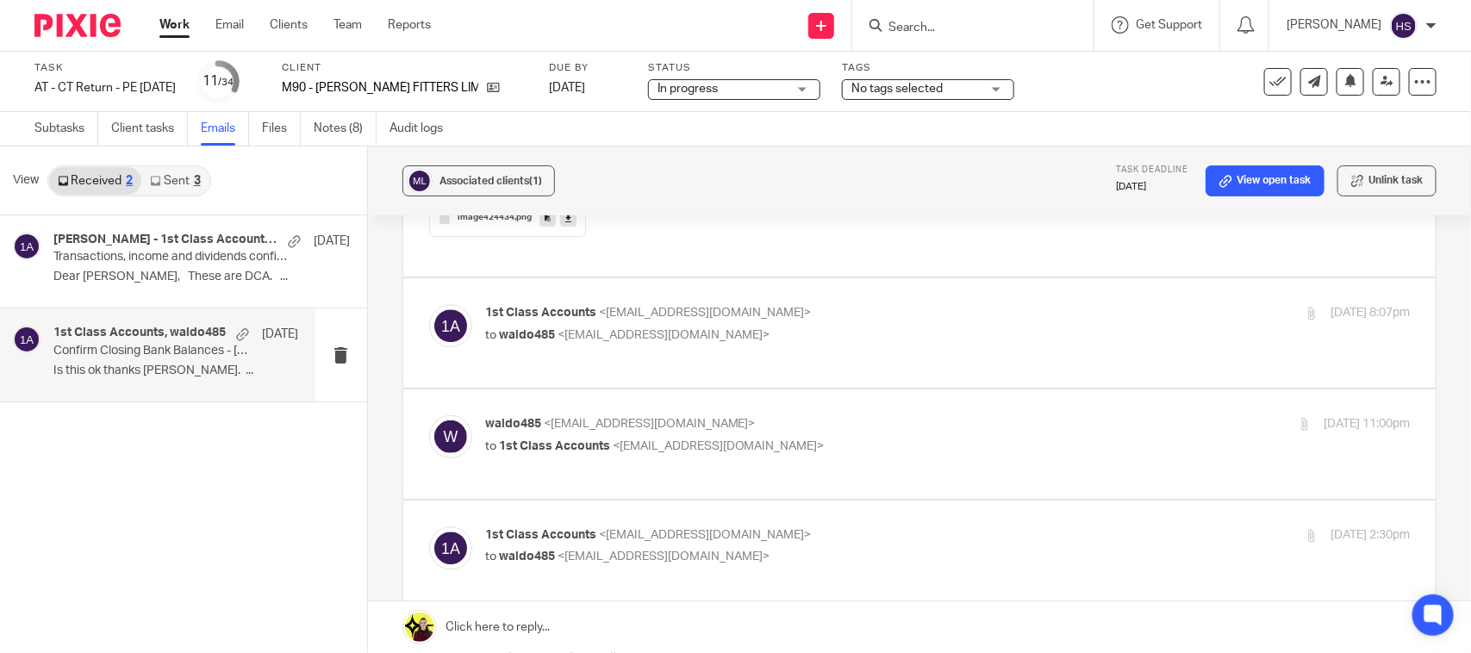
scroll to position [2010, 0]
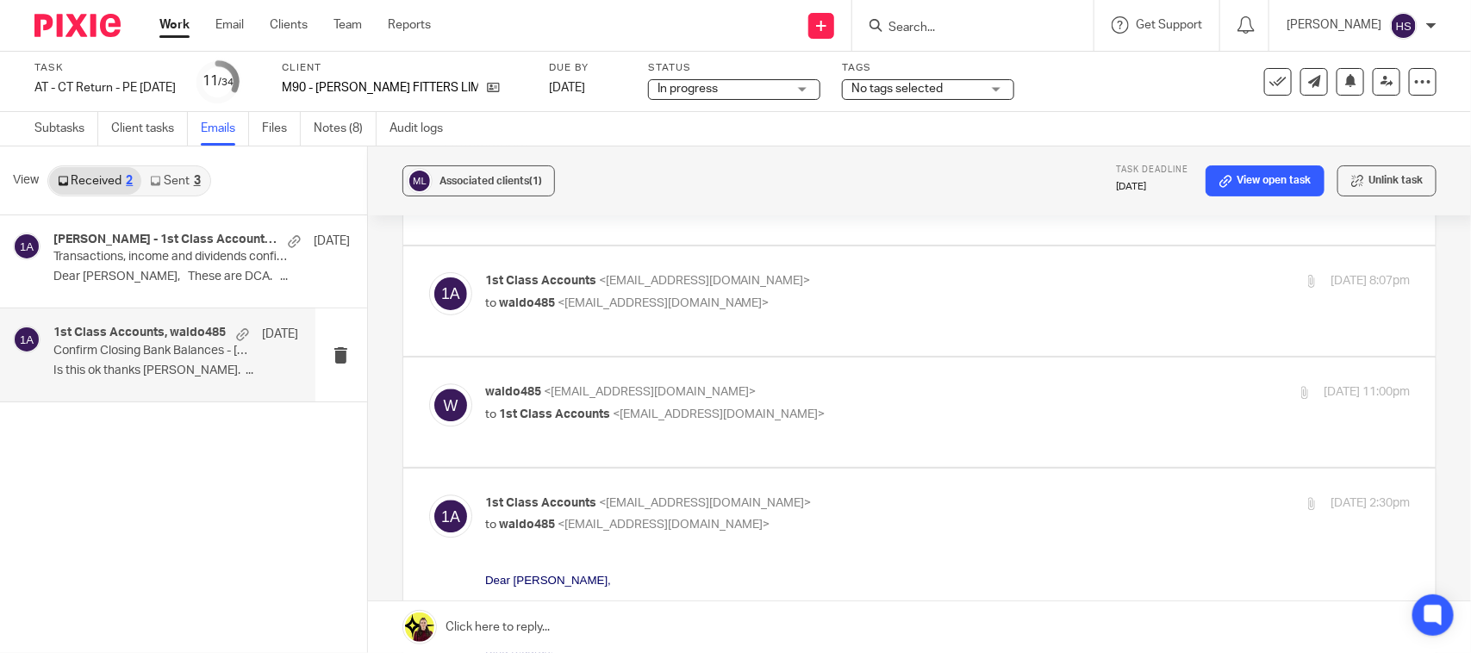
click at [876, 334] on label at bounding box center [919, 300] width 1032 height 109
click at [429, 272] on input "checkbox" at bounding box center [428, 271] width 1 height 1
checkbox input "true"
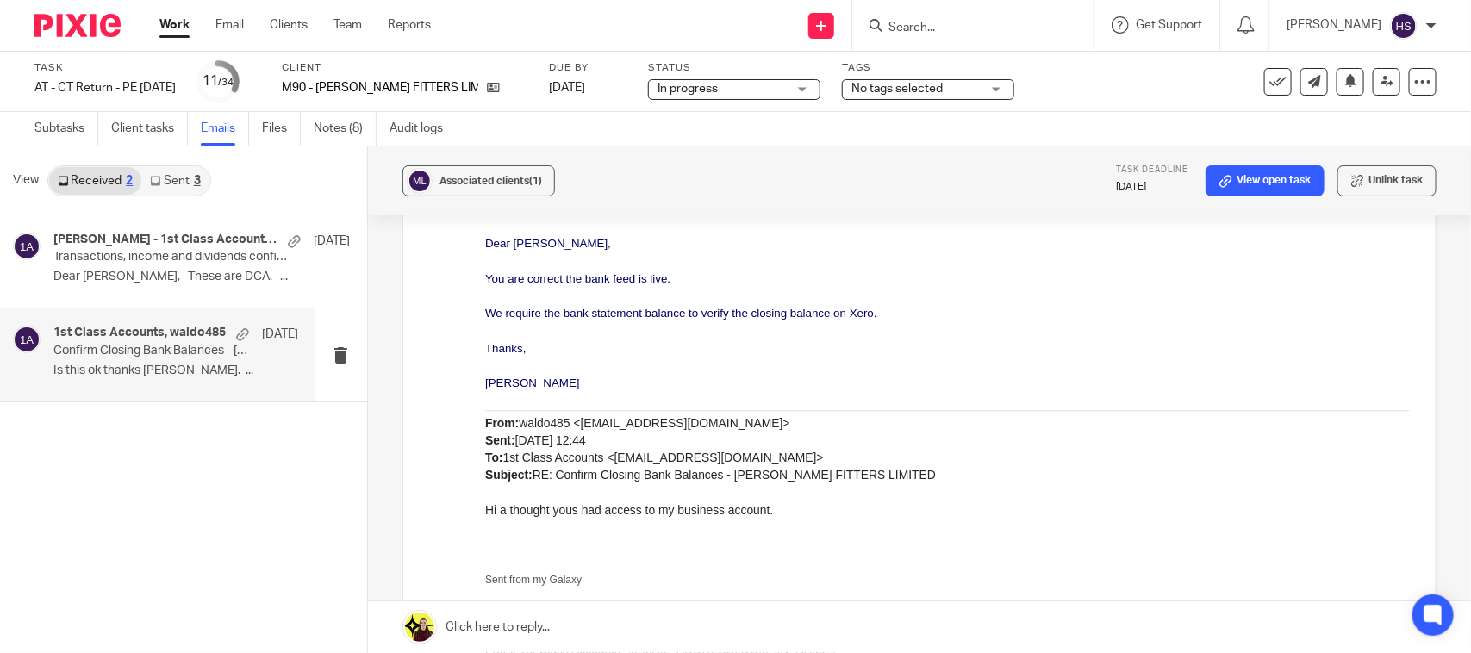
scroll to position [2118, 0]
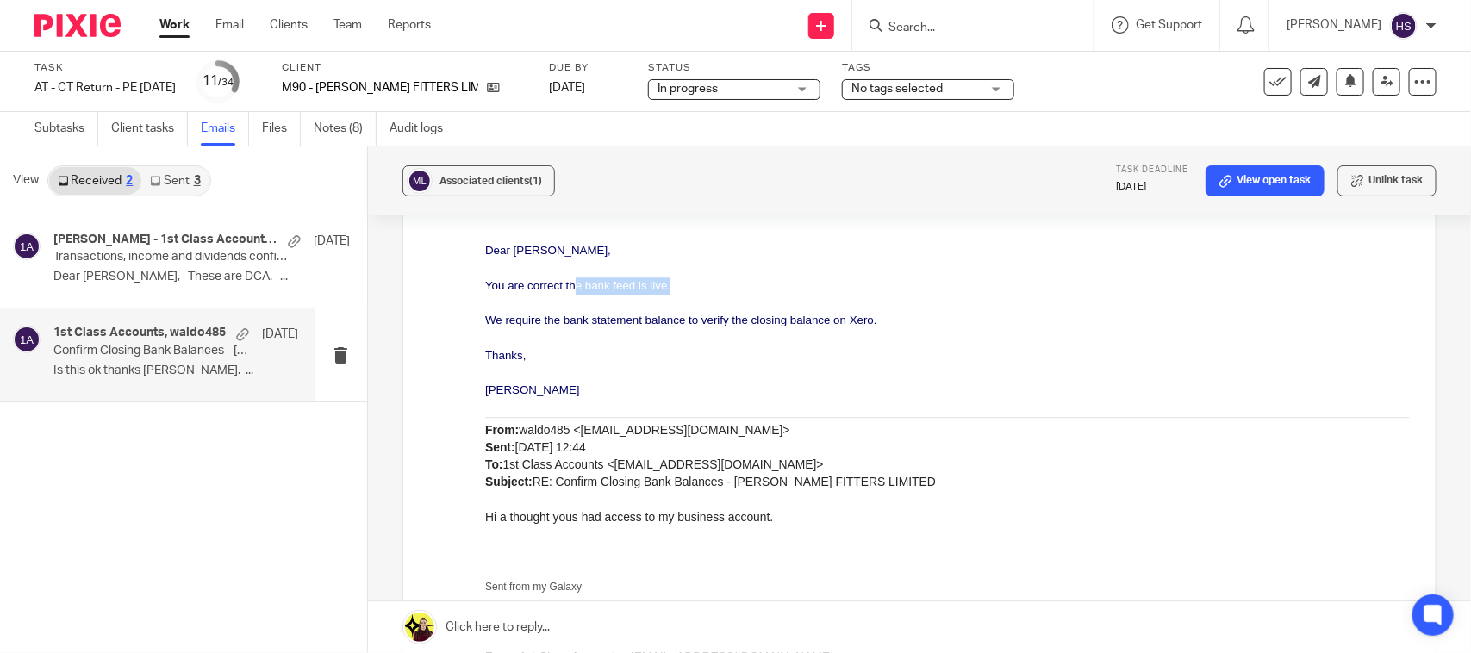
drag, startPoint x: 572, startPoint y: 285, endPoint x: 718, endPoint y: 286, distance: 145.6
click at [718, 286] on p "You are correct the bank feed is live." at bounding box center [946, 285] width 925 height 17
drag, startPoint x: 497, startPoint y: 325, endPoint x: 876, endPoint y: 326, distance: 378.3
click at [876, 326] on span "We require the bank statement balance to verify the closing balance on Xero." at bounding box center [680, 320] width 392 height 13
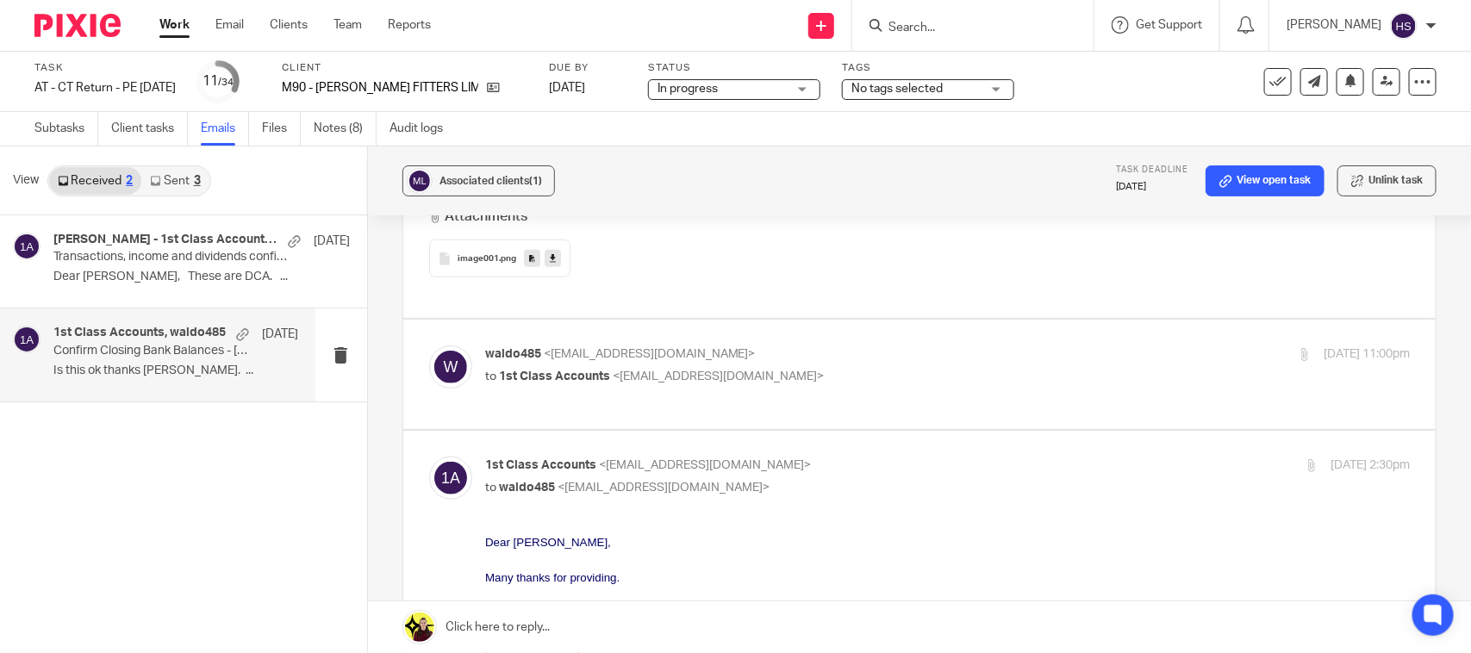
scroll to position [3626, 0]
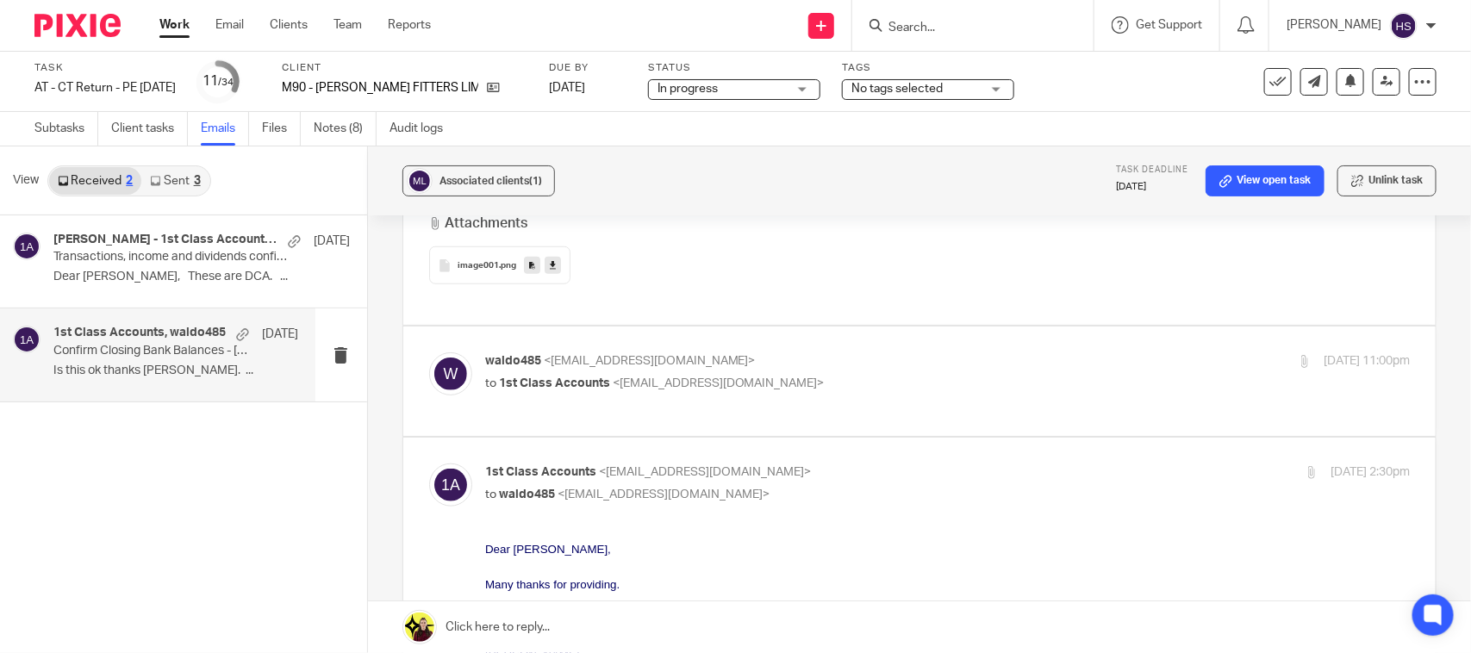
click at [911, 399] on div "waldo485 <waldo485@gmail.com> to 1st Class Accounts <info@1stclassaccounts.co.u…" at bounding box center [919, 381] width 981 height 58
click at [836, 355] on p "waldo485 <waldo485@gmail.com>" at bounding box center [793, 361] width 617 height 18
checkbox input "true"
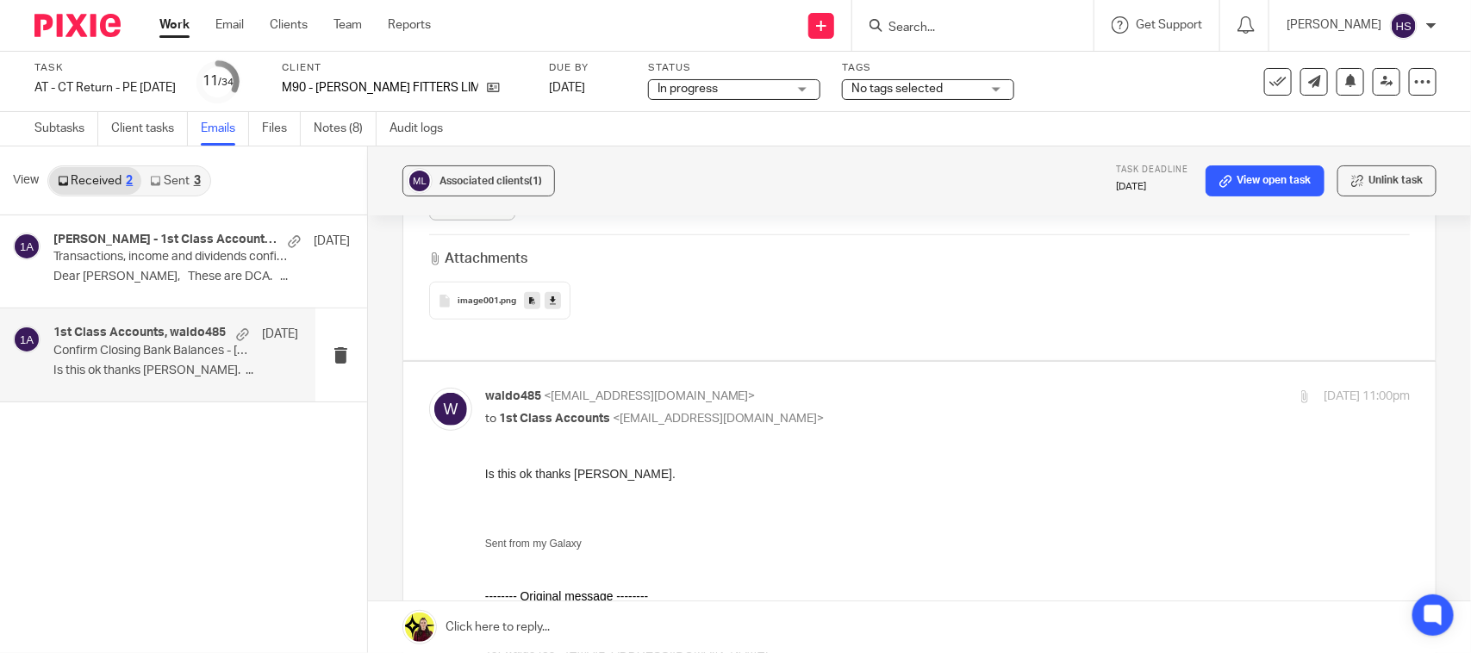
scroll to position [3590, 0]
click at [695, 84] on span "In progress" at bounding box center [687, 89] width 60 height 12
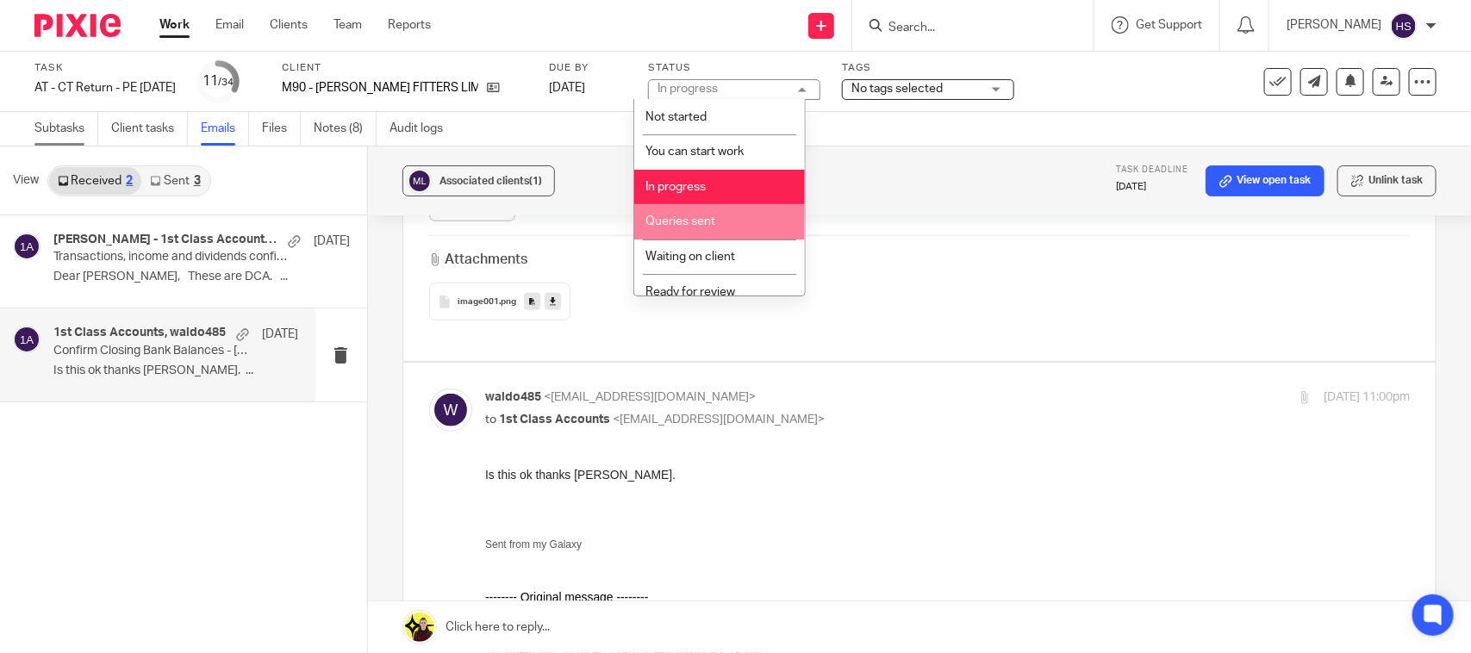
click at [48, 125] on link "Subtasks" at bounding box center [66, 129] width 64 height 34
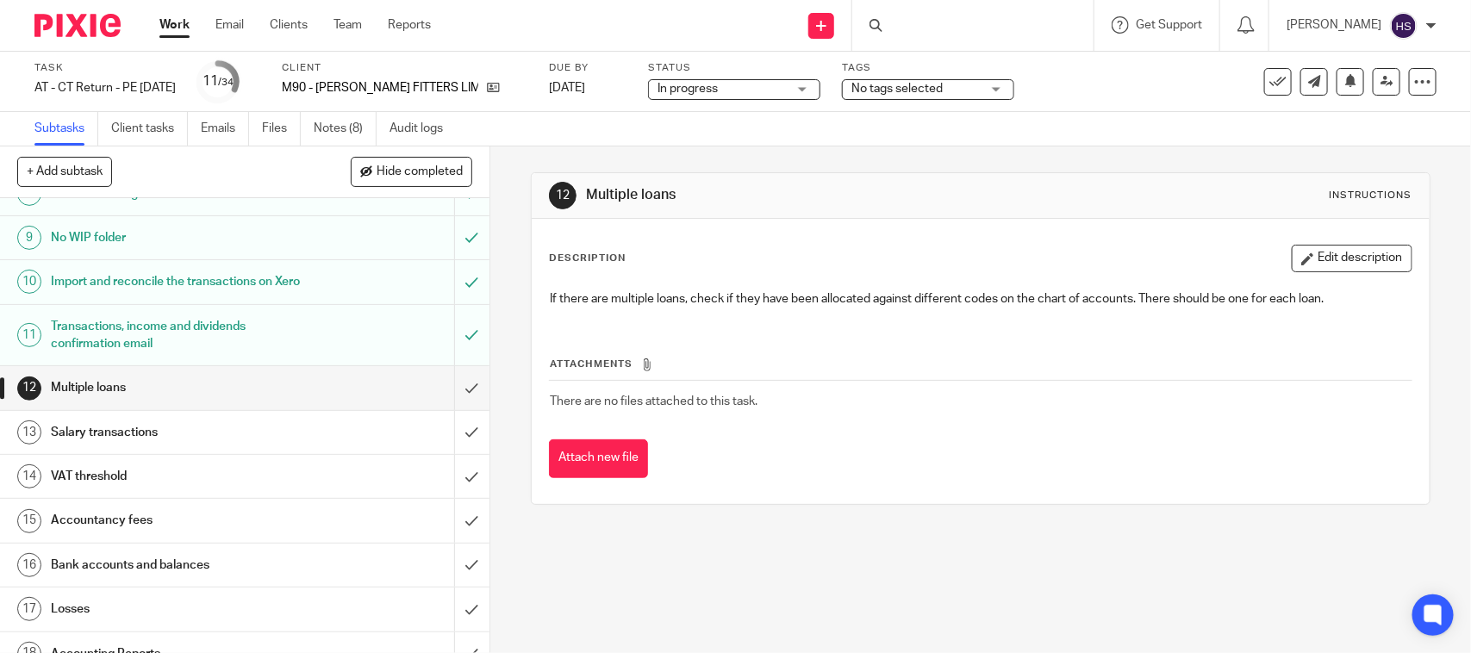
scroll to position [395, 0]
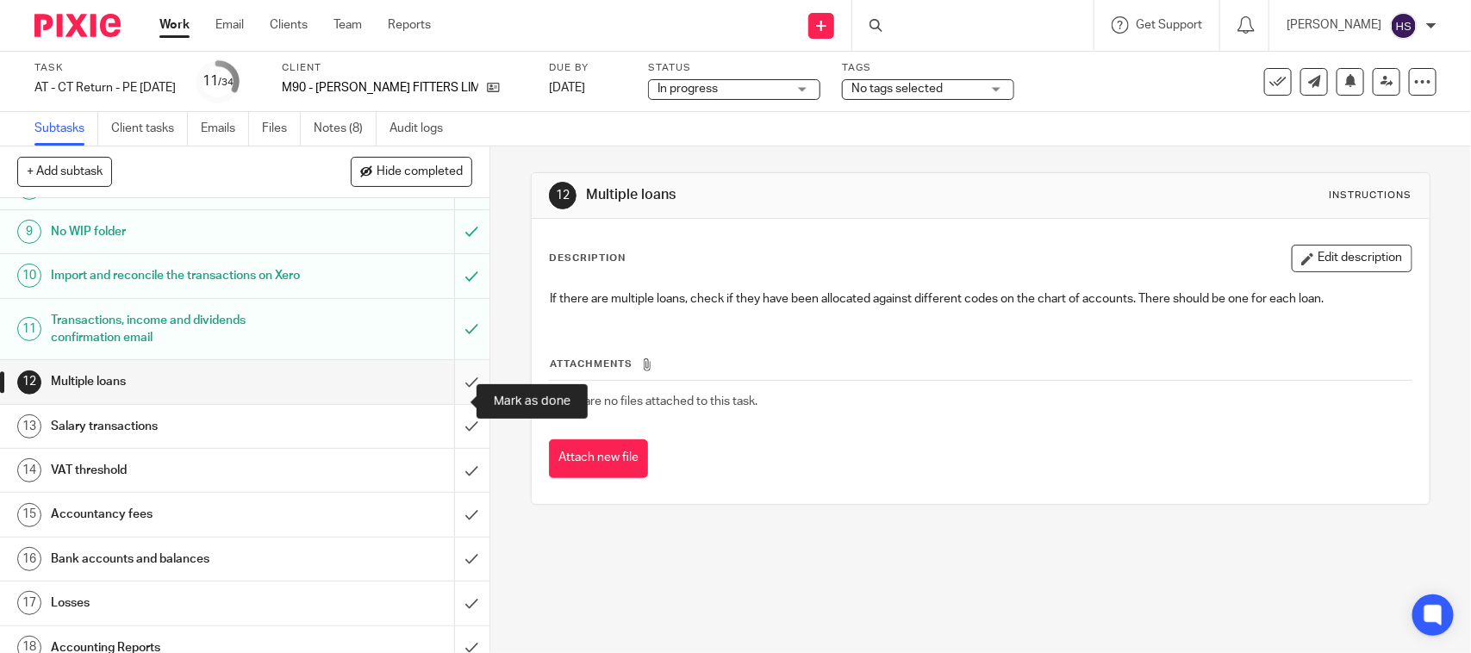
click at [455, 402] on input "submit" at bounding box center [244, 381] width 489 height 43
click at [451, 448] on input "submit" at bounding box center [244, 426] width 489 height 43
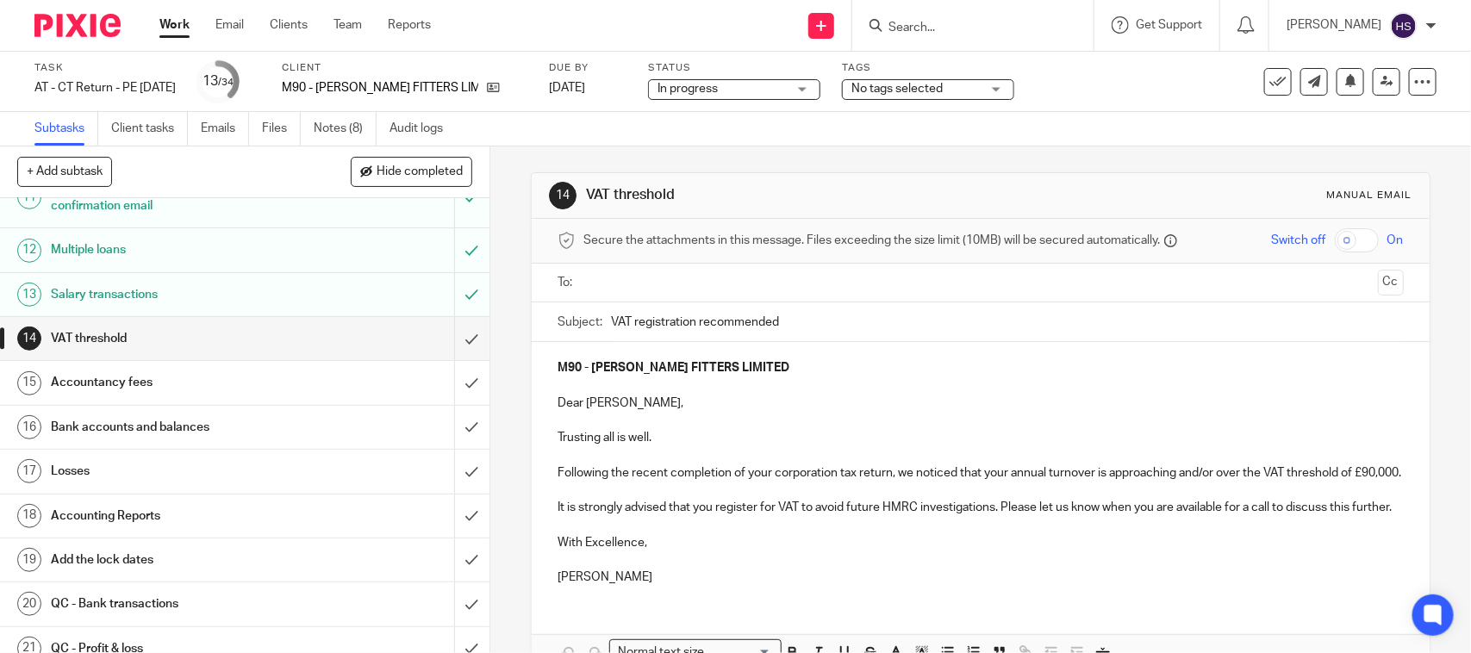
scroll to position [502, 0]
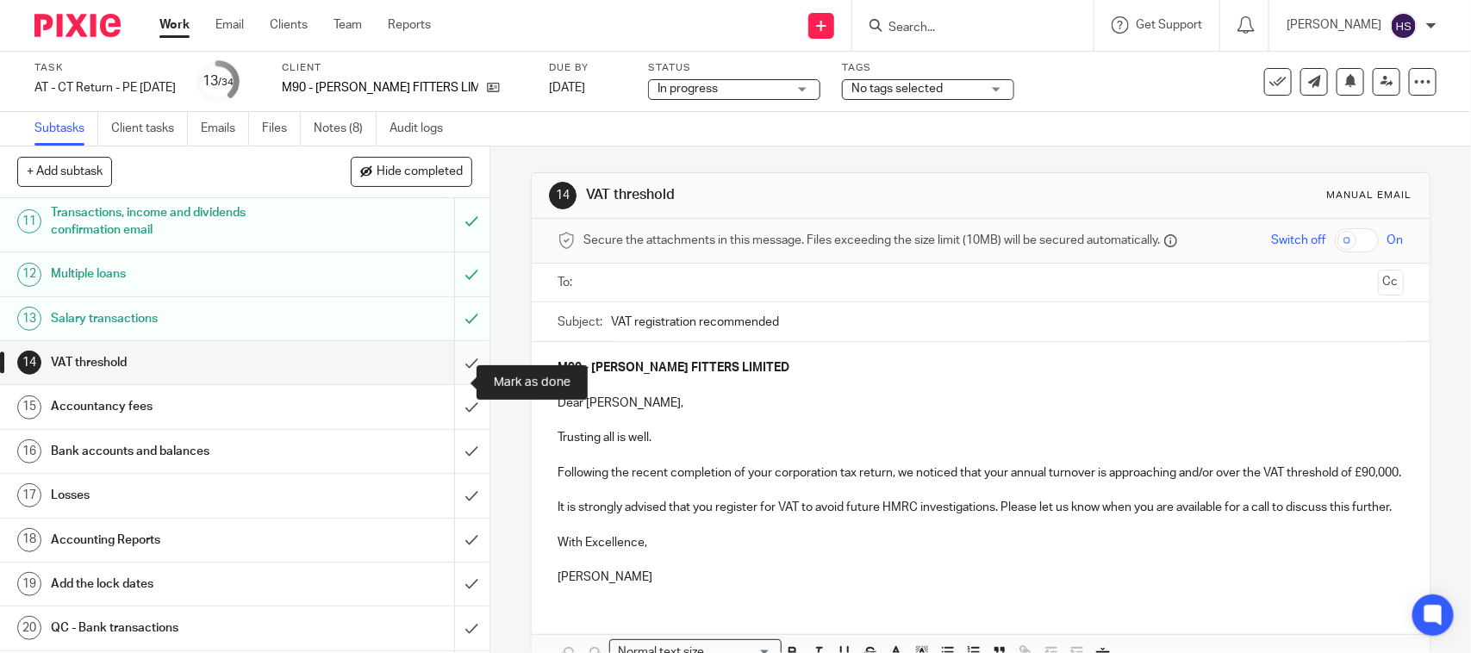
click at [442, 373] on input "submit" at bounding box center [244, 362] width 489 height 43
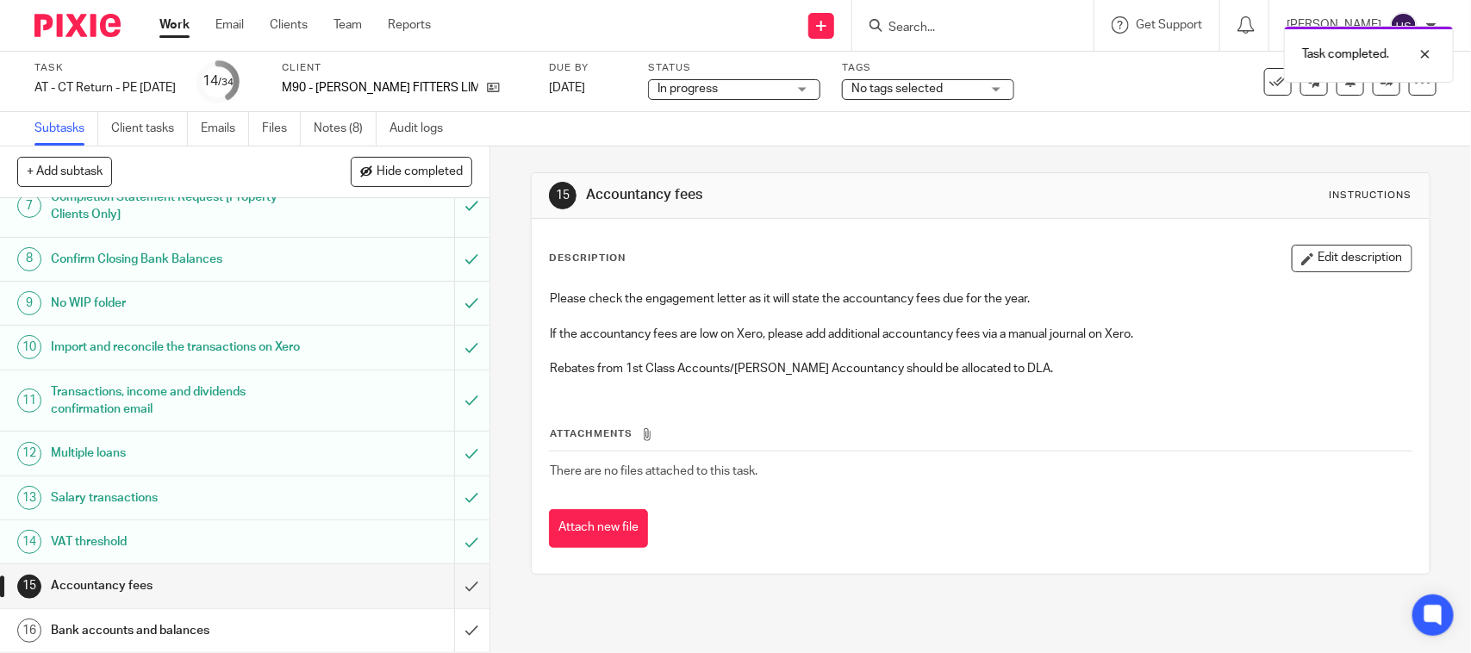
scroll to position [466, 0]
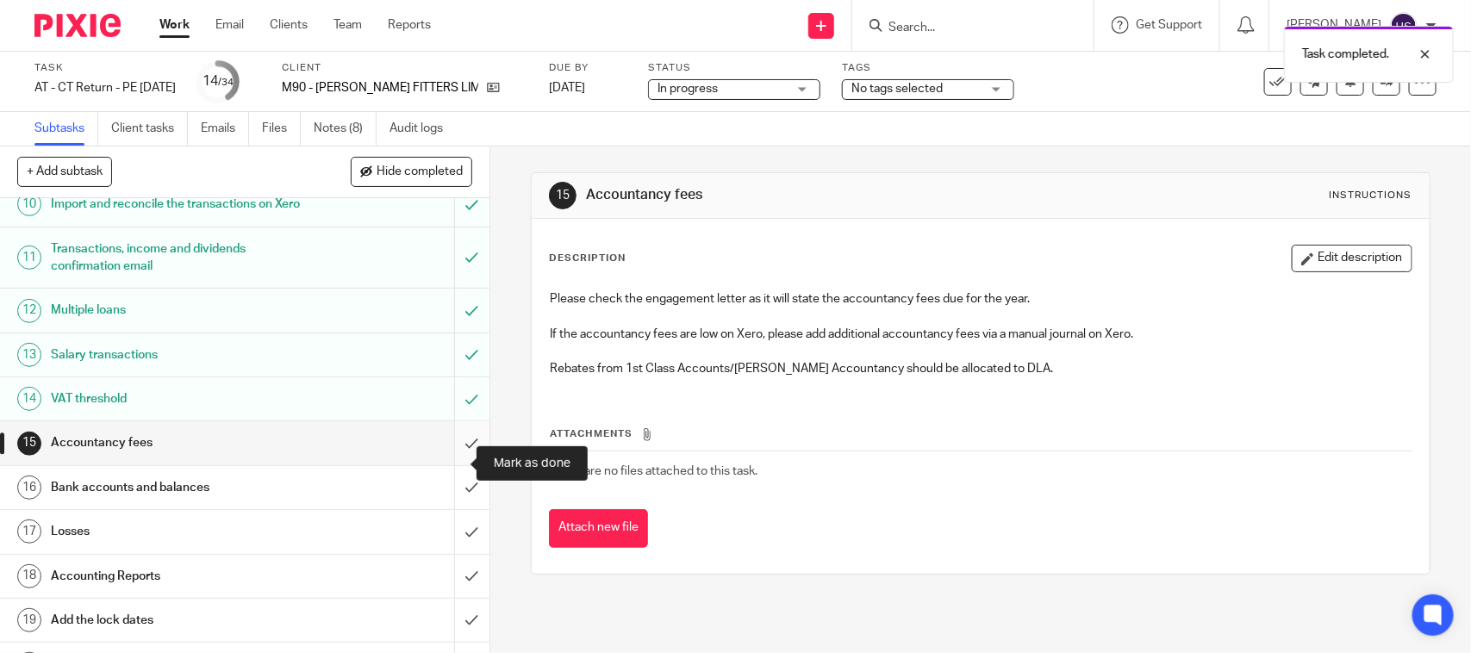
click at [450, 458] on input "submit" at bounding box center [244, 442] width 489 height 43
click at [454, 508] on input "submit" at bounding box center [244, 487] width 489 height 43
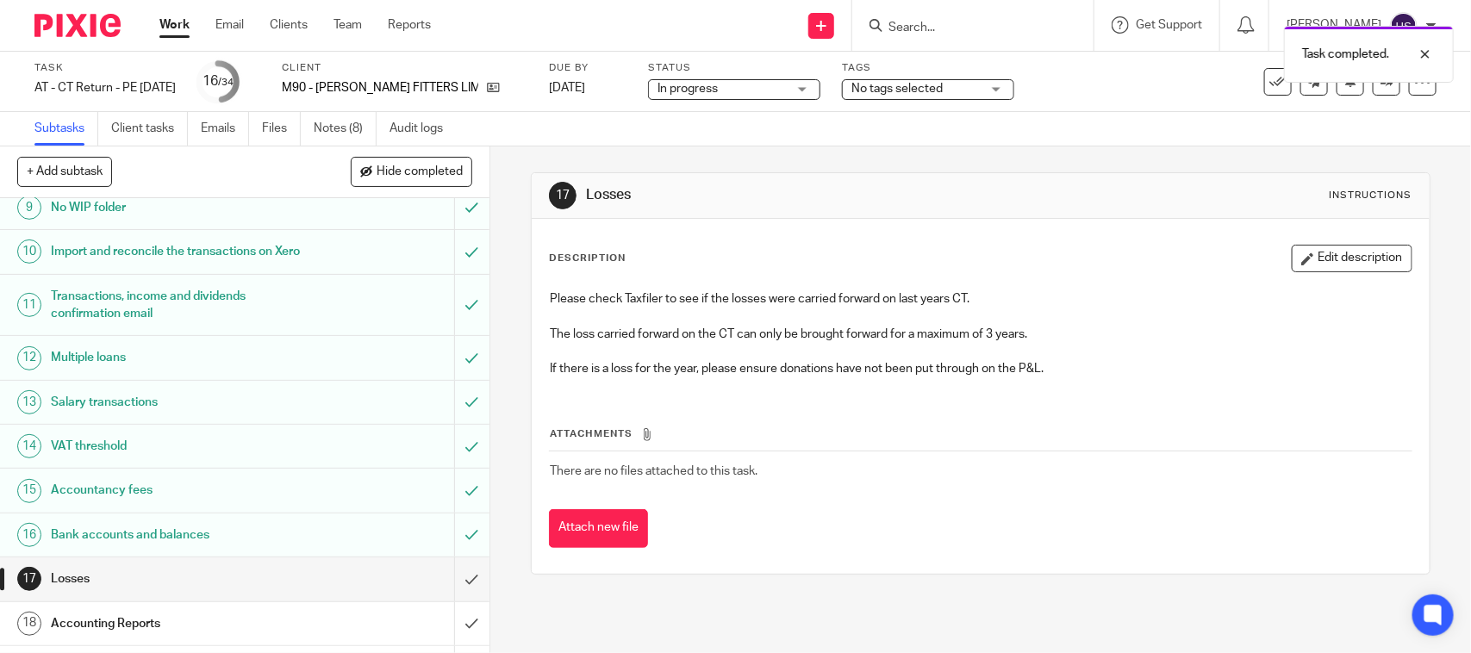
scroll to position [574, 0]
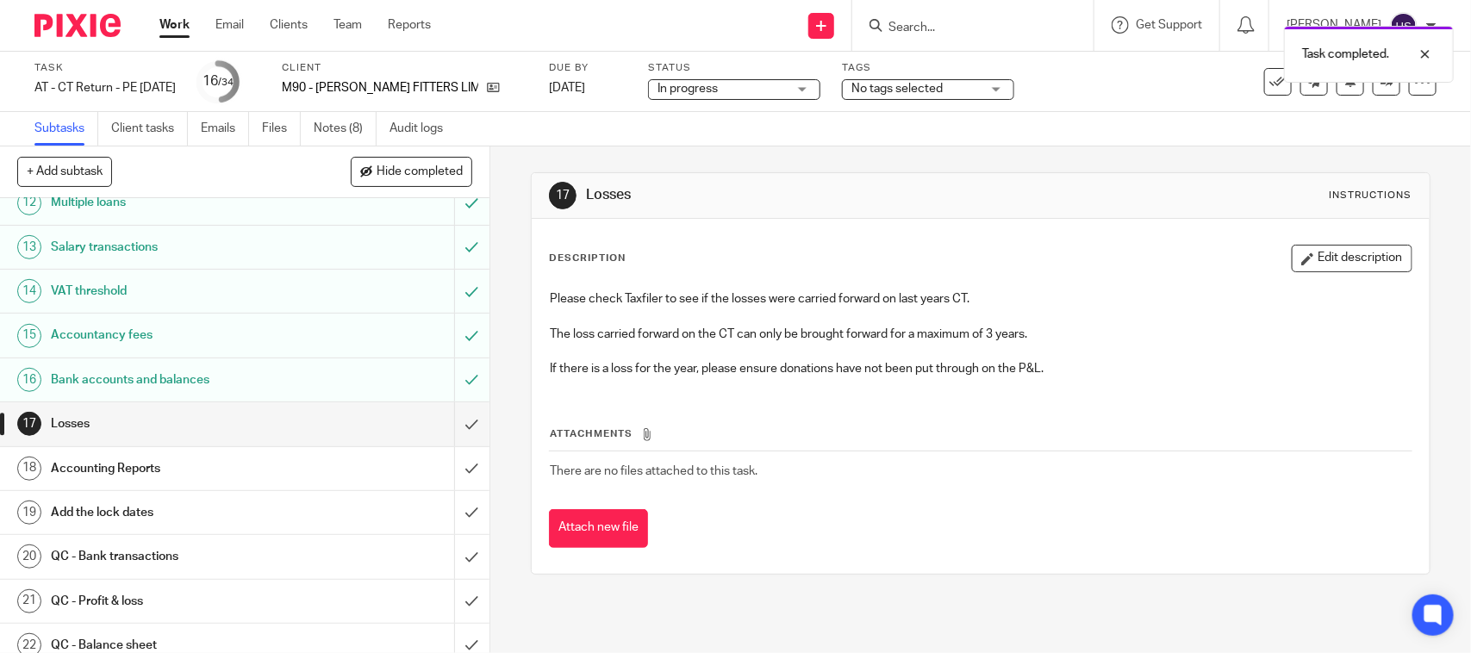
click at [709, 97] on span "In progress" at bounding box center [721, 89] width 129 height 18
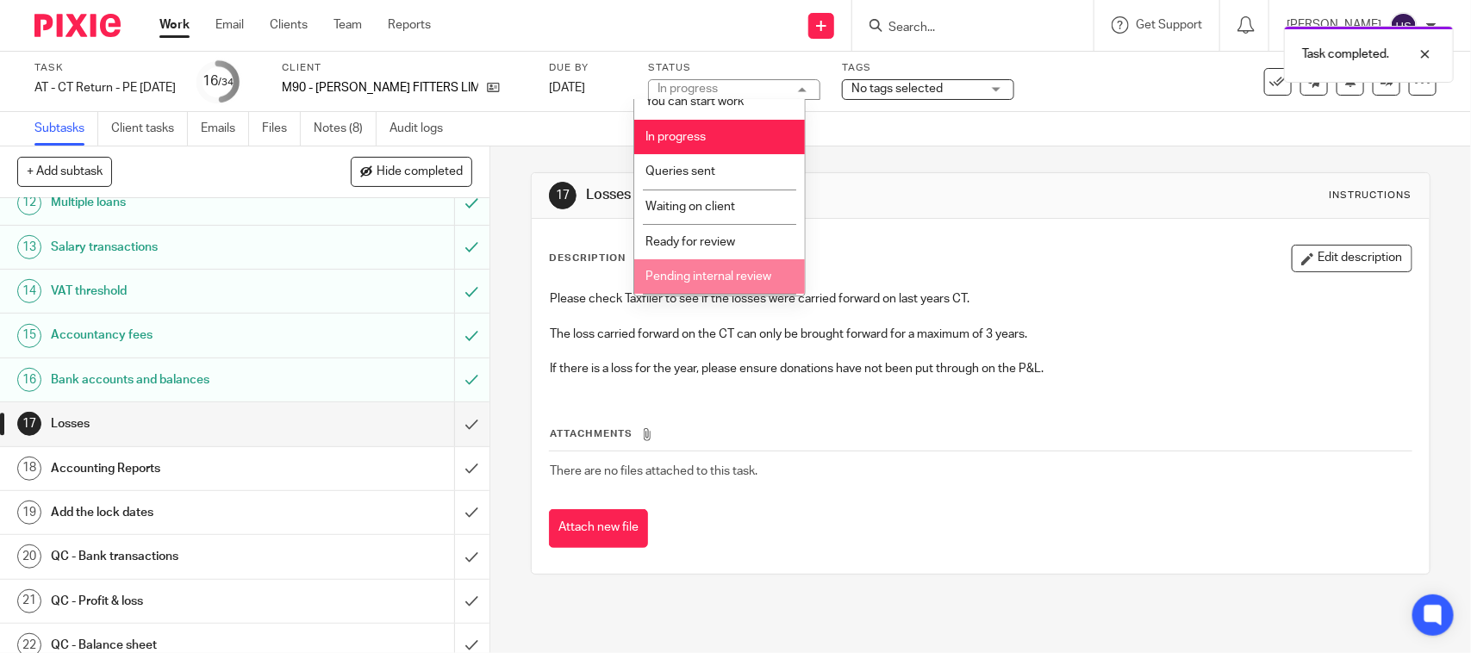
scroll to position [82, 0]
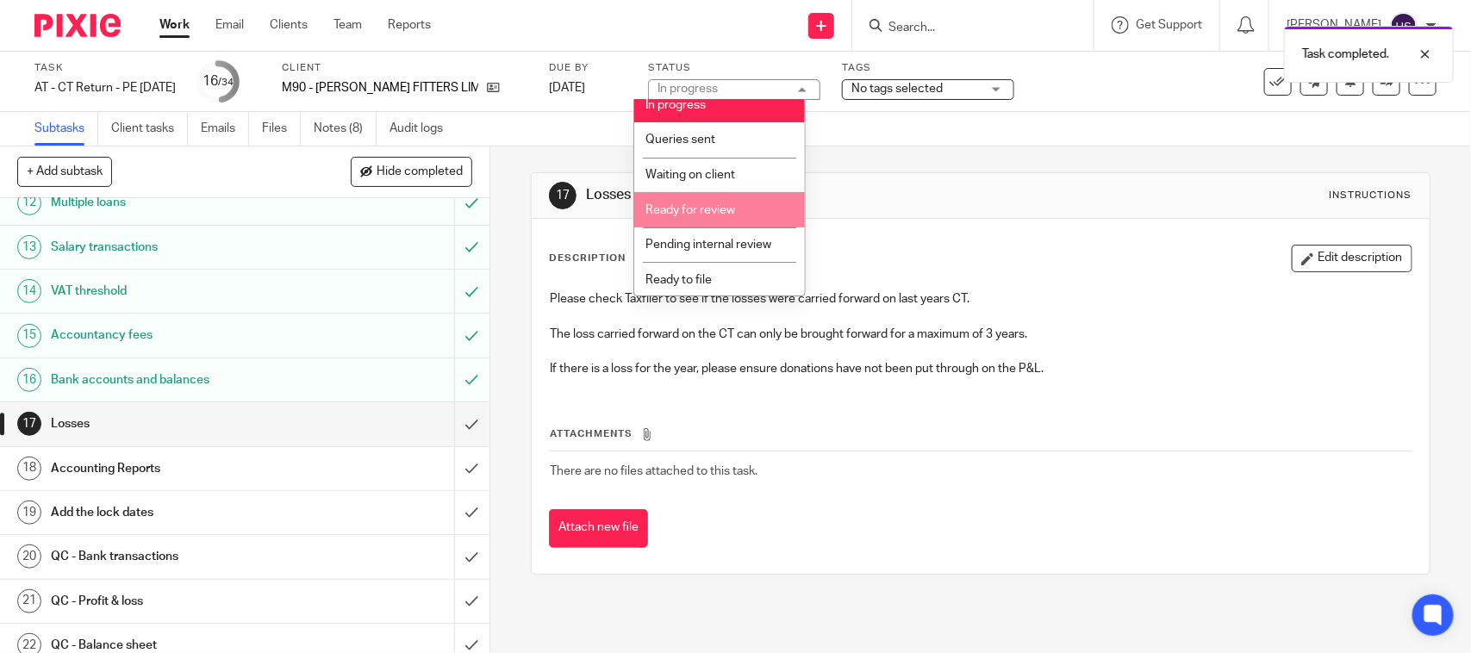
click at [721, 218] on li "Ready for review" at bounding box center [719, 209] width 171 height 35
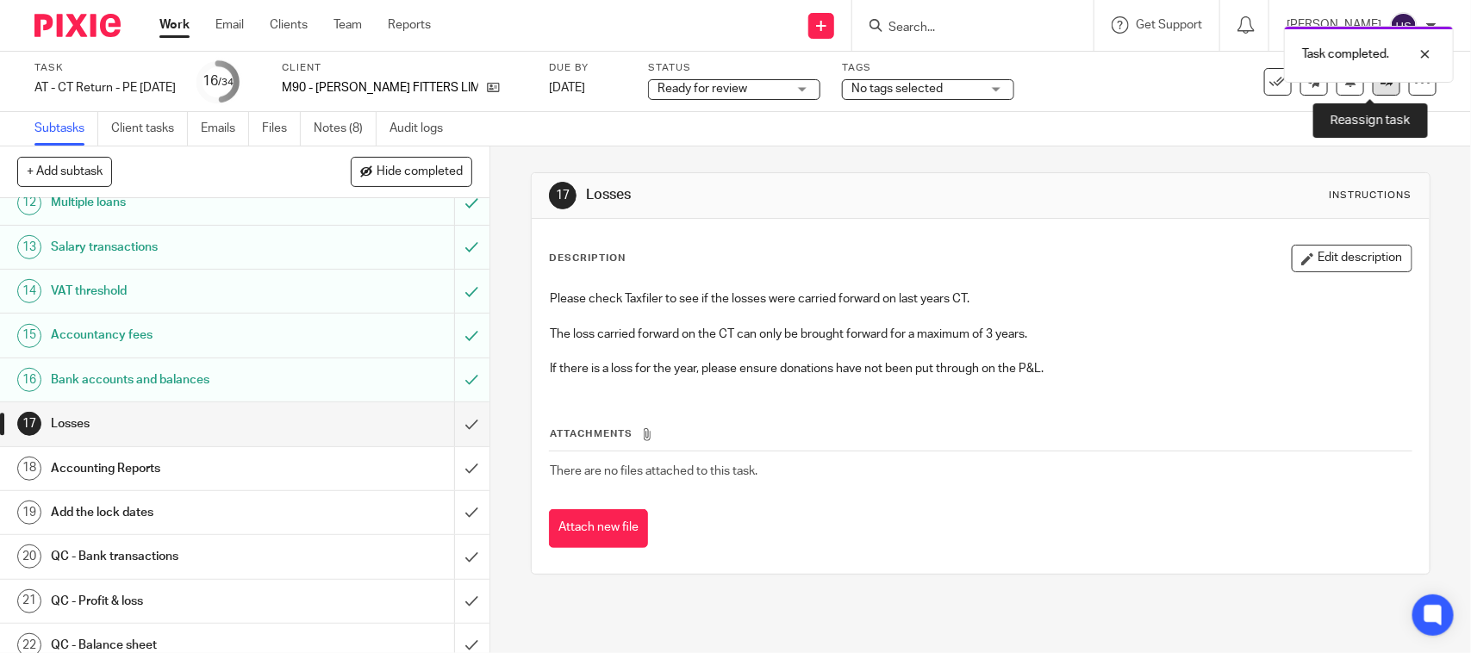
click at [1374, 95] on link at bounding box center [1387, 82] width 28 height 28
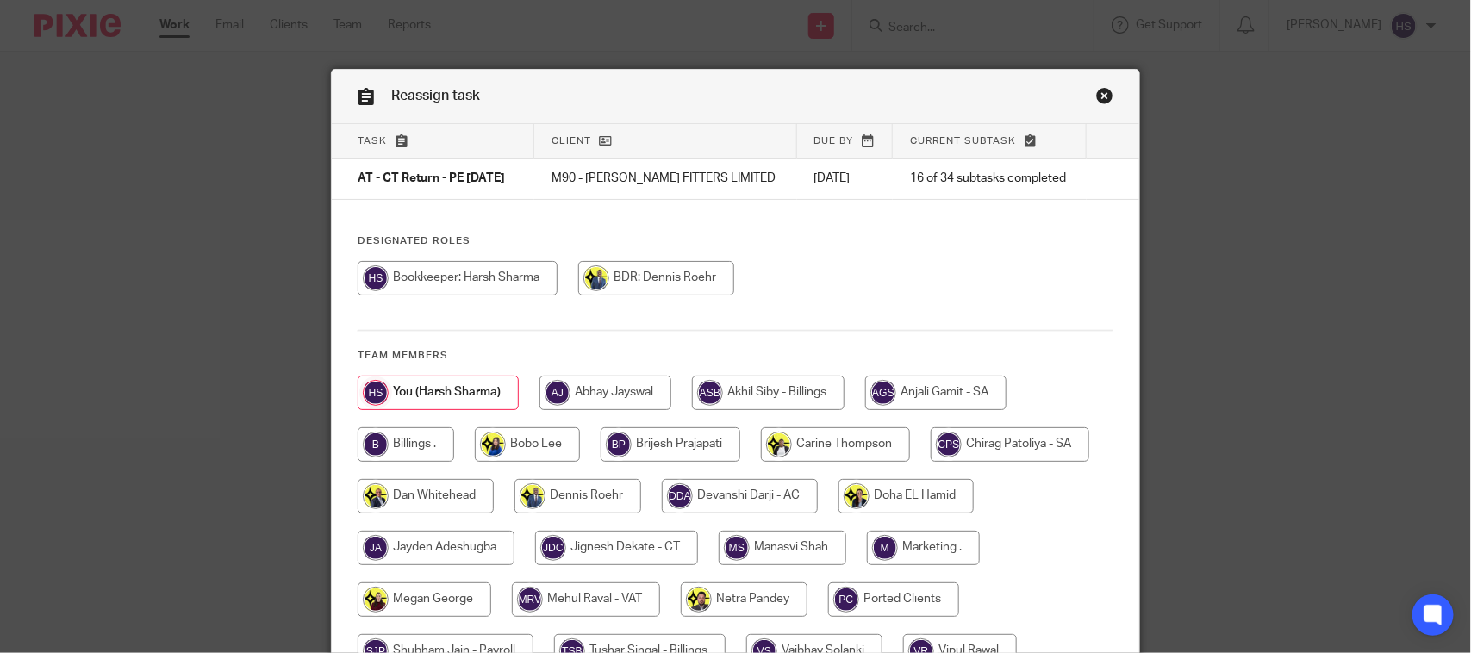
scroll to position [227, 0]
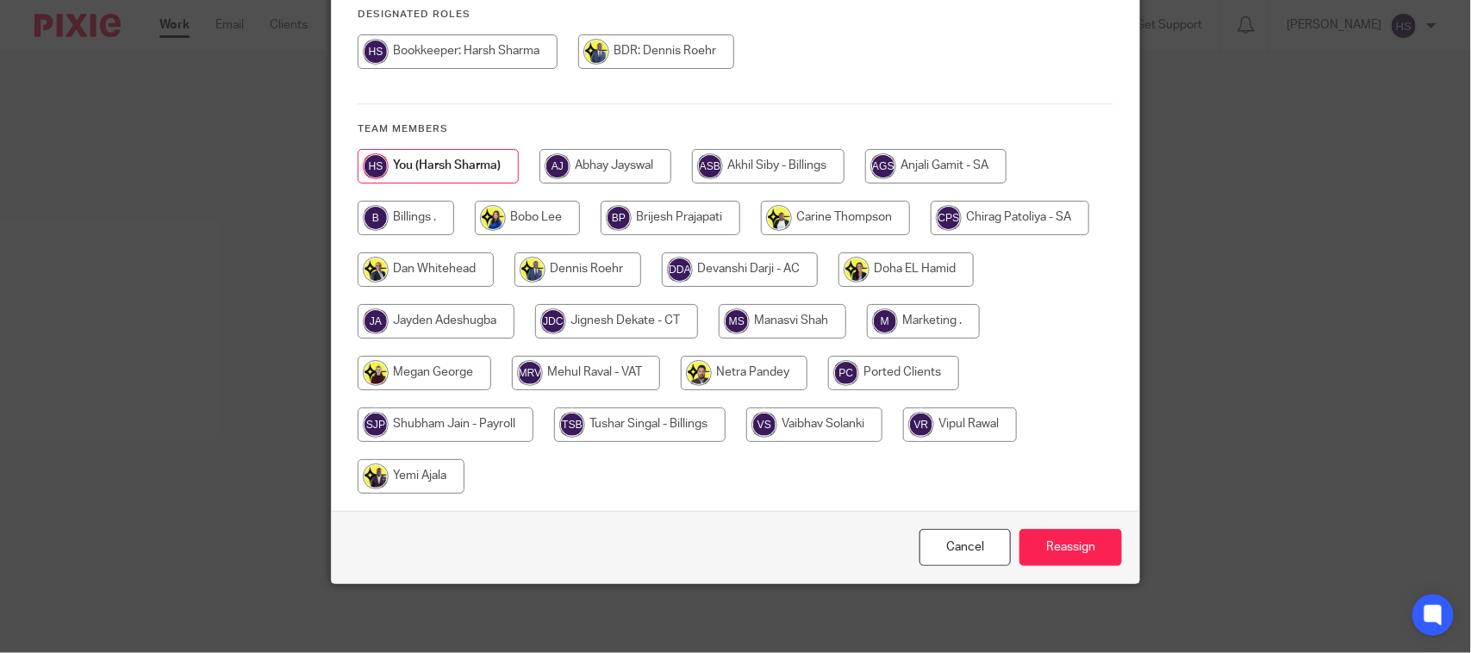
click at [601, 312] on input "radio" at bounding box center [616, 321] width 163 height 34
radio input "true"
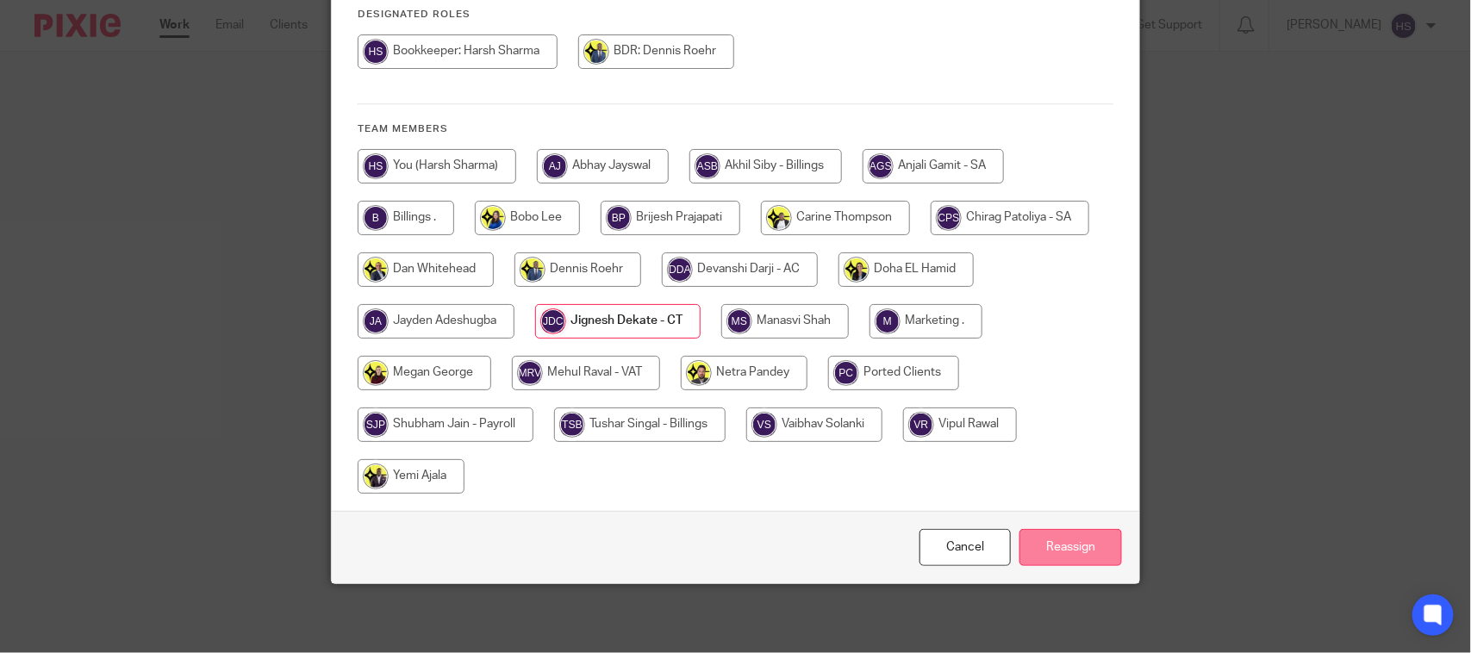
click at [1041, 545] on input "Reassign" at bounding box center [1070, 547] width 103 height 37
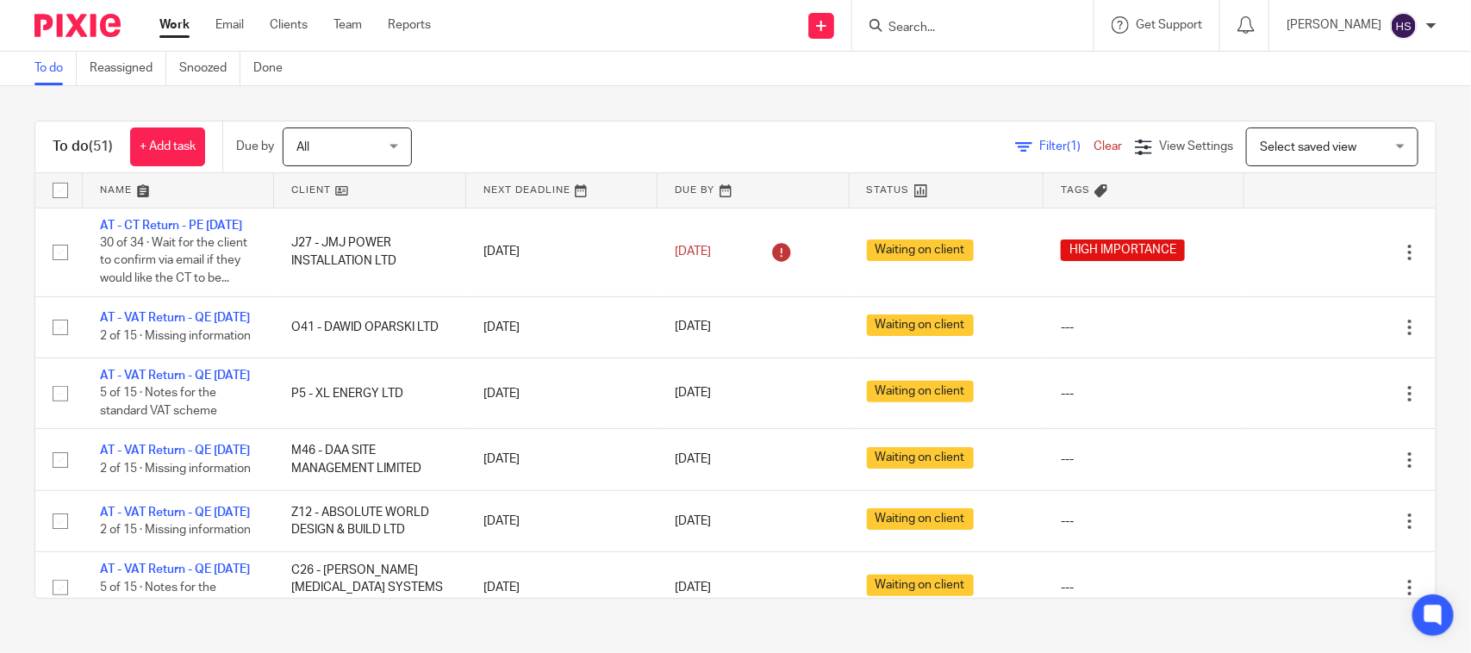
click at [178, 22] on link "Work" at bounding box center [174, 24] width 30 height 17
click at [173, 23] on link "Work" at bounding box center [174, 24] width 30 height 17
click at [183, 10] on div "Work Email Clients Team Reports Work Email Clients Team Reports Settings" at bounding box center [299, 25] width 315 height 51
click at [166, 28] on link "Work" at bounding box center [174, 24] width 30 height 17
click at [643, 104] on div "To do (51) + Add task Due by All All [DATE] [DATE] This week Next week This mon…" at bounding box center [735, 359] width 1471 height 547
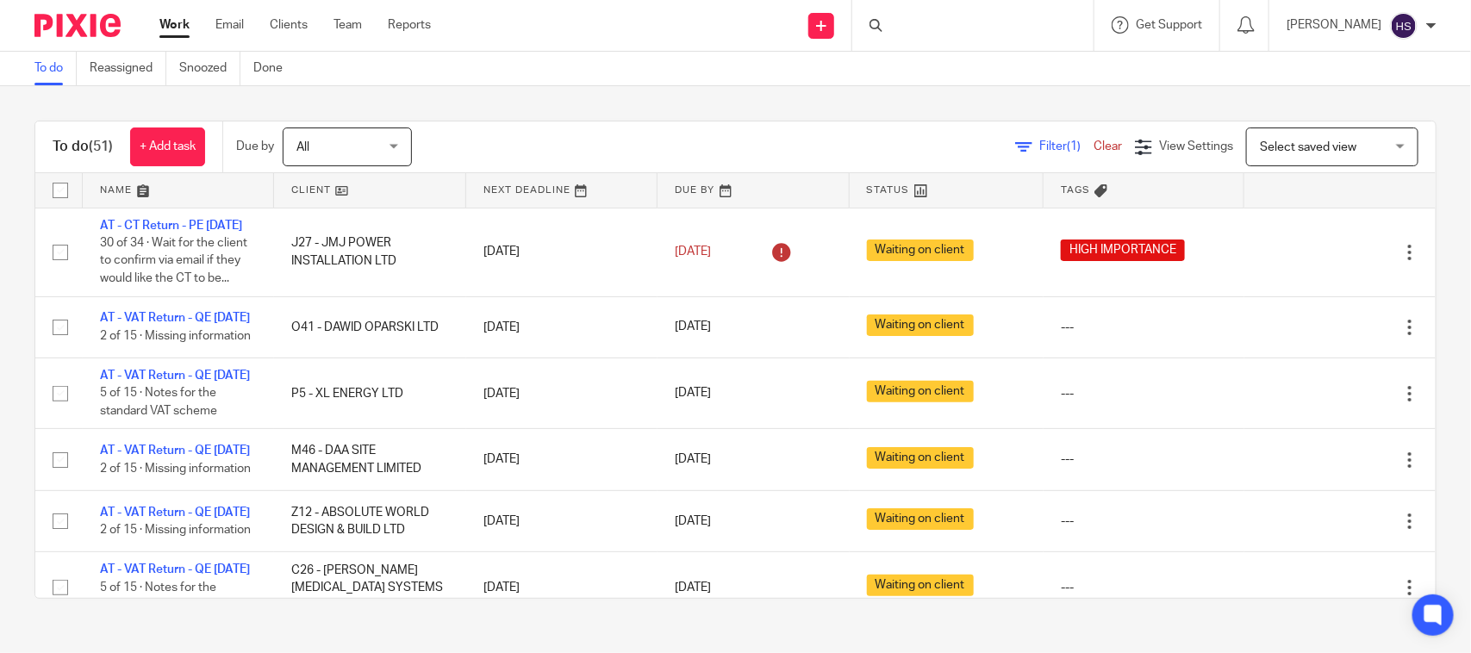
click at [970, 24] on div at bounding box center [972, 25] width 241 height 51
click at [177, 20] on link "Work" at bounding box center [174, 24] width 30 height 17
